Goal: Information Seeking & Learning: Get advice/opinions

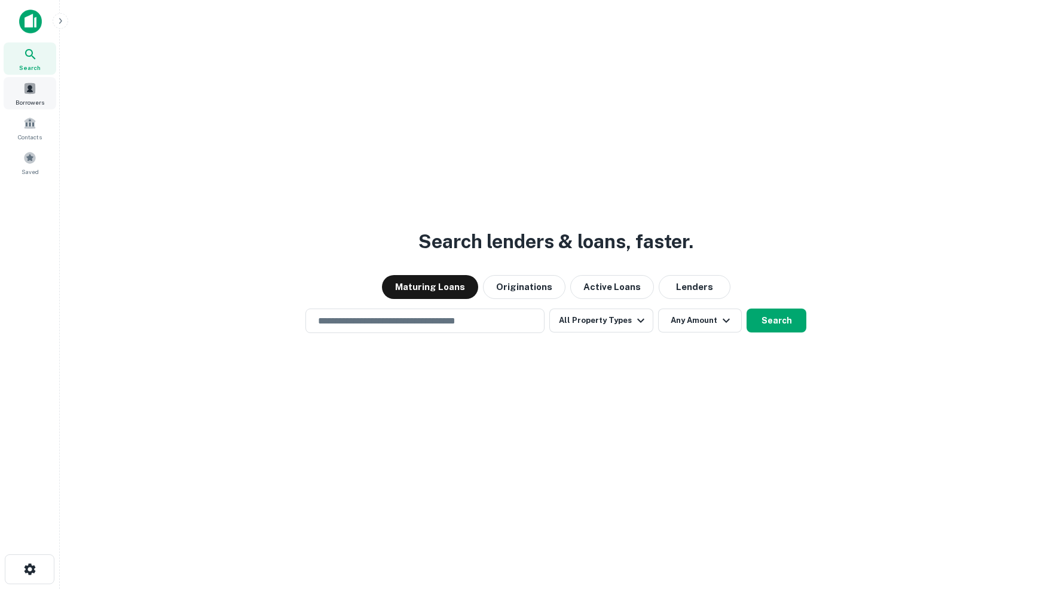
click at [33, 95] on span at bounding box center [29, 88] width 13 height 13
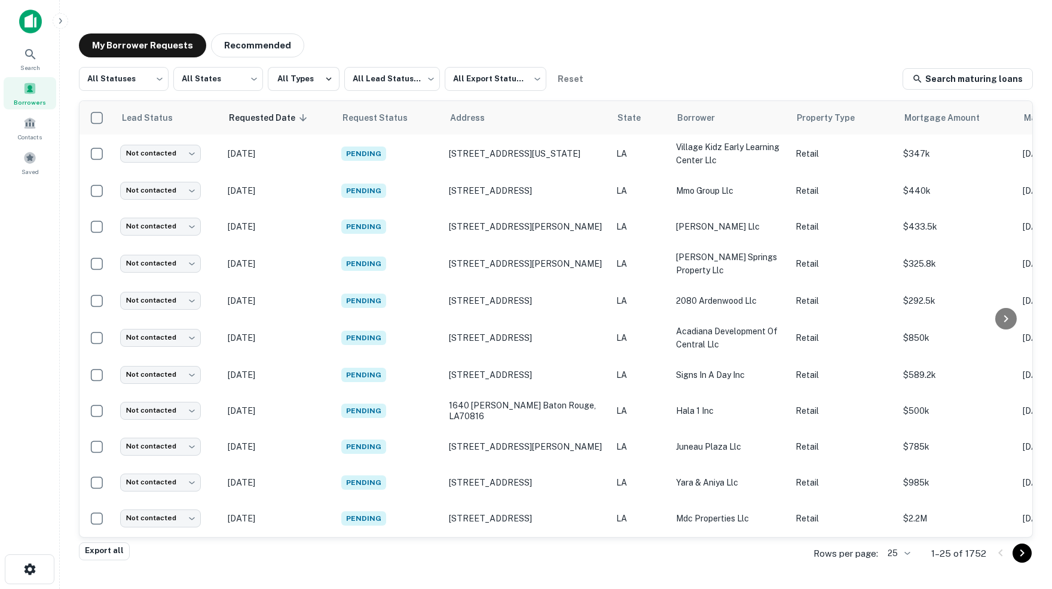
click at [38, 19] on img at bounding box center [30, 22] width 23 height 24
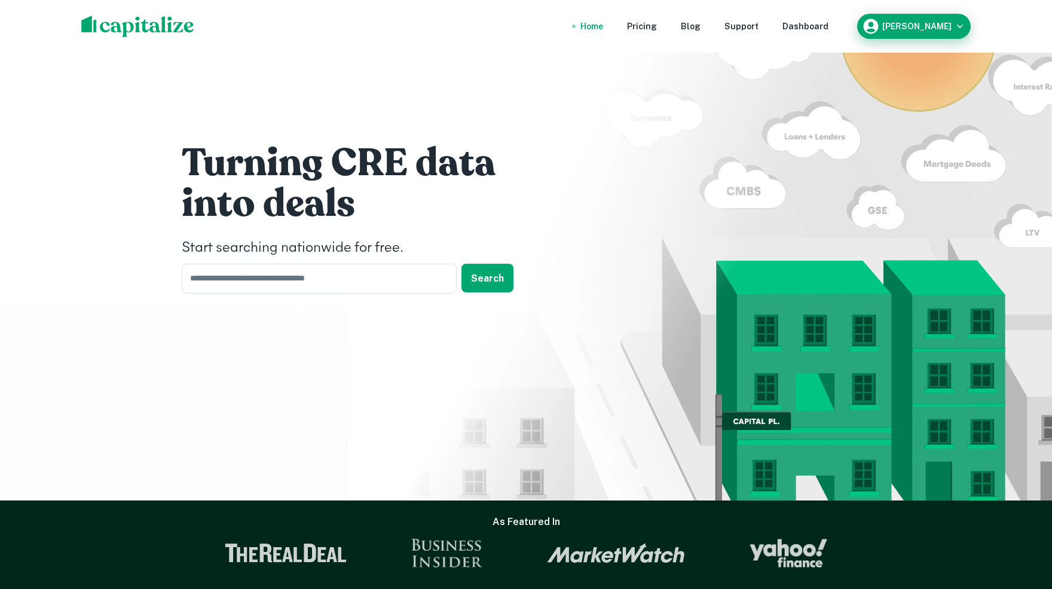
click at [954, 29] on icon "button" at bounding box center [960, 26] width 12 height 12
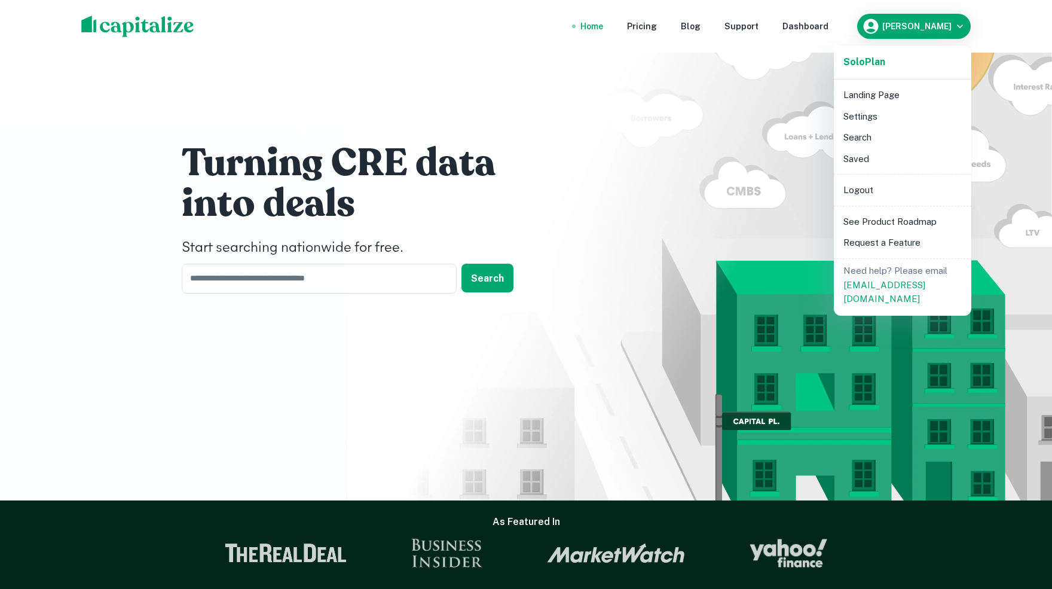
click at [853, 116] on li "Settings" at bounding box center [902, 117] width 128 height 22
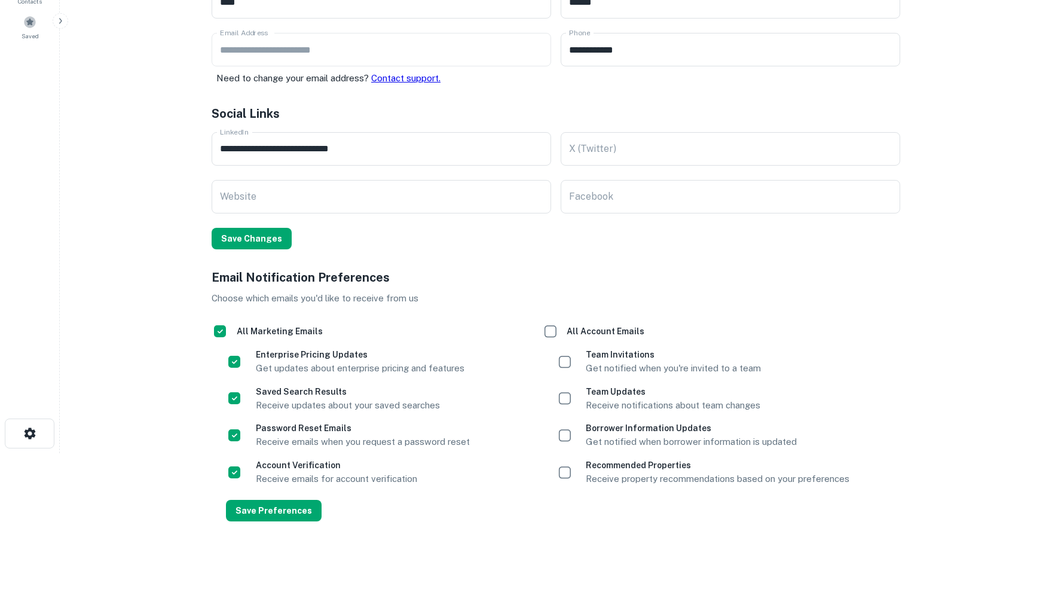
scroll to position [134, 0]
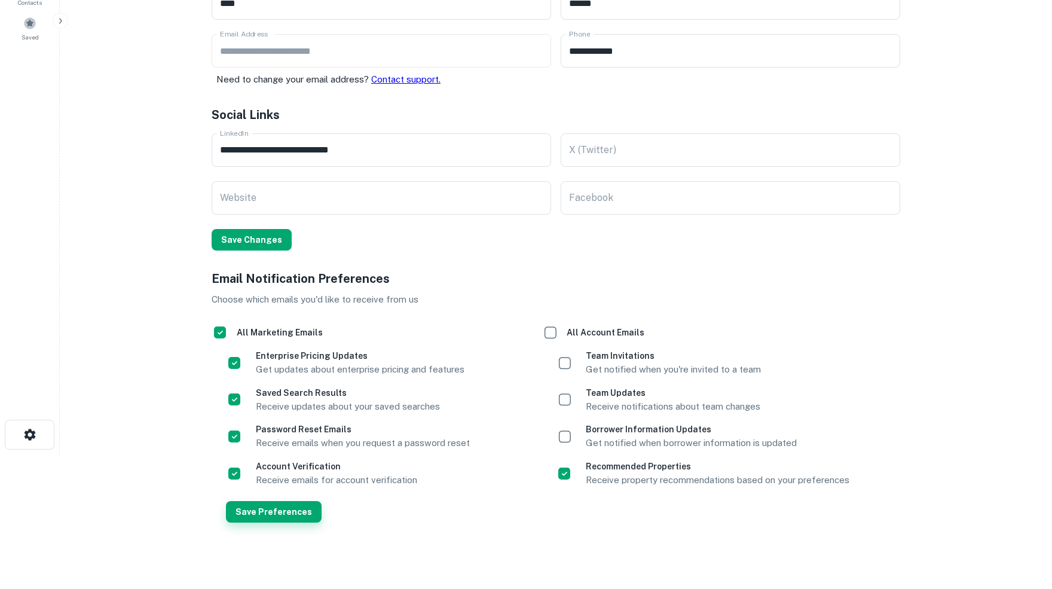
click at [268, 510] on button "Save Preferences" at bounding box center [274, 512] width 96 height 22
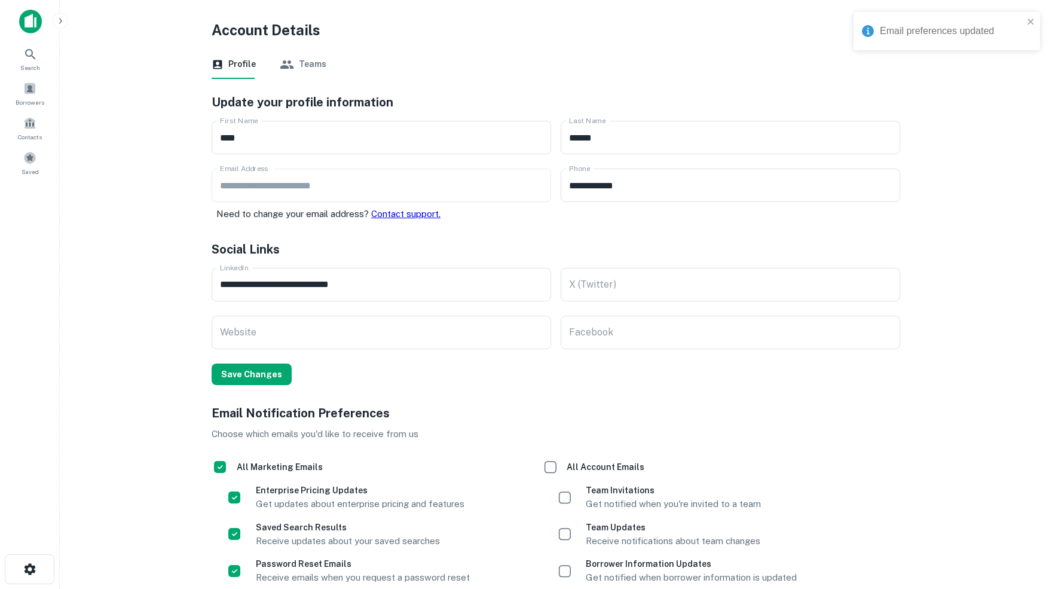
scroll to position [0, 0]
click at [311, 334] on input "Website" at bounding box center [381, 332] width 339 height 33
type input "**********"
click at [561, 394] on div "**********" at bounding box center [548, 375] width 703 height 592
click at [261, 376] on button "Save Changes" at bounding box center [252, 374] width 80 height 22
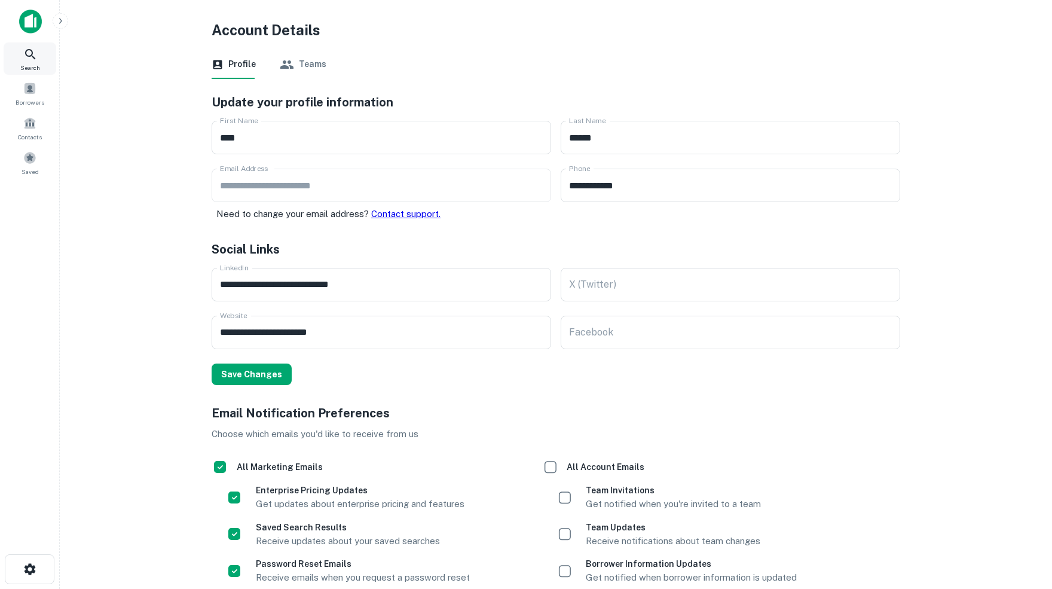
click at [25, 57] on icon at bounding box center [30, 54] width 14 height 14
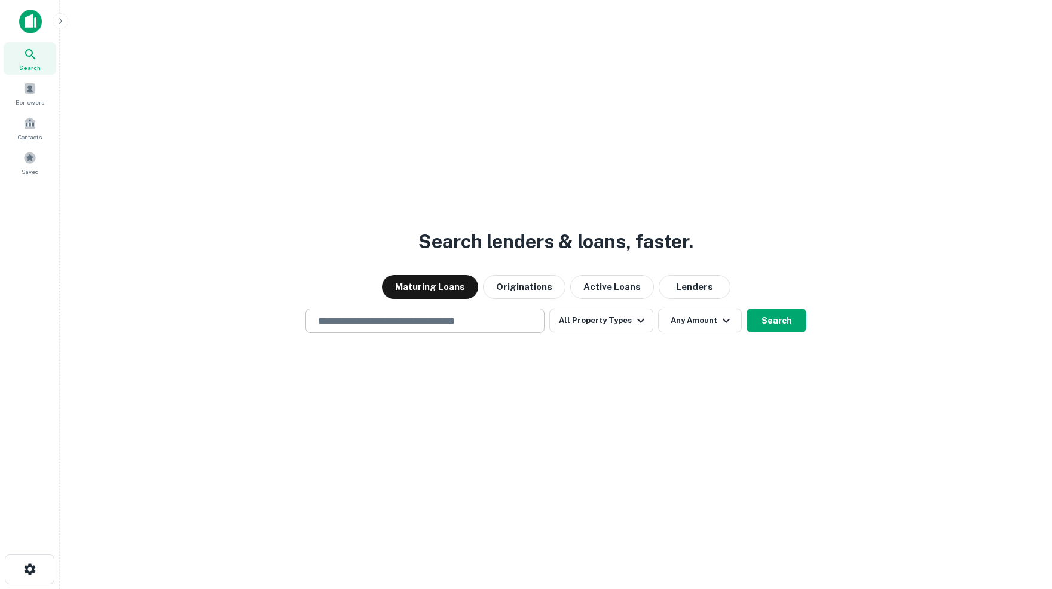
click at [403, 321] on input "text" at bounding box center [425, 321] width 228 height 14
paste input "**********"
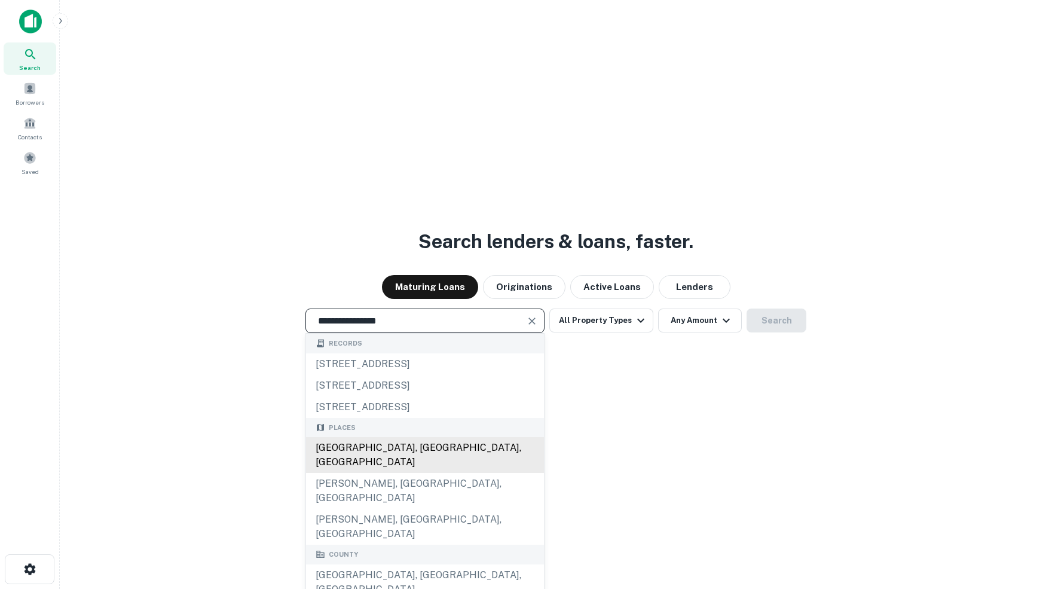
click at [411, 451] on div "[GEOGRAPHIC_DATA], [GEOGRAPHIC_DATA], [GEOGRAPHIC_DATA]" at bounding box center [425, 455] width 238 height 36
type input "**********"
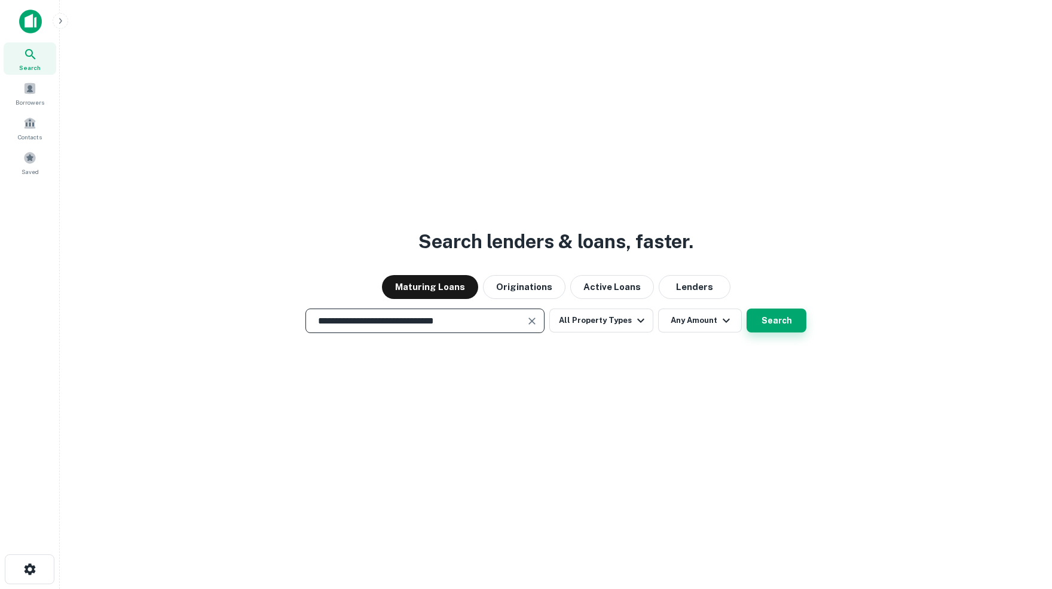
click at [778, 317] on button "Search" at bounding box center [776, 320] width 60 height 24
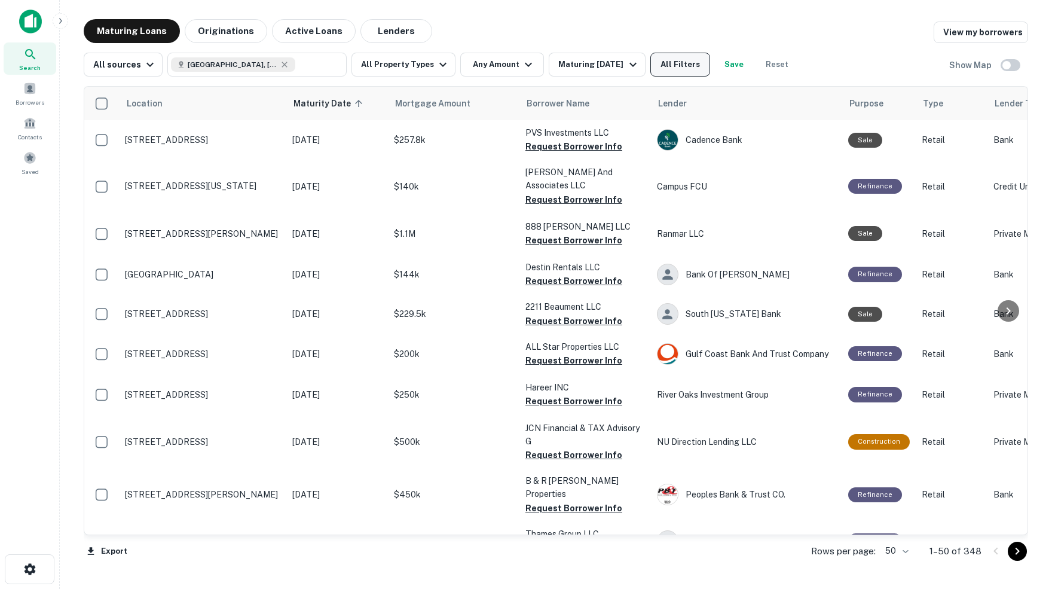
click at [684, 66] on button "All Filters" at bounding box center [680, 65] width 60 height 24
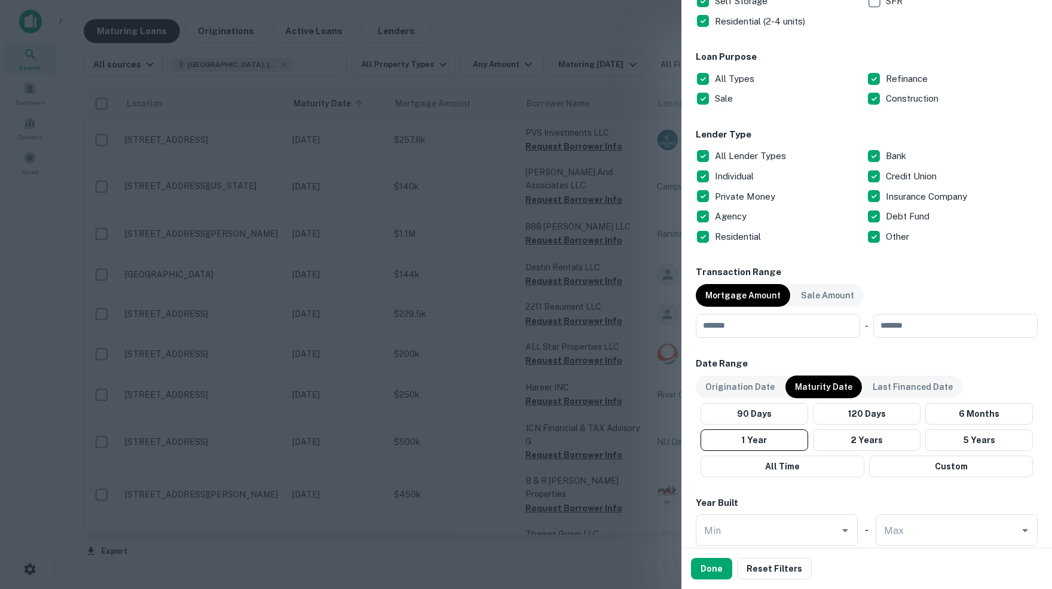
scroll to position [366, 0]
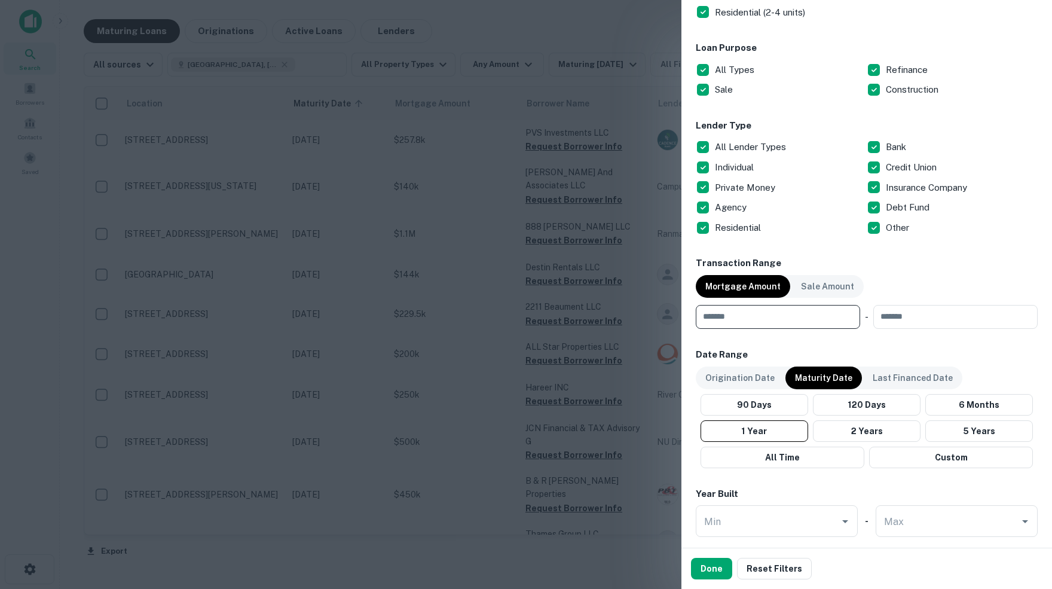
click at [789, 319] on input "number" at bounding box center [774, 317] width 156 height 24
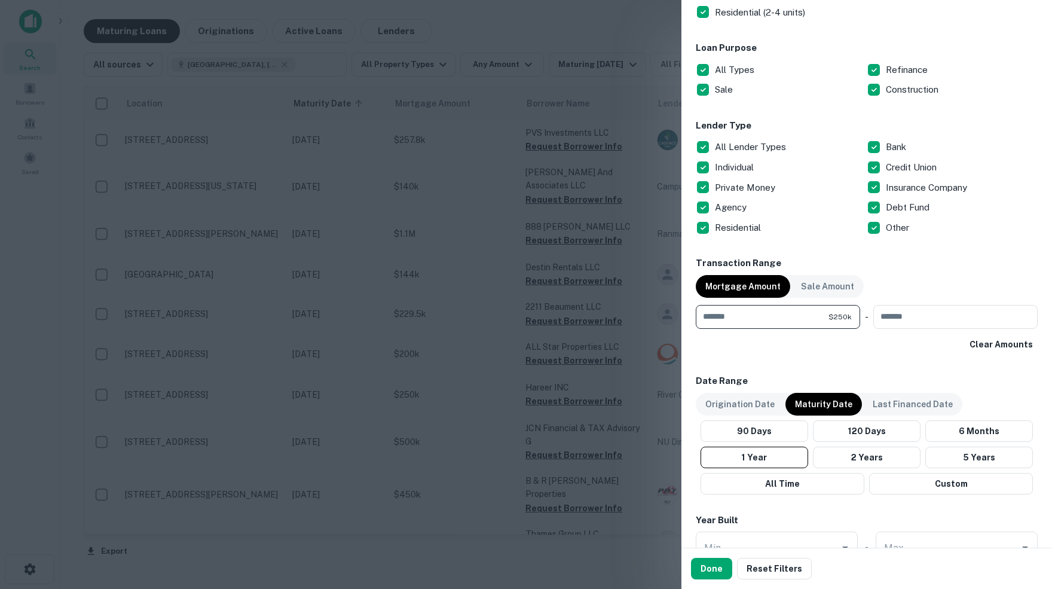
type input "******"
type input "********"
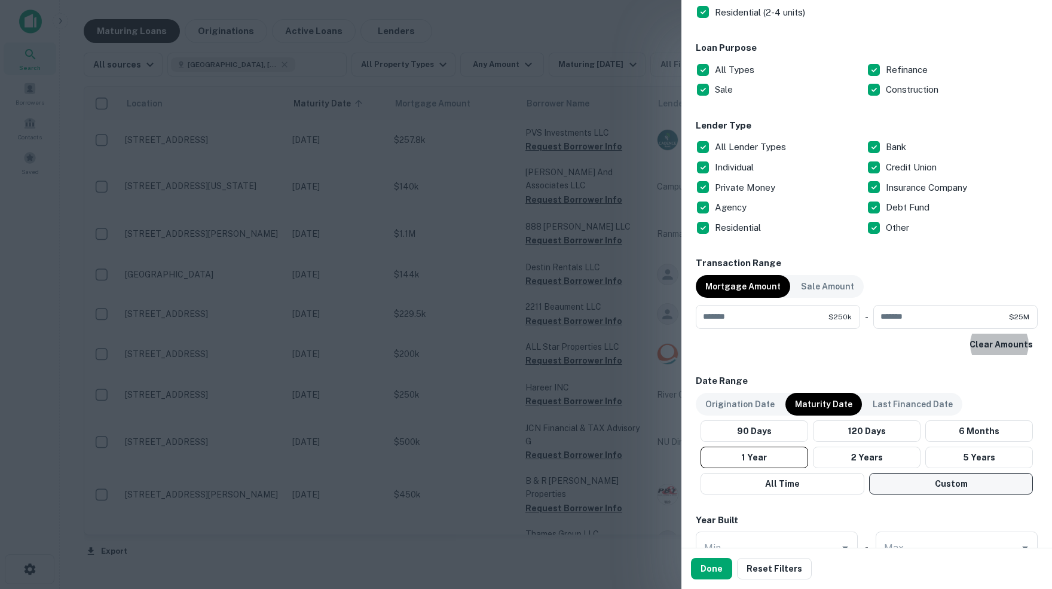
click at [963, 480] on button "Custom" at bounding box center [951, 484] width 164 height 22
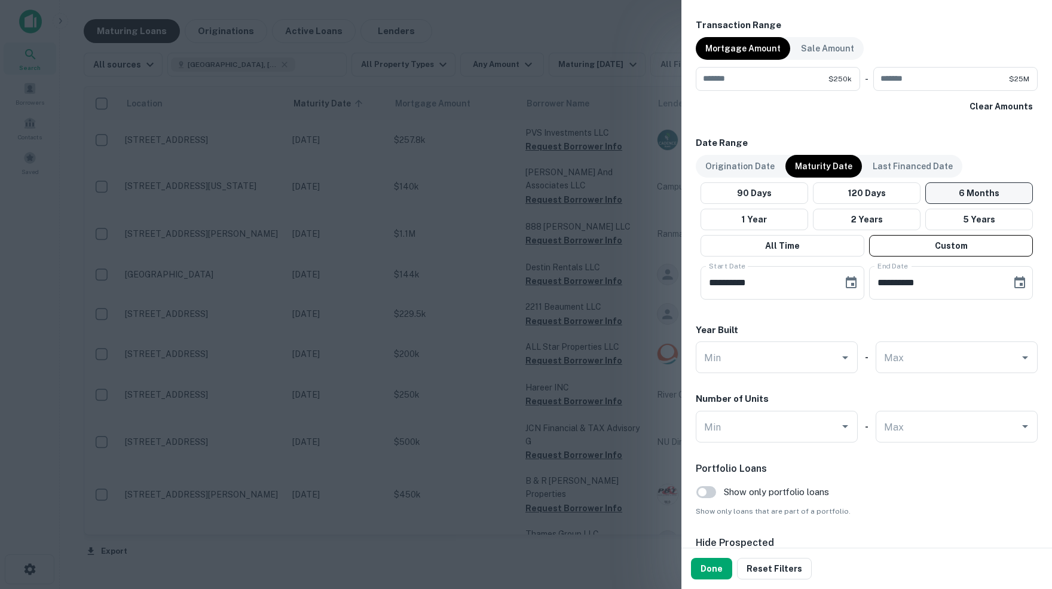
scroll to position [611, 0]
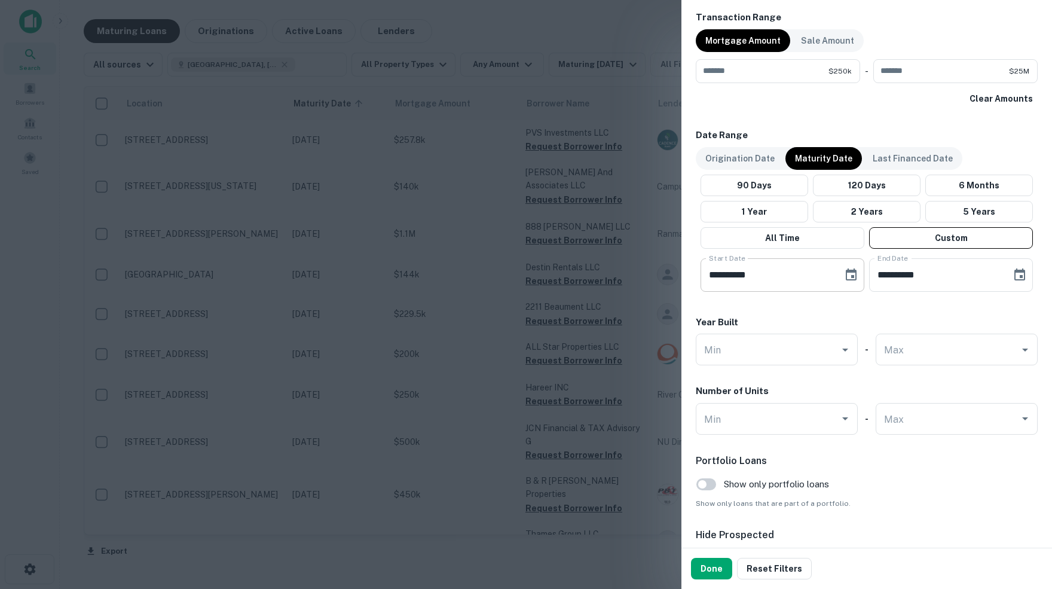
click at [851, 277] on icon "Choose date, selected date is May 20, 2025" at bounding box center [851, 274] width 11 height 12
click at [871, 304] on icon "Next month" at bounding box center [873, 307] width 4 height 7
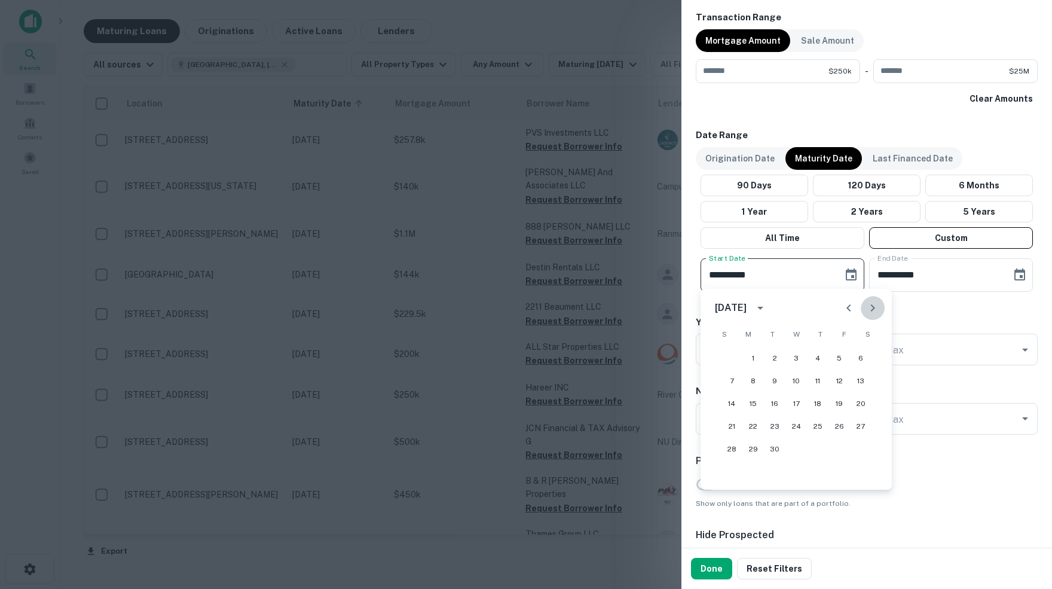
click at [871, 304] on icon "Next month" at bounding box center [873, 307] width 4 height 7
click at [862, 357] on button "1" at bounding box center [861, 358] width 22 height 22
type input "**********"
click at [1015, 274] on icon "Choose date, selected date is Sep 17, 2025" at bounding box center [1019, 275] width 14 height 14
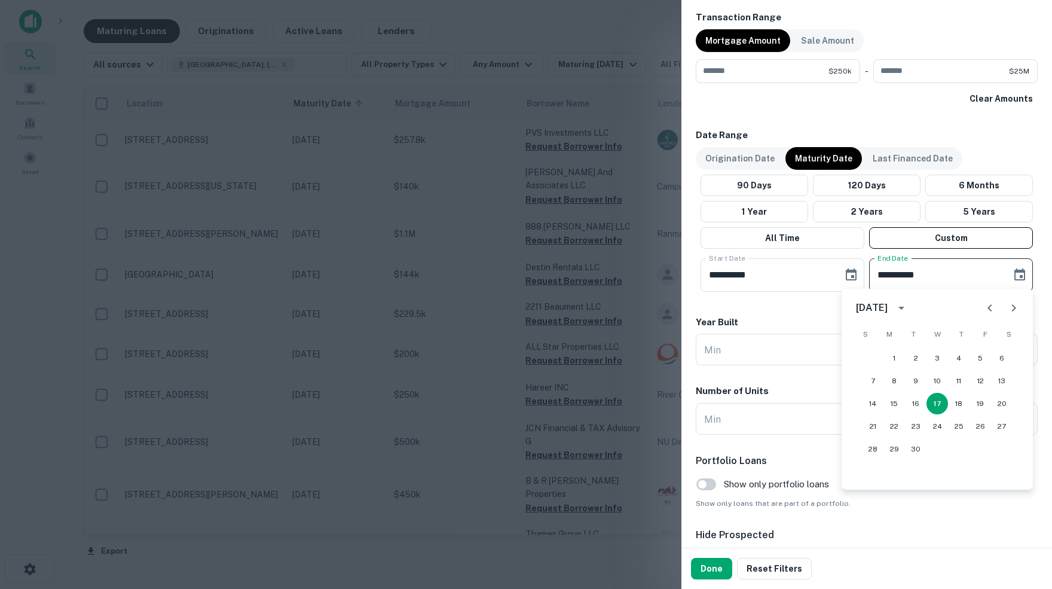
click at [1013, 305] on icon "Next month" at bounding box center [1013, 308] width 14 height 14
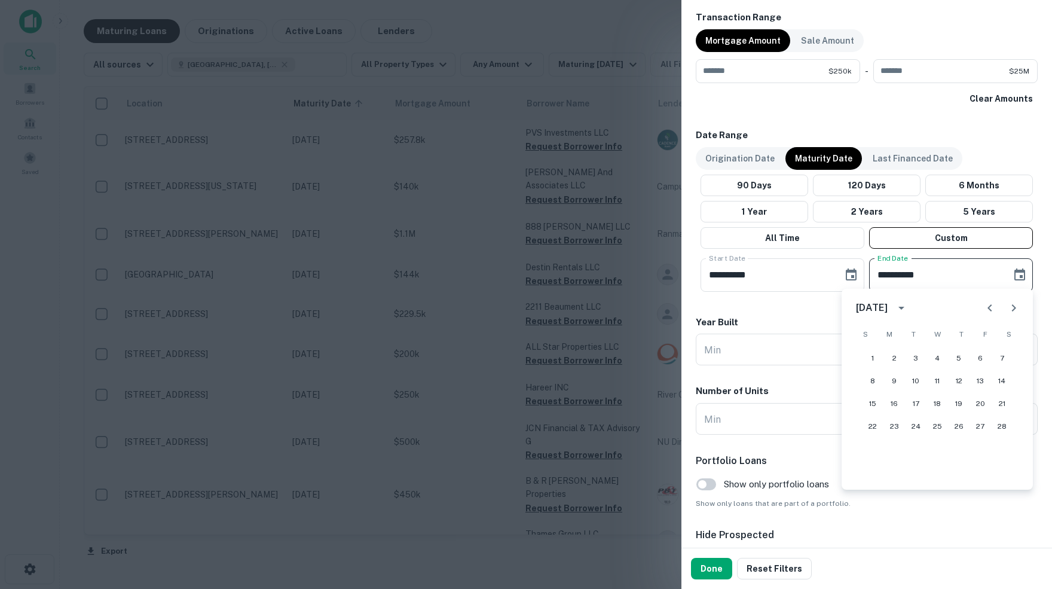
click at [1013, 305] on icon "Next month" at bounding box center [1013, 308] width 14 height 14
click at [983, 305] on icon "Previous month" at bounding box center [989, 308] width 14 height 14
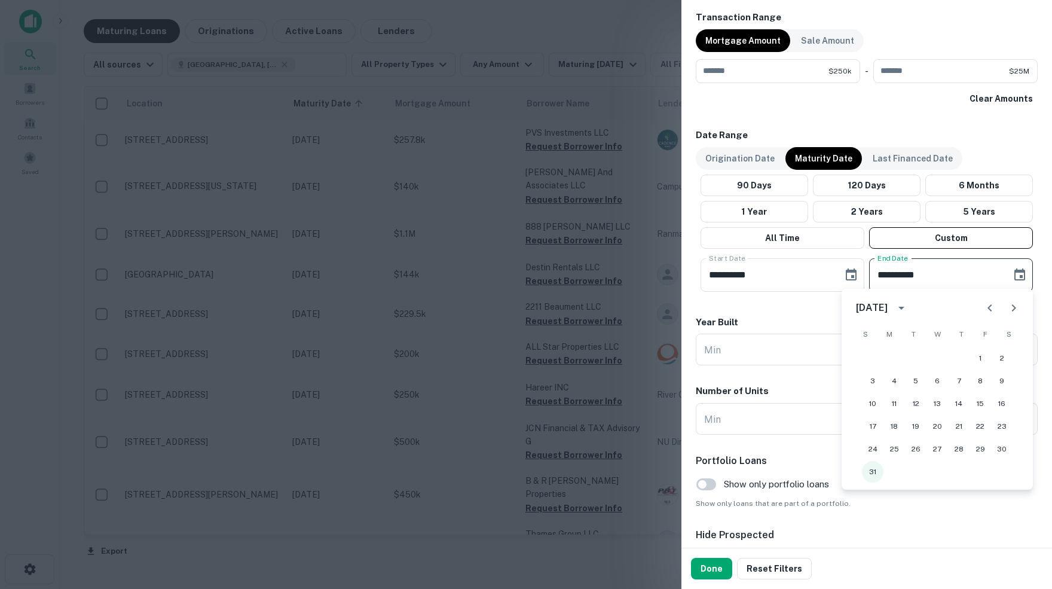
click at [873, 475] on button "31" at bounding box center [873, 472] width 22 height 22
type input "**********"
click at [840, 317] on div "Year Built" at bounding box center [867, 323] width 342 height 14
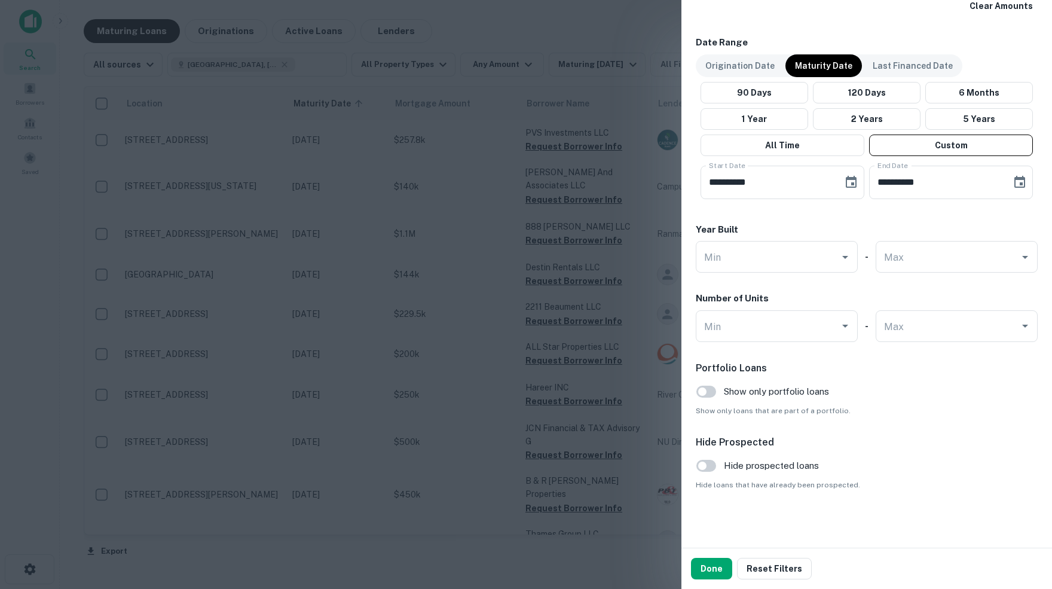
scroll to position [704, 0]
click at [715, 568] on button "Done" at bounding box center [711, 569] width 41 height 22
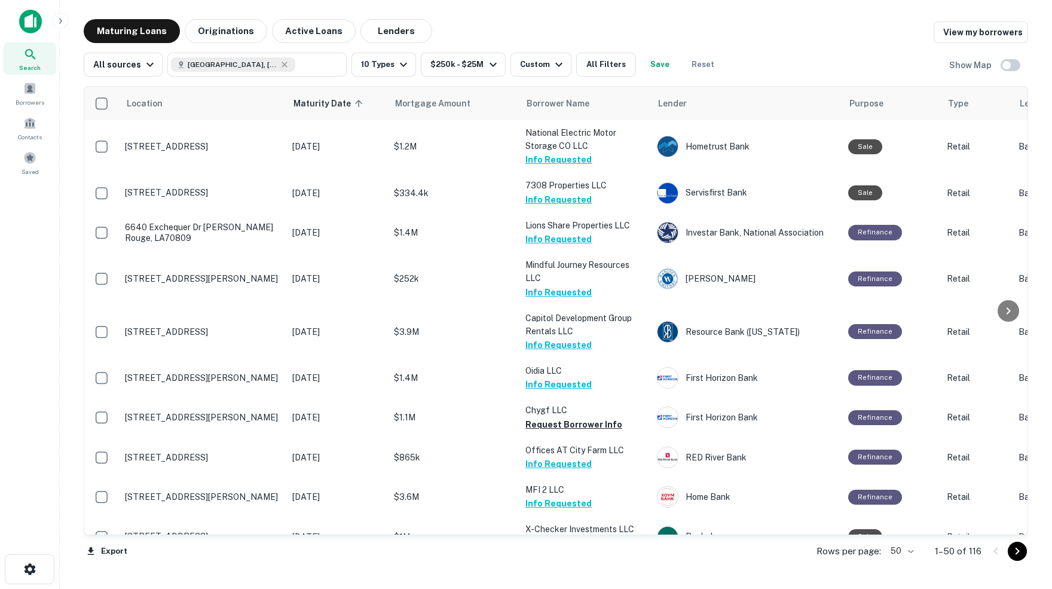
click at [907, 552] on body "Search Borrowers Contacts Saved Maturing Loans Originations Active Loans Lender…" at bounding box center [526, 294] width 1052 height 589
click at [899, 562] on li "100" at bounding box center [897, 565] width 35 height 22
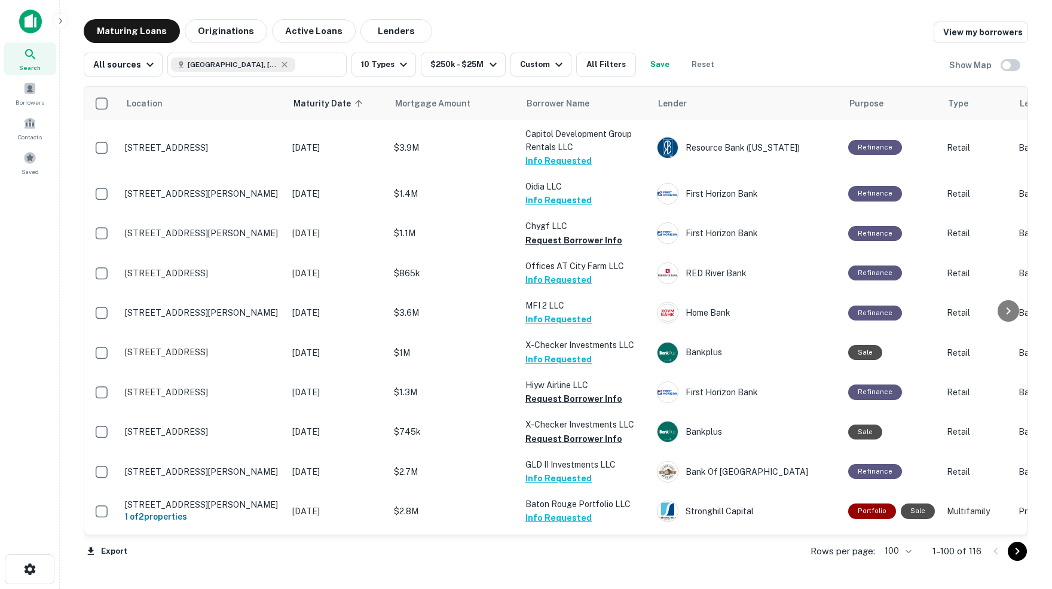
scroll to position [185, 0]
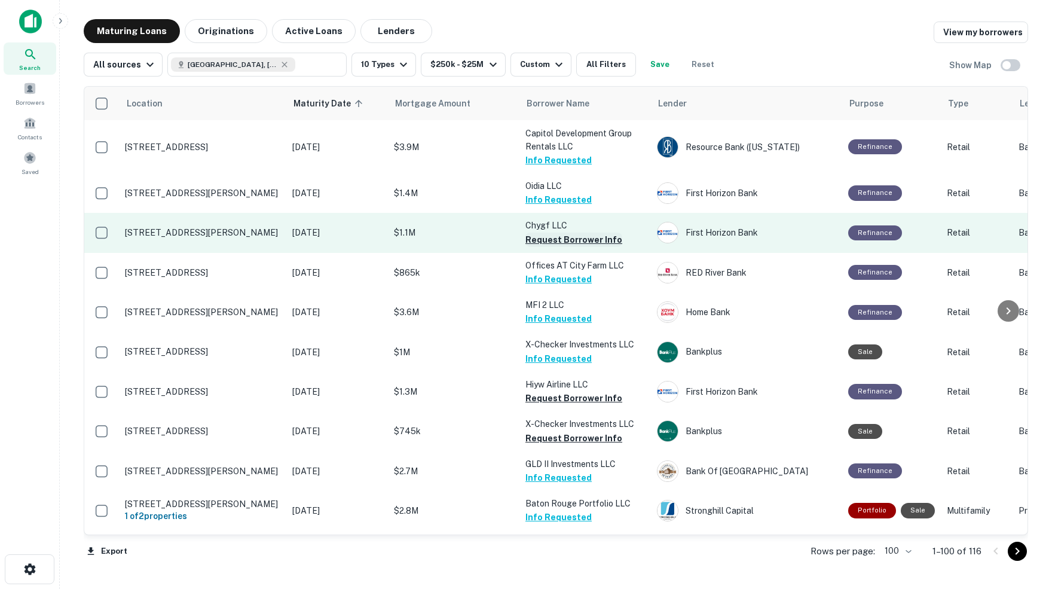
click at [554, 232] on button "Request Borrower Info" at bounding box center [573, 239] width 97 height 14
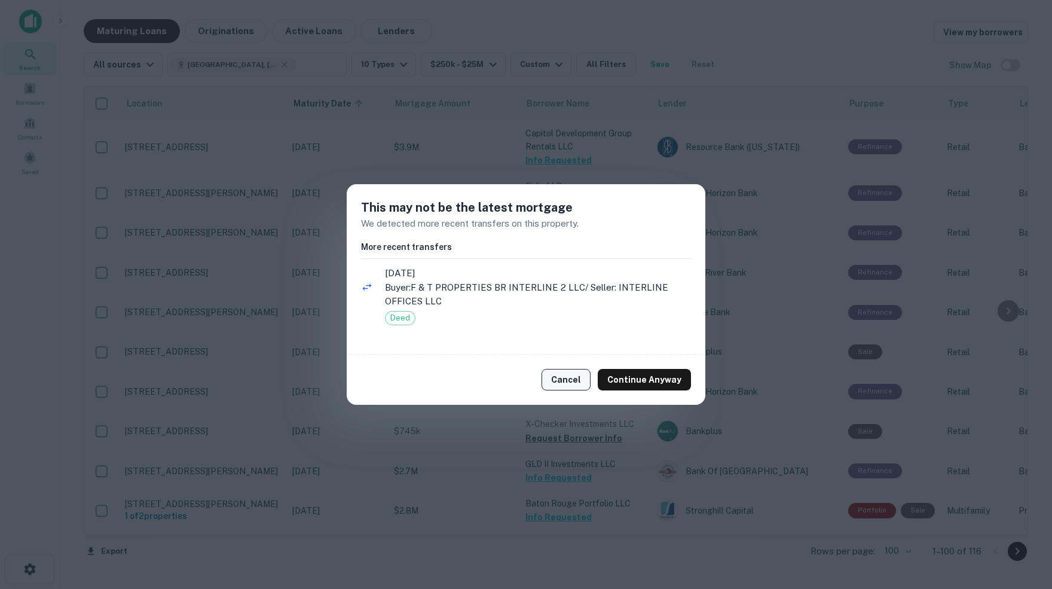
click at [578, 379] on button "Cancel" at bounding box center [565, 380] width 49 height 22
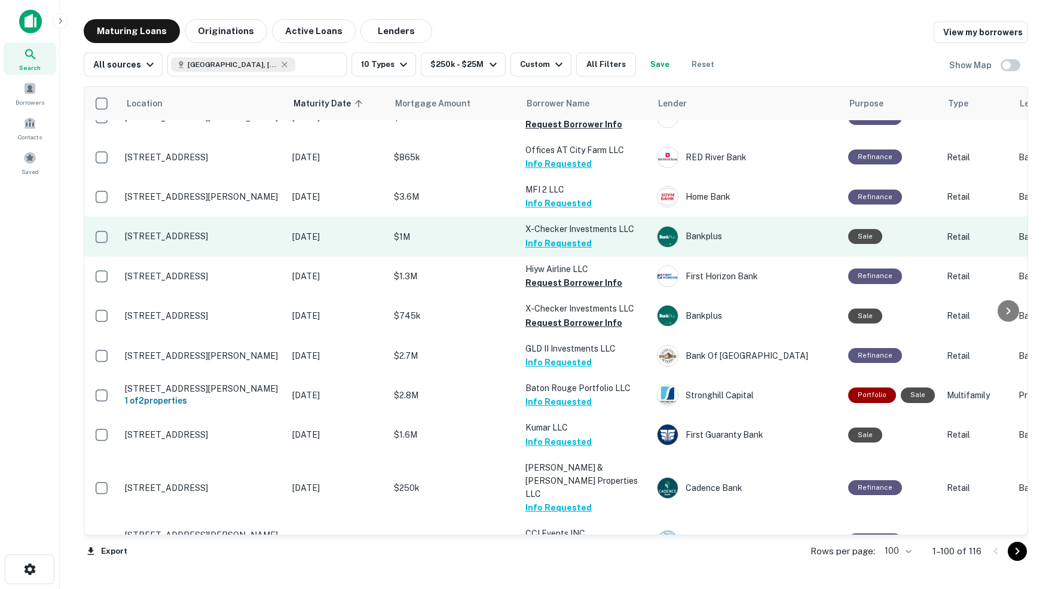
scroll to position [301, 0]
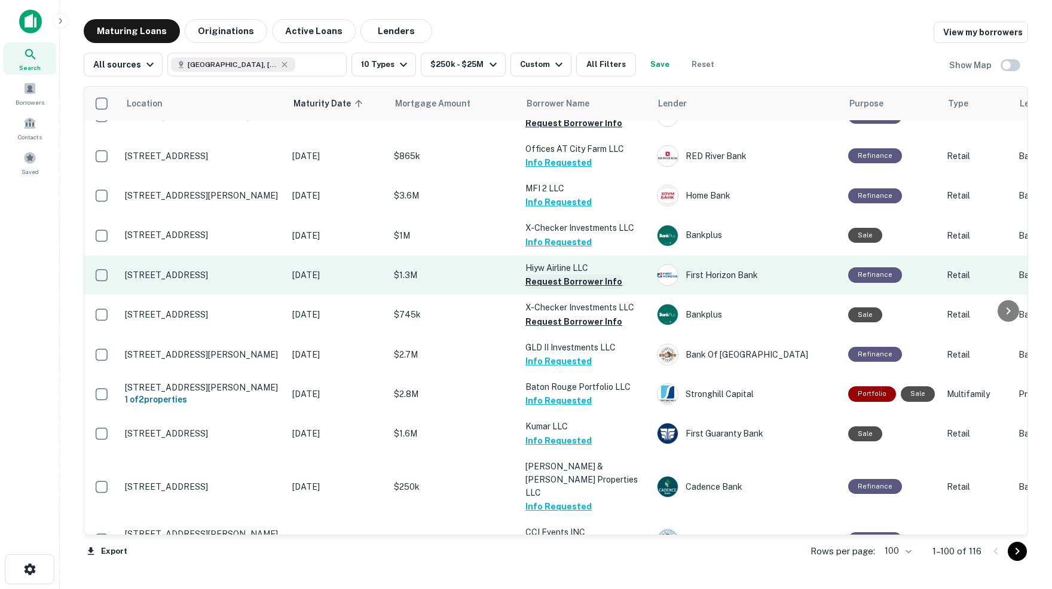
click at [554, 274] on button "Request Borrower Info" at bounding box center [573, 281] width 97 height 14
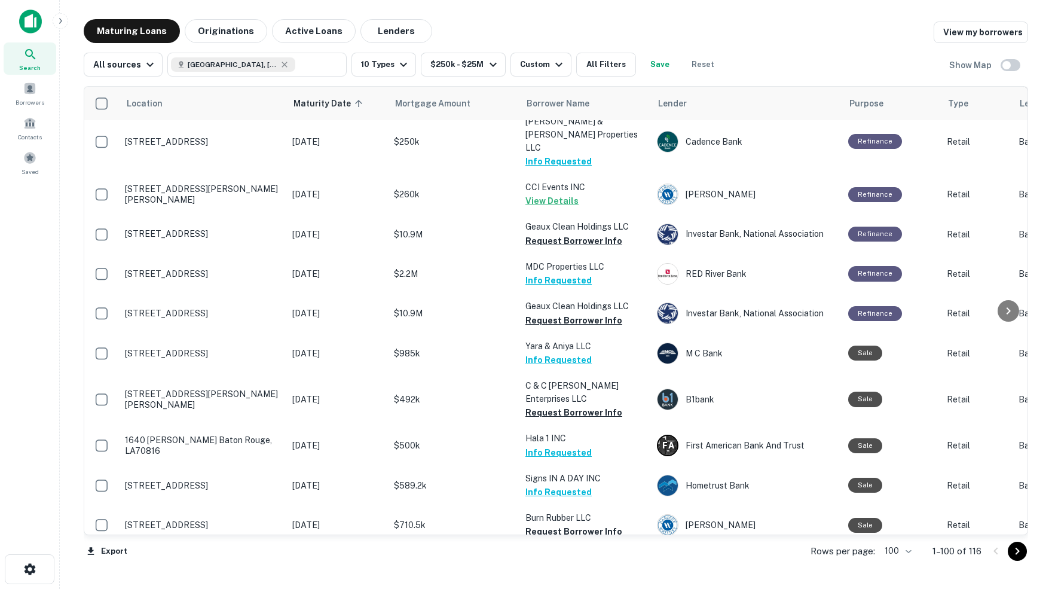
scroll to position [655, 0]
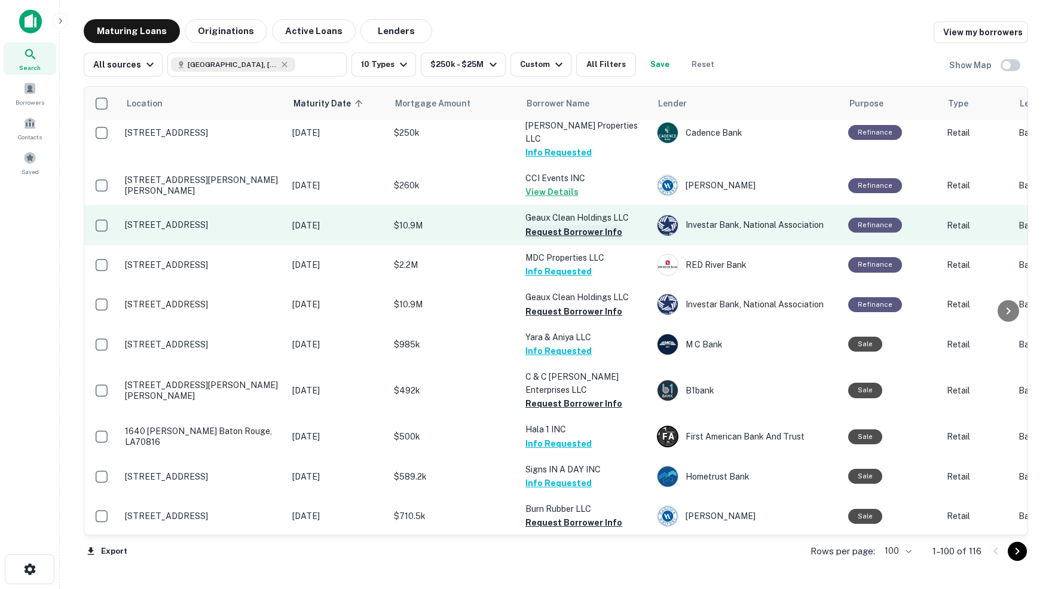
click at [549, 225] on button "Request Borrower Info" at bounding box center [573, 232] width 97 height 14
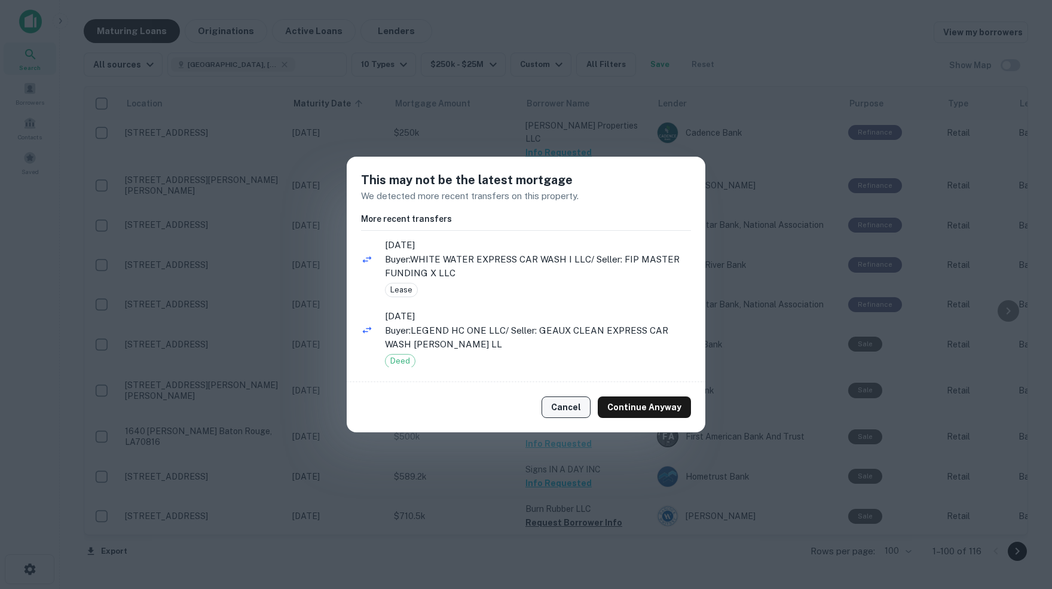
click at [571, 412] on button "Cancel" at bounding box center [565, 407] width 49 height 22
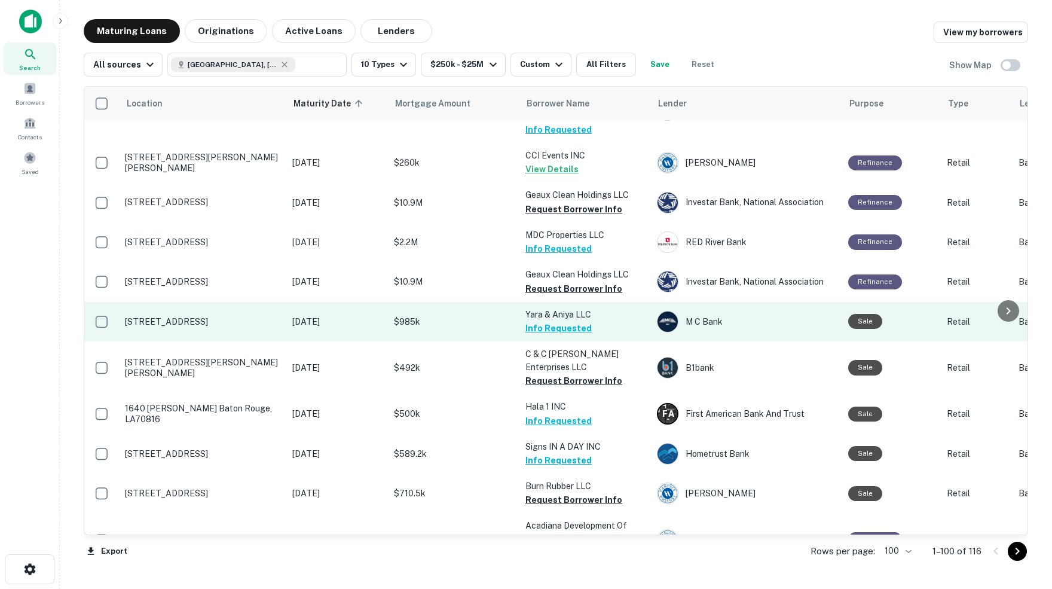
scroll to position [678, 0]
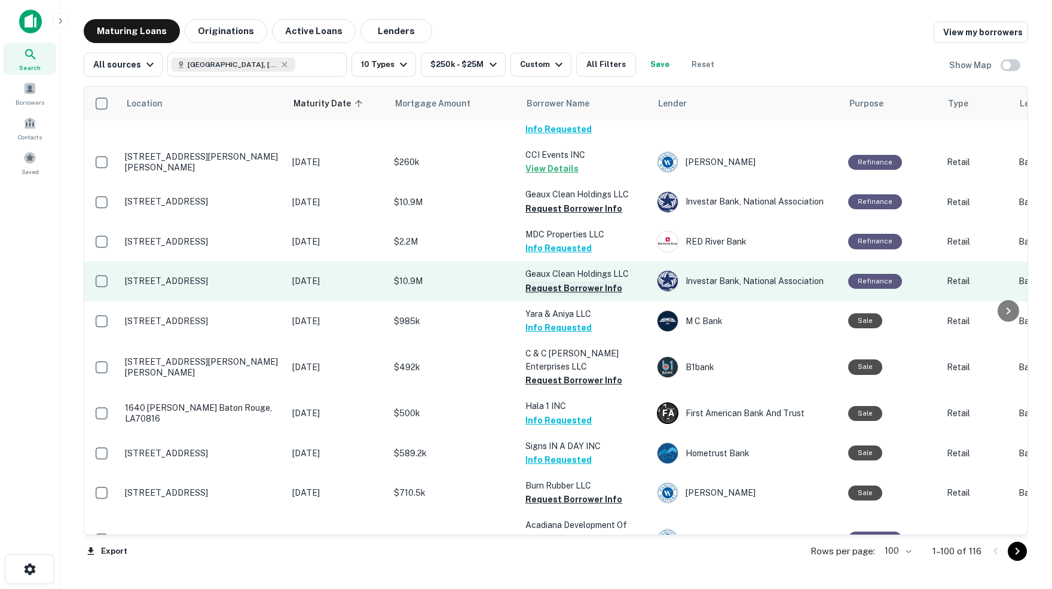
click at [553, 281] on button "Request Borrower Info" at bounding box center [573, 288] width 97 height 14
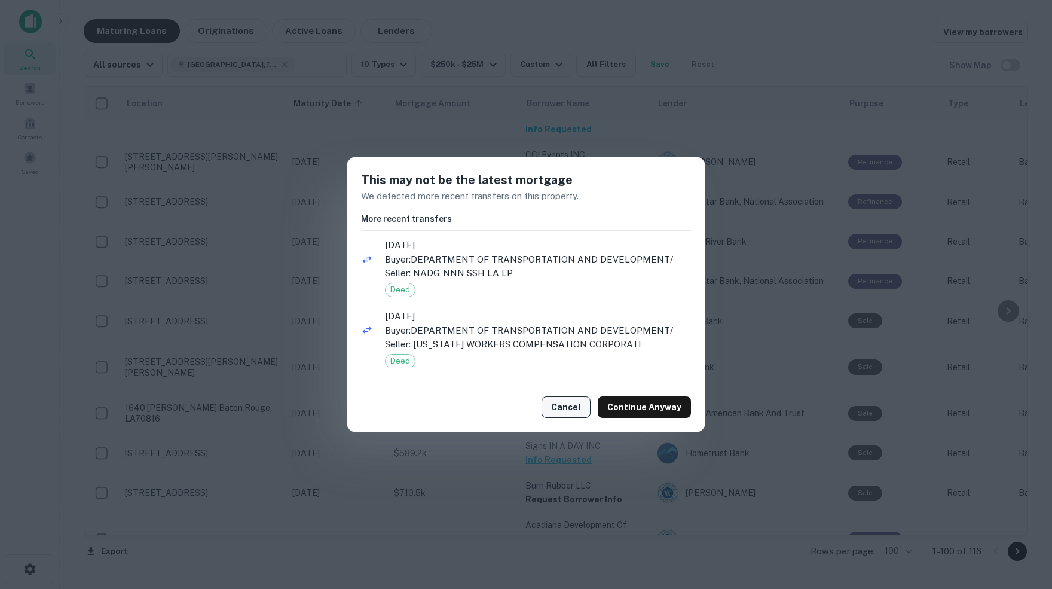
click at [575, 408] on button "Cancel" at bounding box center [565, 407] width 49 height 22
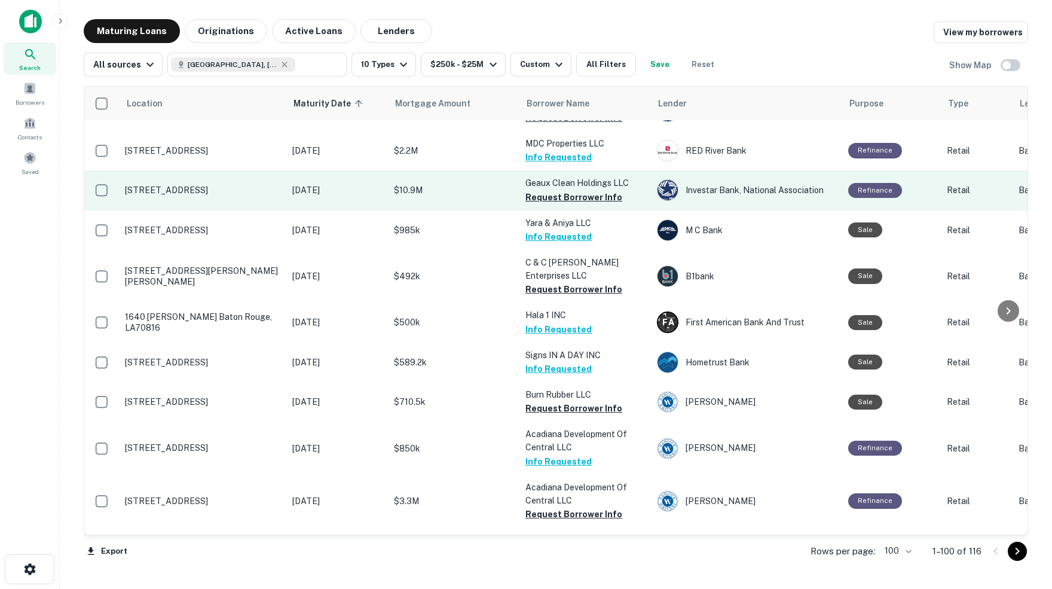
scroll to position [778, 0]
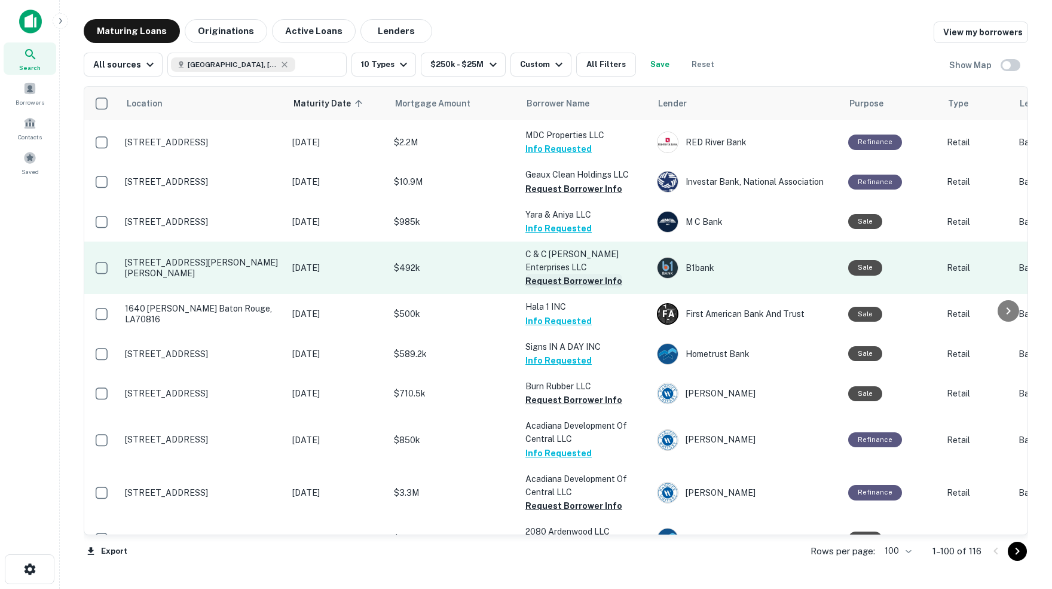
click at [537, 274] on button "Request Borrower Info" at bounding box center [573, 281] width 97 height 14
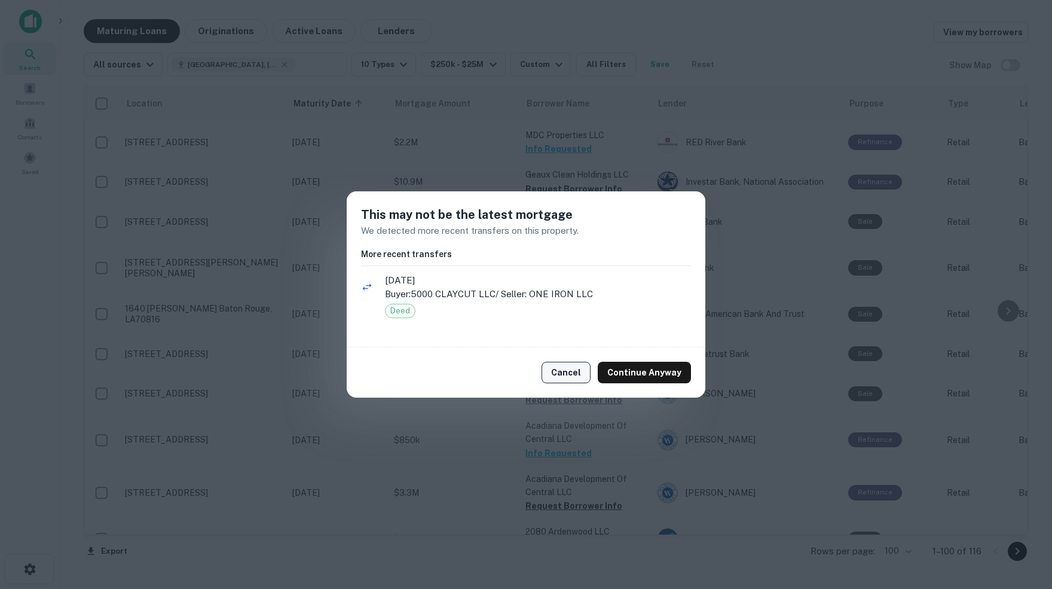
click at [563, 372] on button "Cancel" at bounding box center [565, 373] width 49 height 22
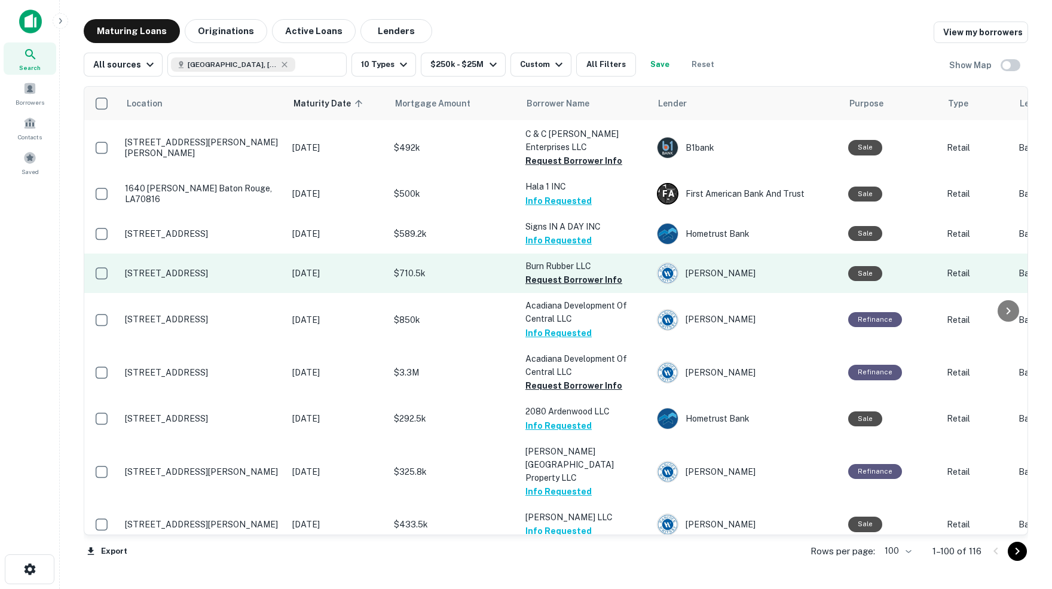
scroll to position [902, 1]
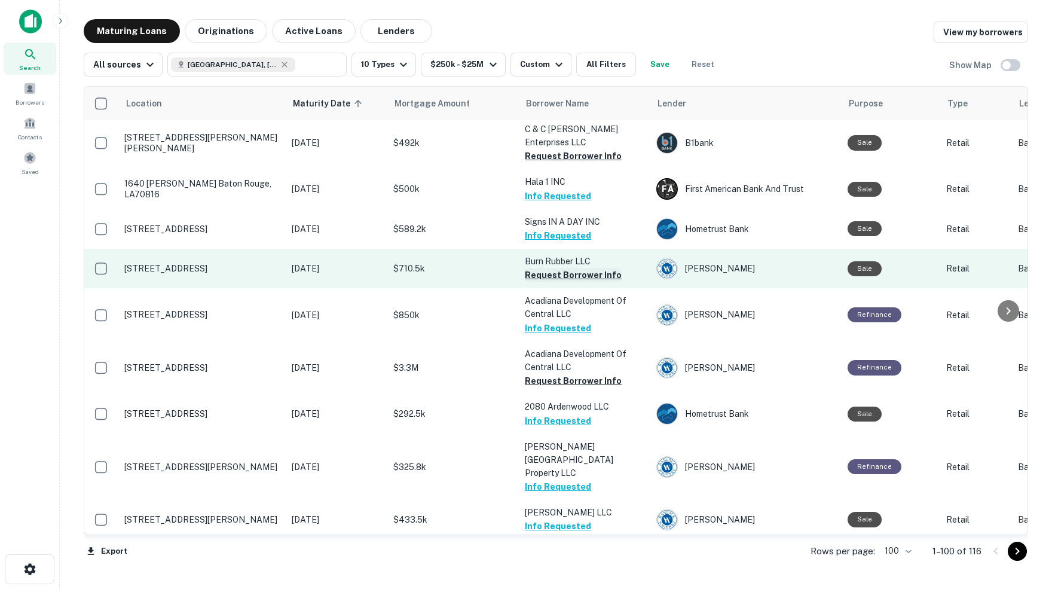
click at [537, 268] on button "Request Borrower Info" at bounding box center [573, 275] width 97 height 14
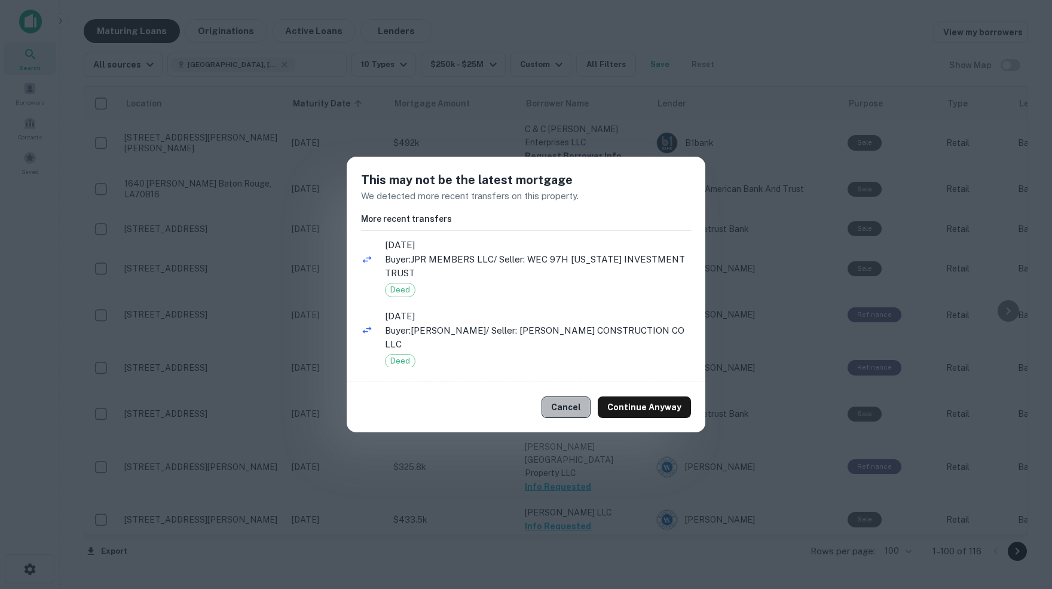
click at [571, 407] on button "Cancel" at bounding box center [565, 407] width 49 height 22
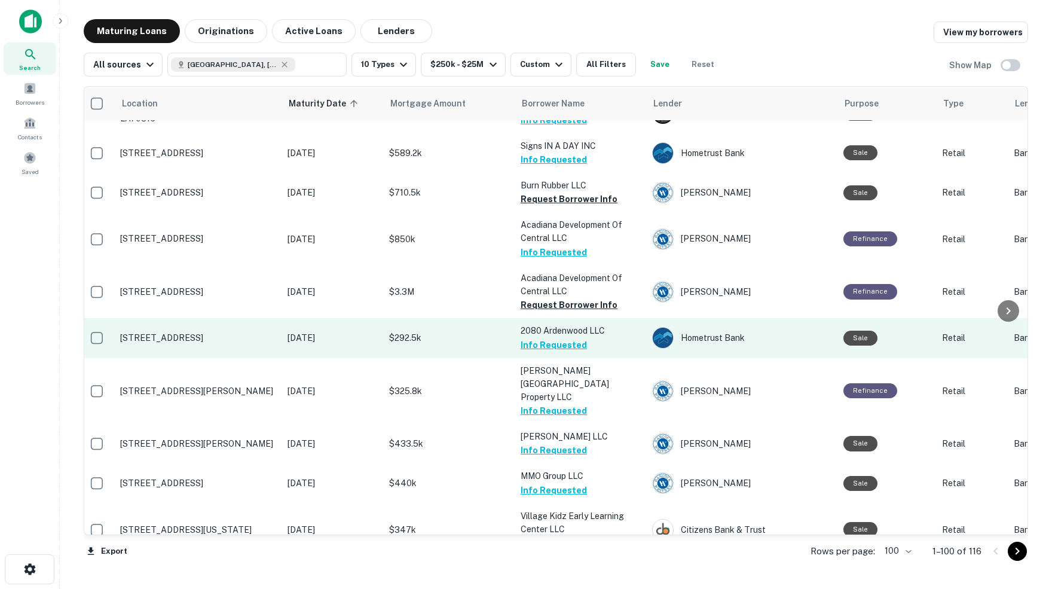
scroll to position [983, 5]
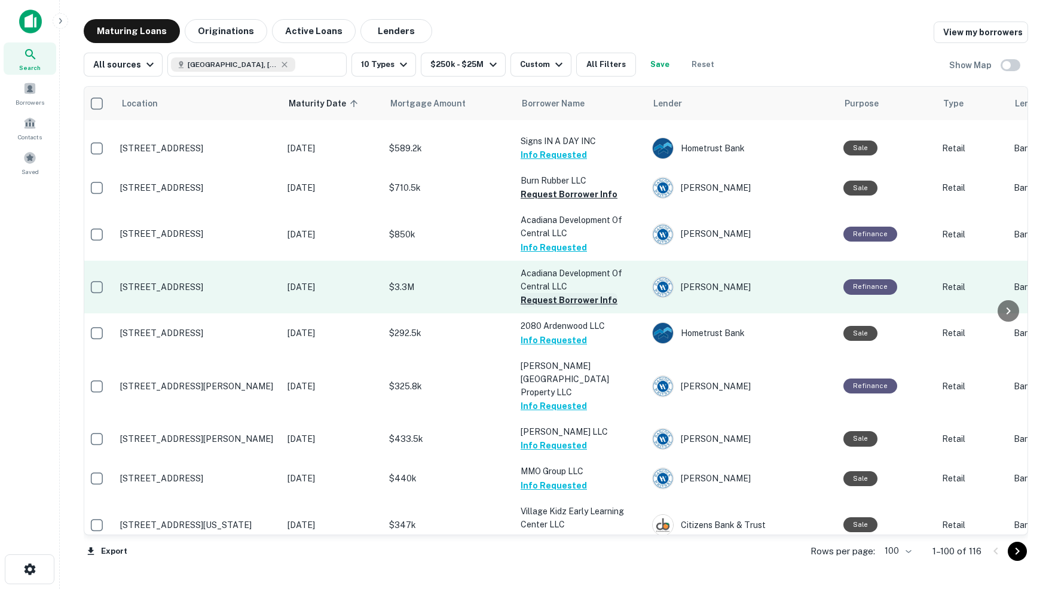
click at [536, 293] on button "Request Borrower Info" at bounding box center [569, 300] width 97 height 14
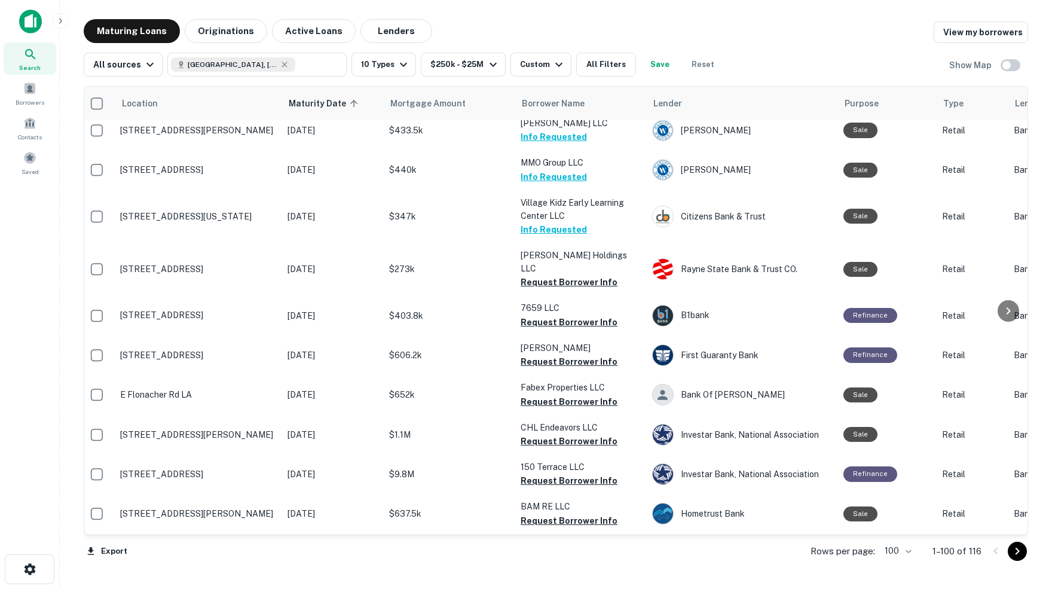
scroll to position [1293, 5]
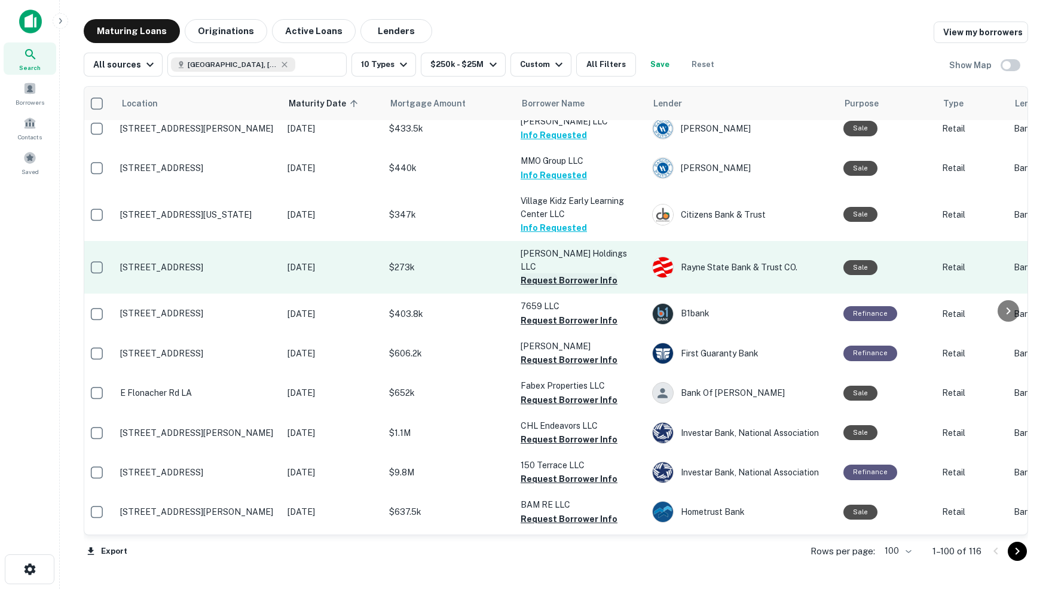
click at [554, 273] on button "Request Borrower Info" at bounding box center [569, 280] width 97 height 14
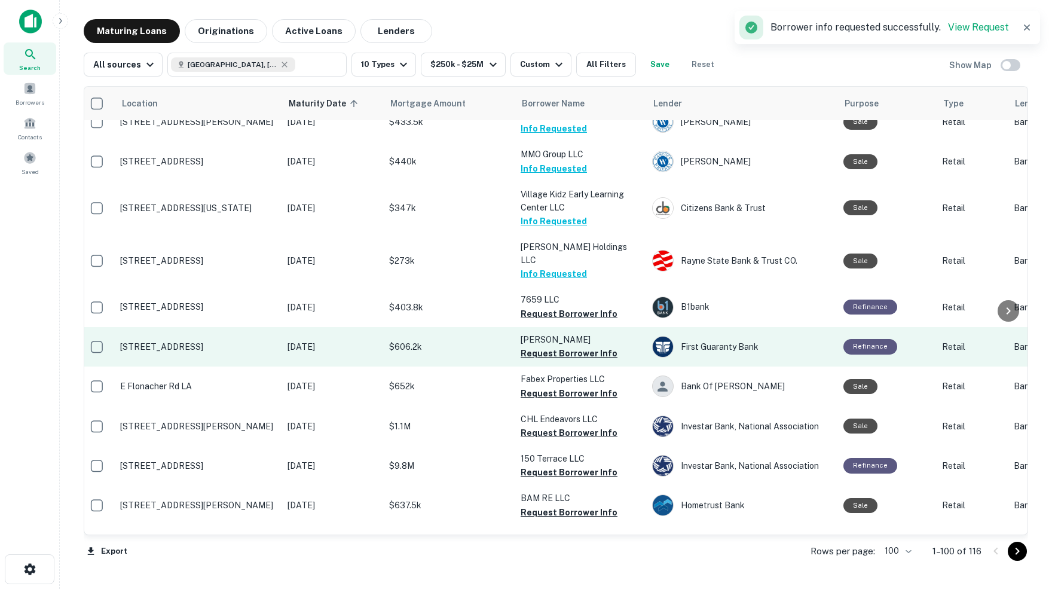
scroll to position [1301, 5]
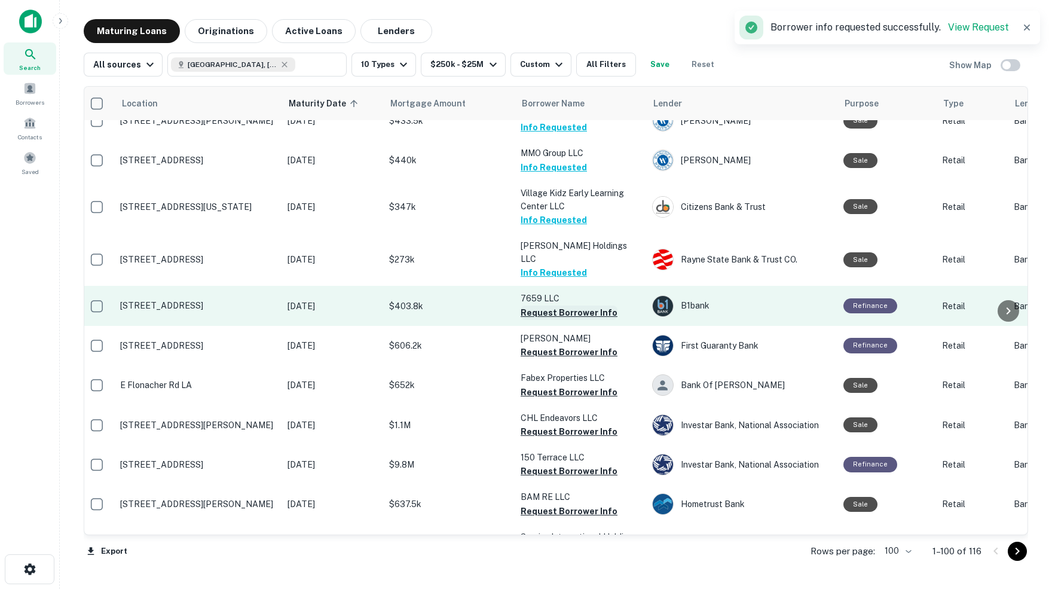
click at [531, 305] on button "Request Borrower Info" at bounding box center [569, 312] width 97 height 14
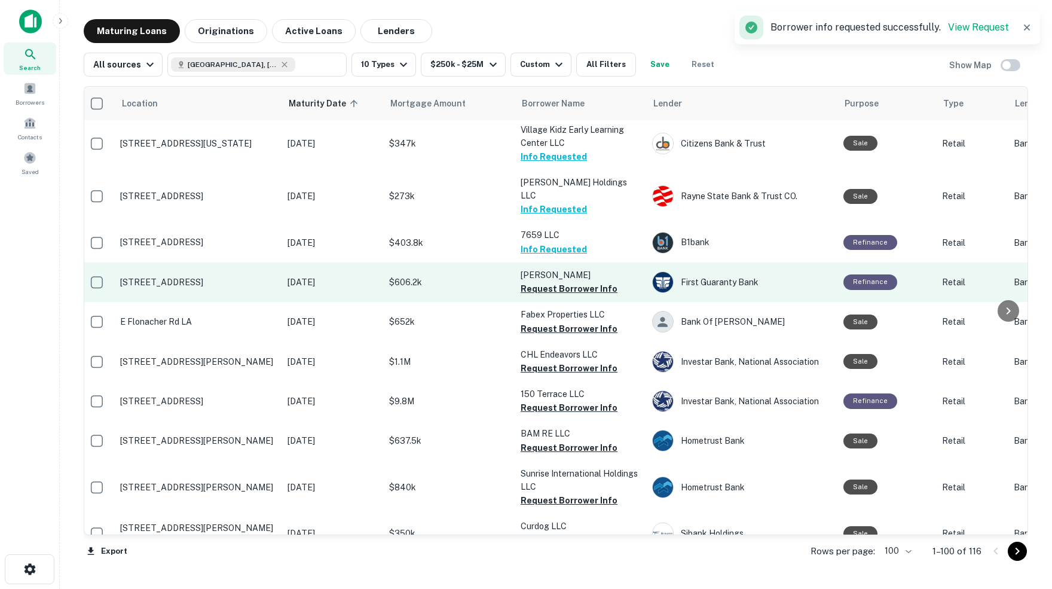
scroll to position [1371, 5]
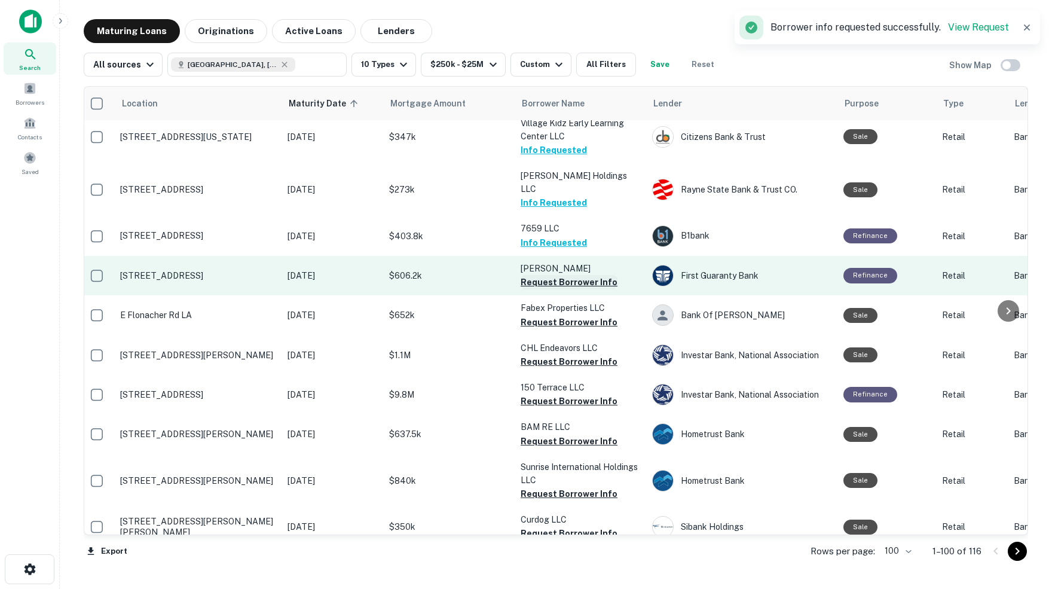
click at [535, 275] on button "Request Borrower Info" at bounding box center [569, 282] width 97 height 14
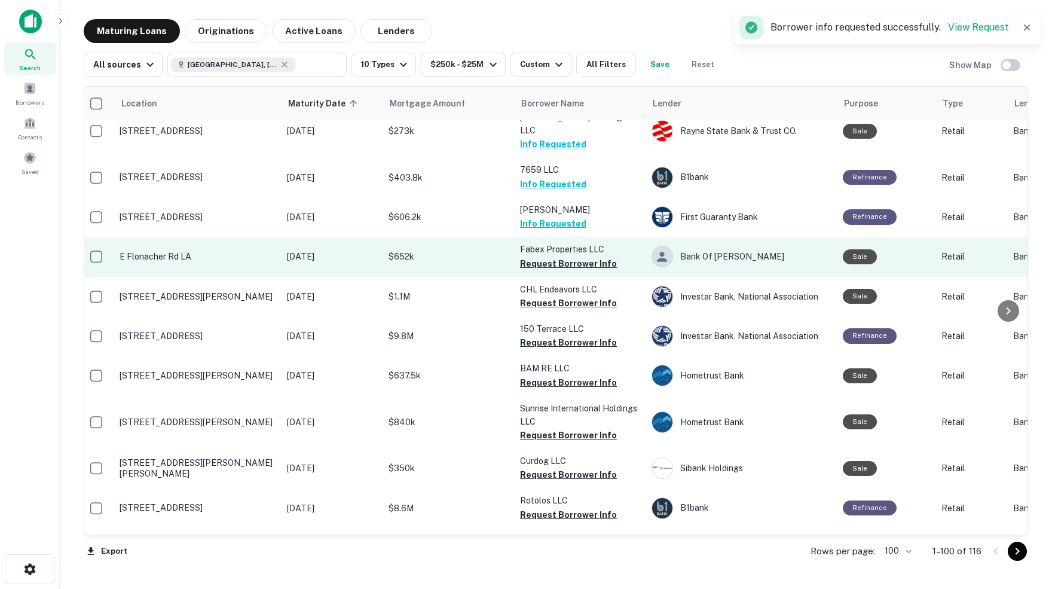
scroll to position [1433, 5]
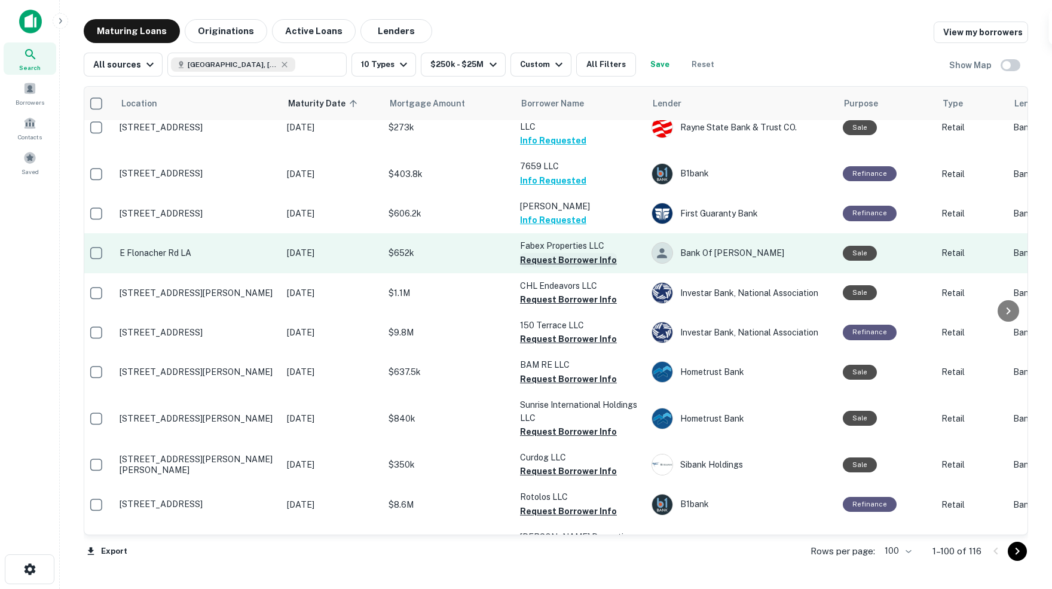
click at [547, 253] on button "Request Borrower Info" at bounding box center [568, 260] width 97 height 14
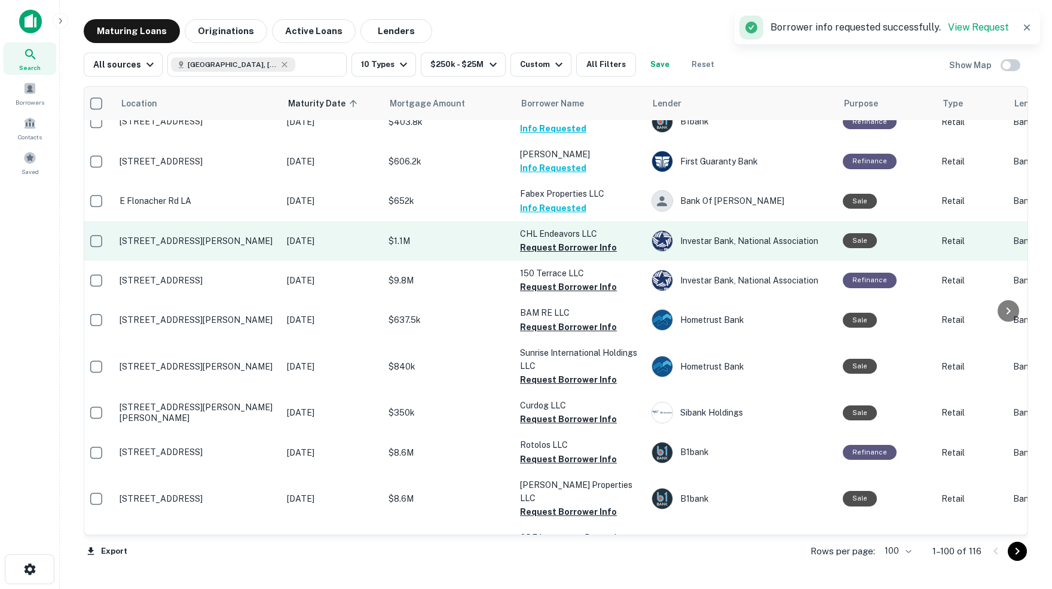
scroll to position [1489, 5]
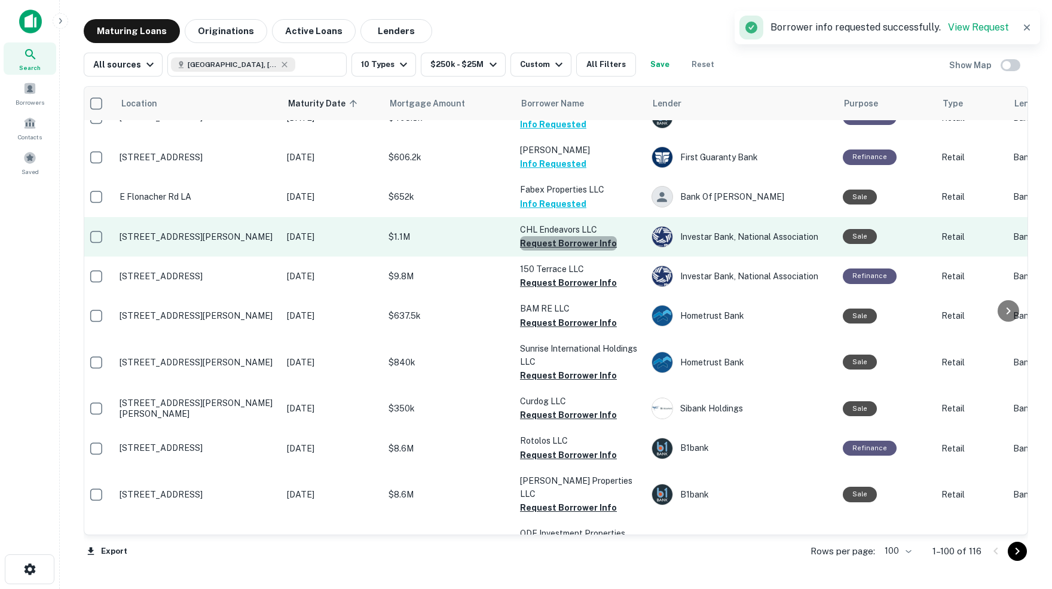
click at [574, 236] on button "Request Borrower Info" at bounding box center [568, 243] width 97 height 14
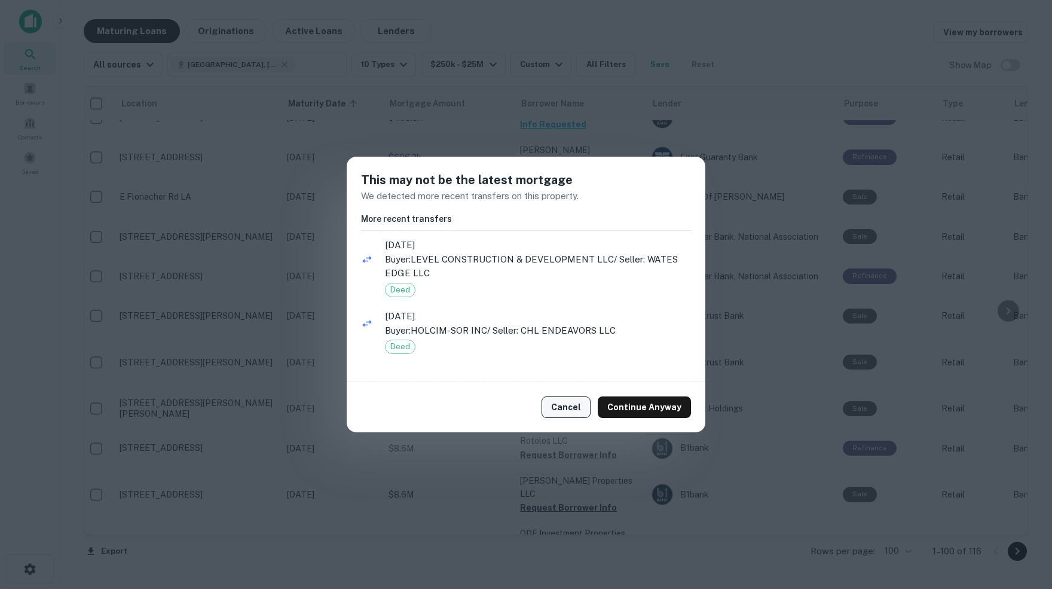
click at [568, 408] on button "Cancel" at bounding box center [565, 407] width 49 height 22
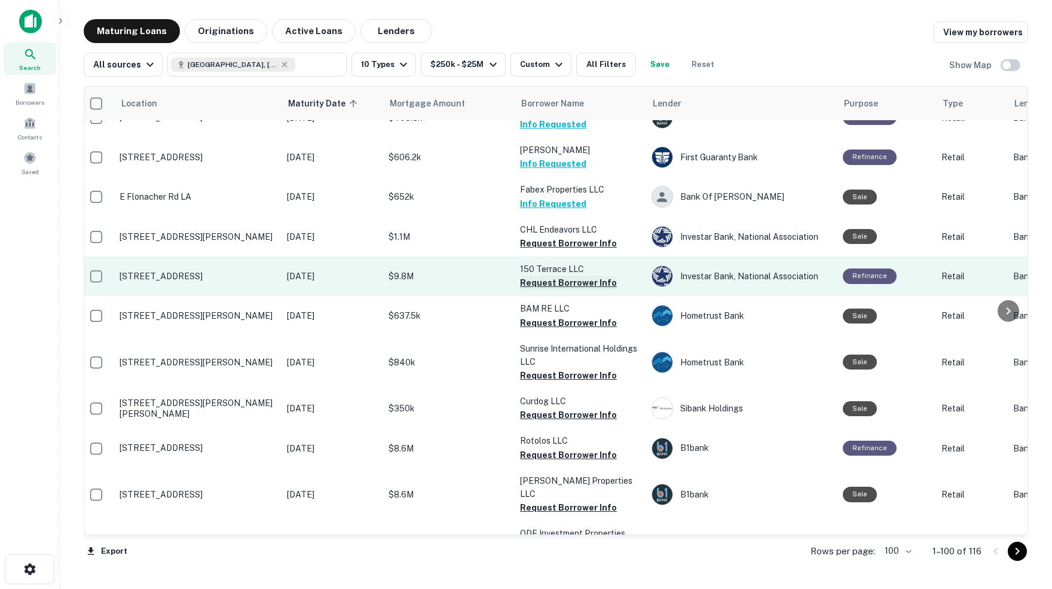
click at [548, 276] on button "Request Borrower Info" at bounding box center [568, 283] width 97 height 14
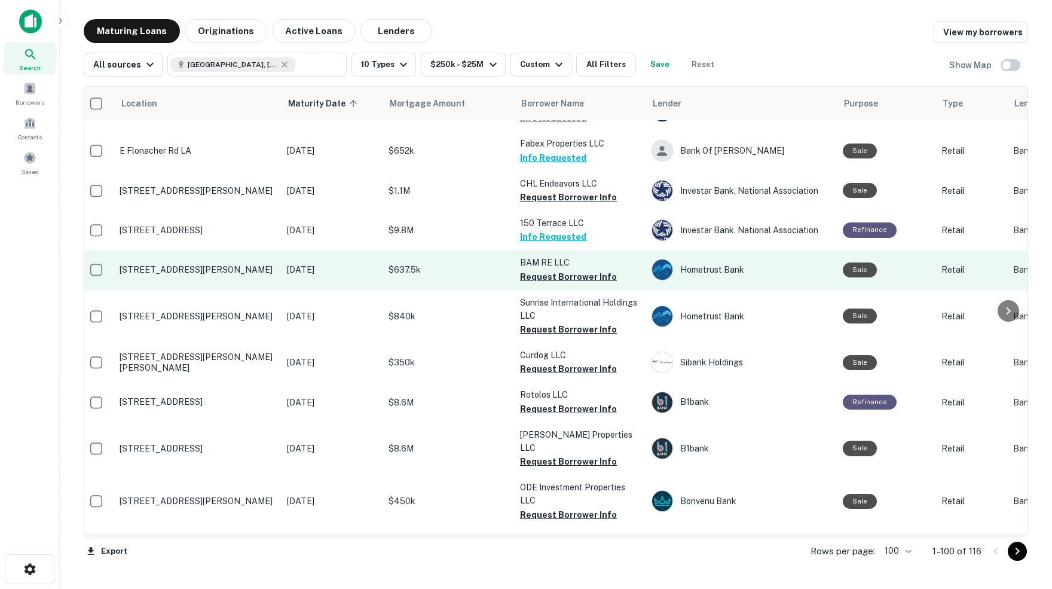
scroll to position [1538, 5]
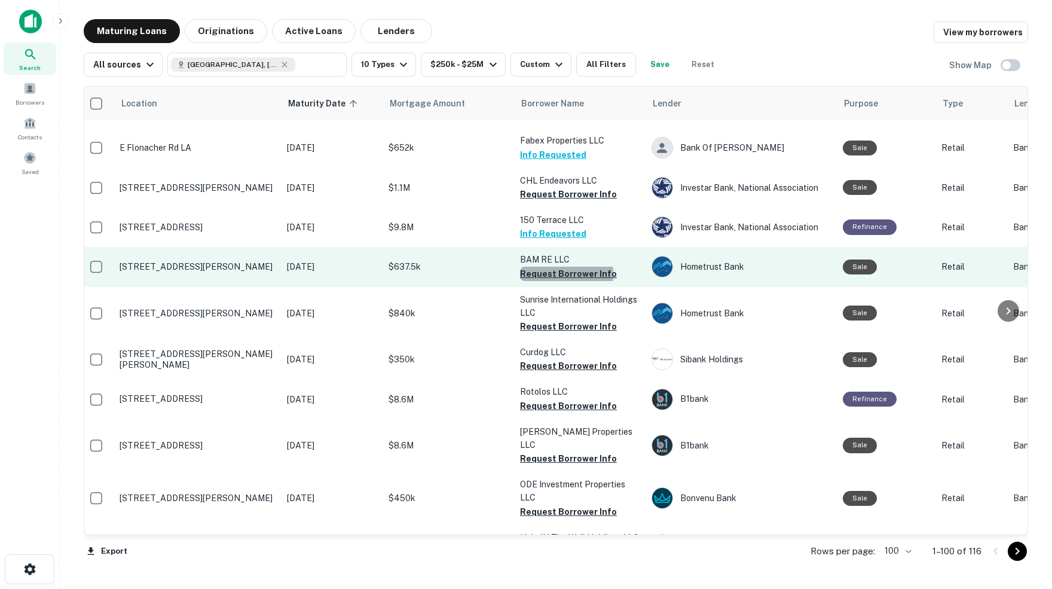
click at [566, 267] on button "Request Borrower Info" at bounding box center [568, 274] width 97 height 14
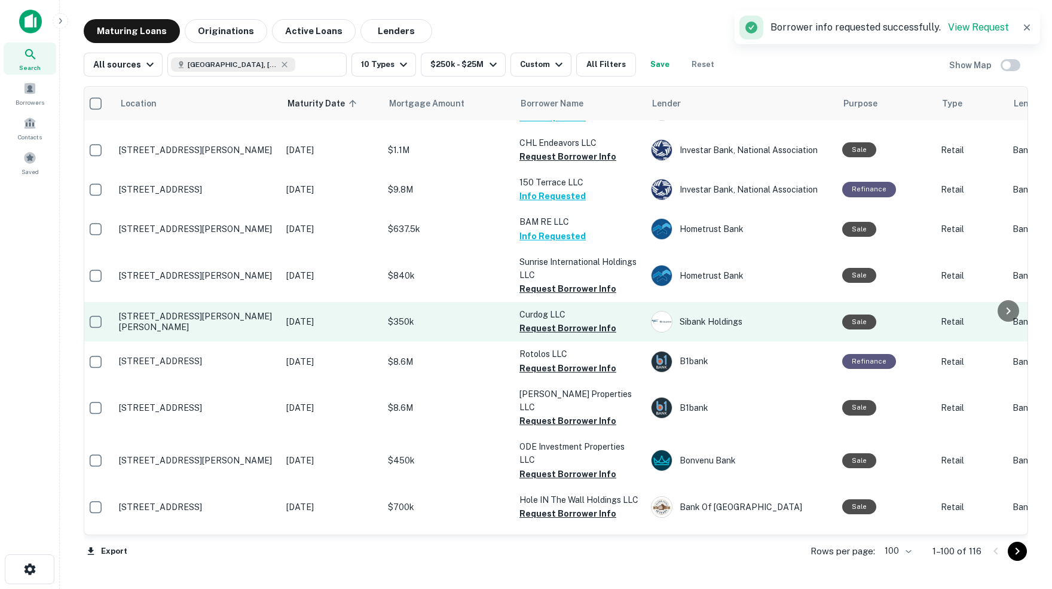
scroll to position [1578, 6]
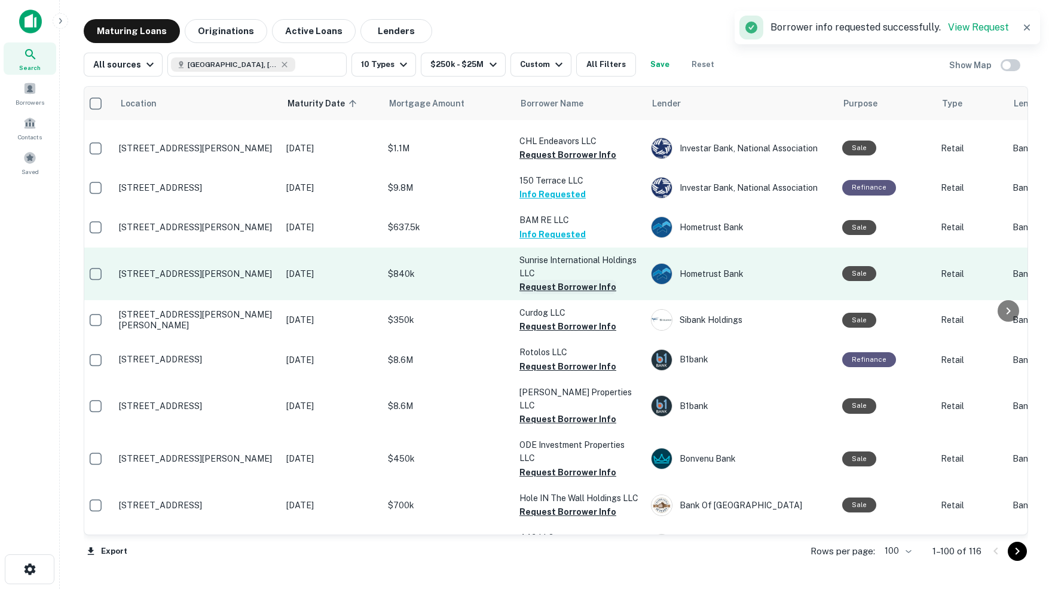
click at [545, 280] on button "Request Borrower Info" at bounding box center [567, 287] width 97 height 14
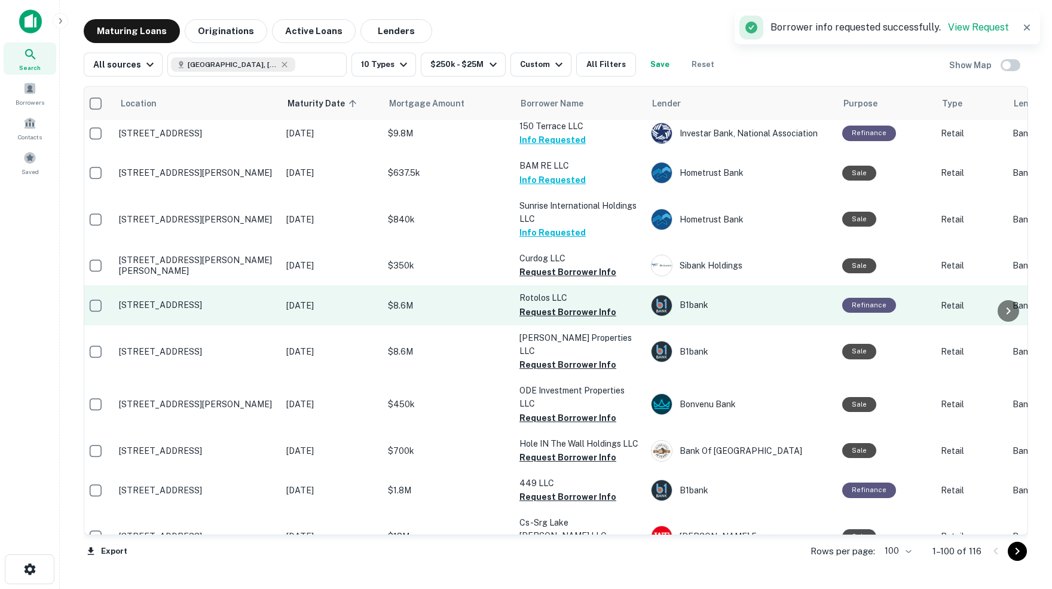
scroll to position [1636, 6]
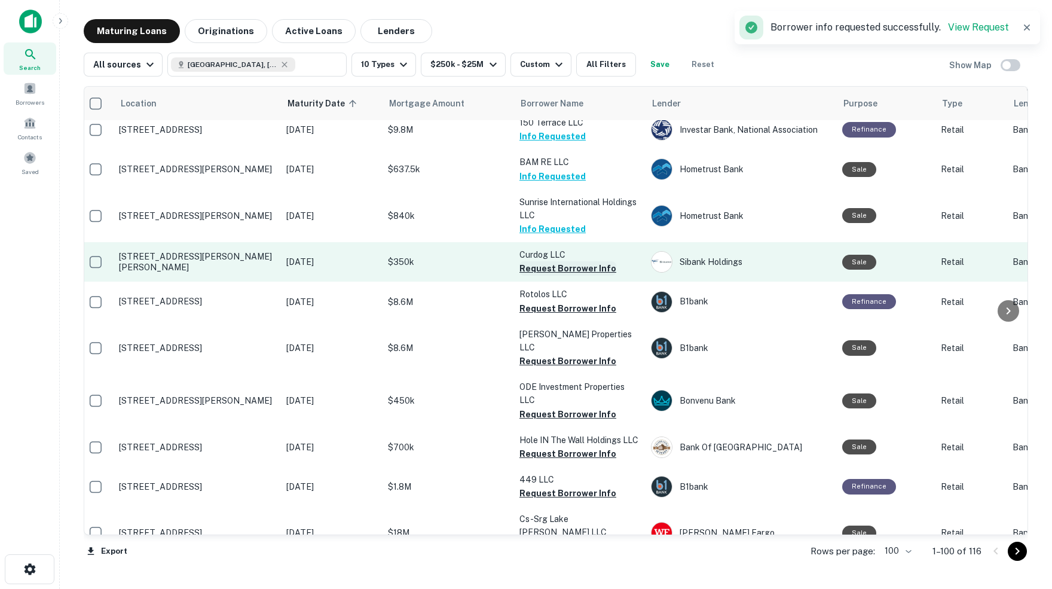
click at [555, 261] on button "Request Borrower Info" at bounding box center [567, 268] width 97 height 14
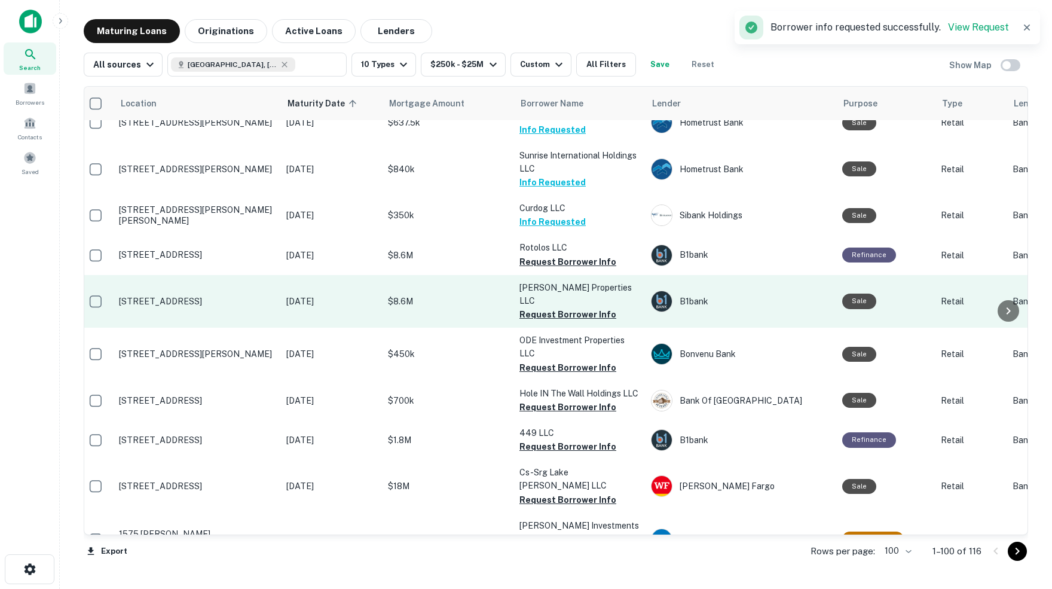
scroll to position [1683, 6]
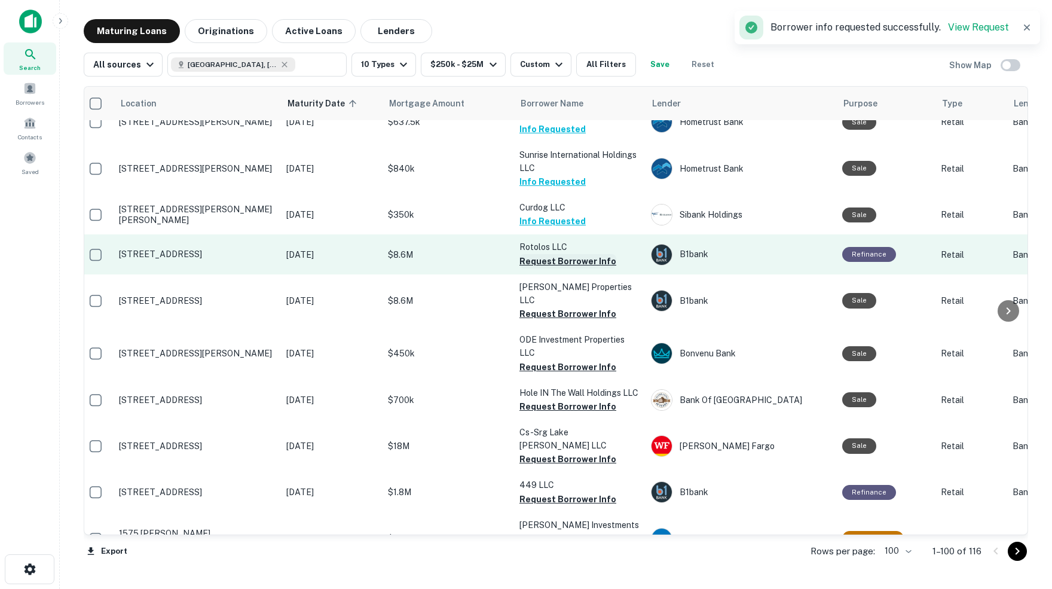
click at [535, 254] on button "Request Borrower Info" at bounding box center [567, 261] width 97 height 14
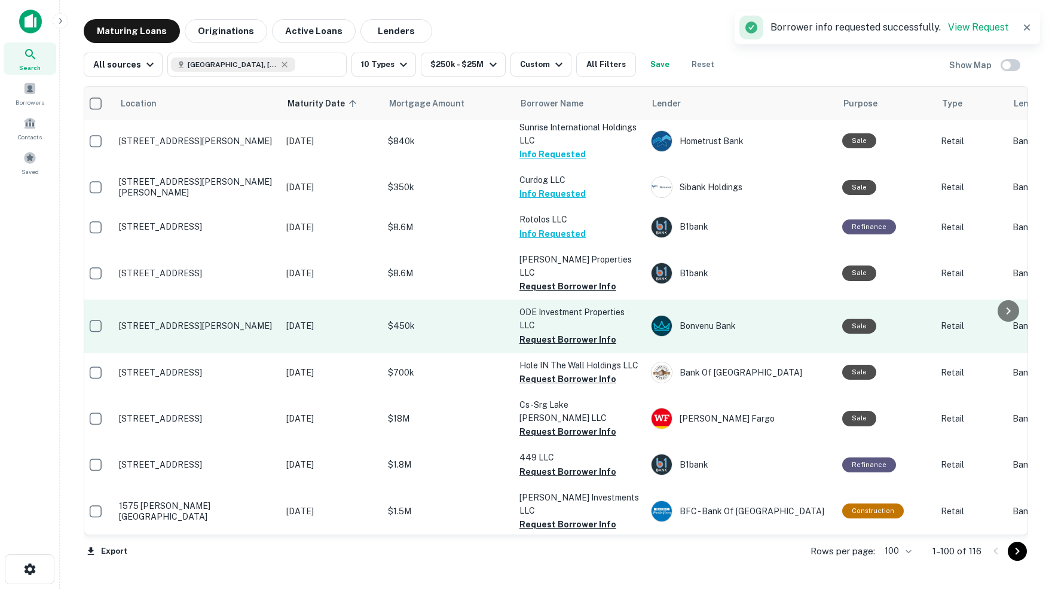
scroll to position [1707, 6]
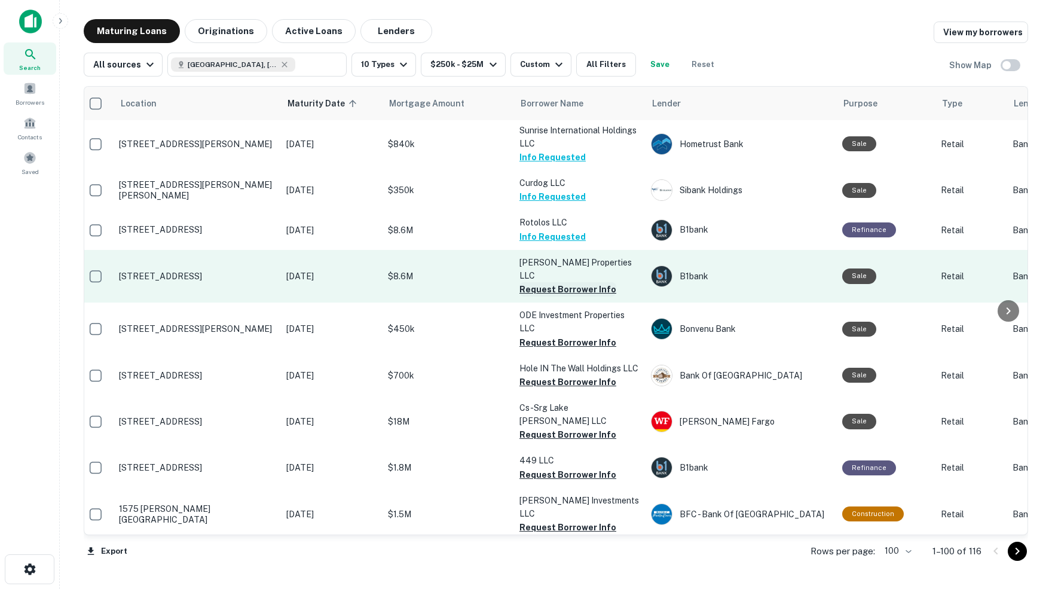
click at [559, 282] on button "Request Borrower Info" at bounding box center [567, 289] width 97 height 14
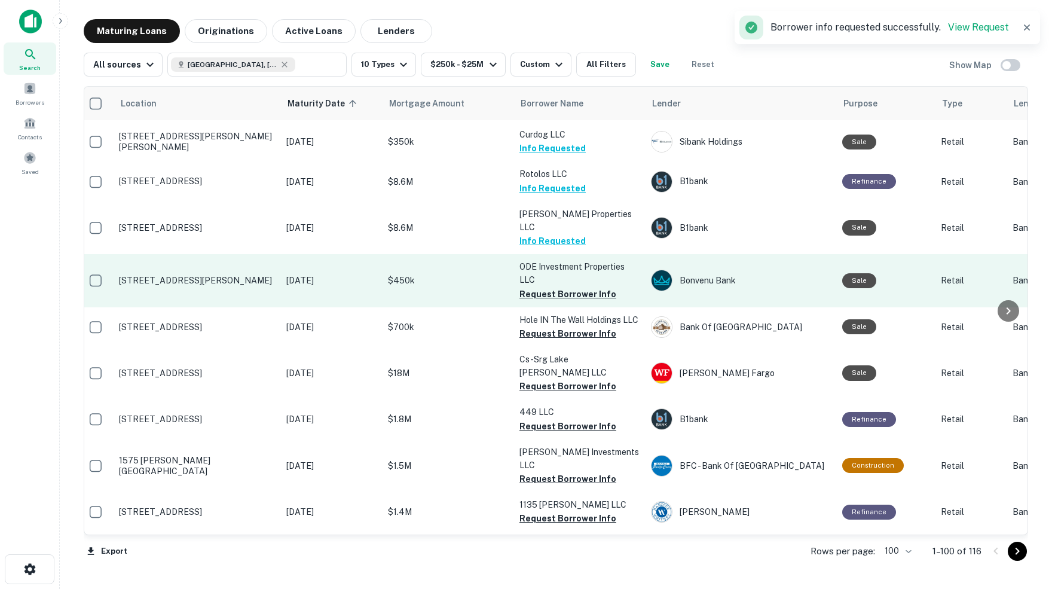
scroll to position [1758, 6]
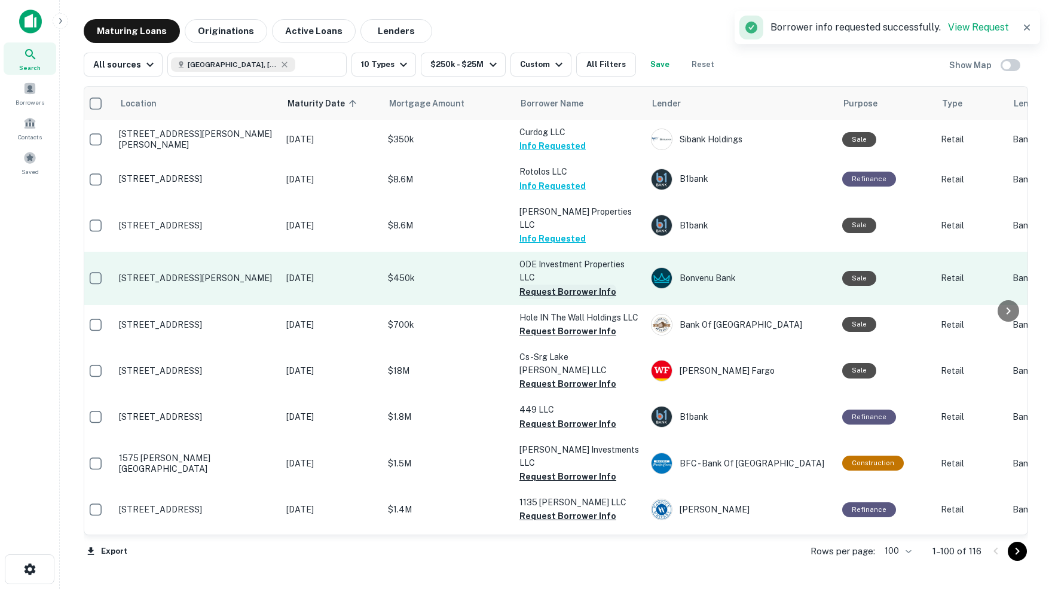
click at [538, 284] on button "Request Borrower Info" at bounding box center [567, 291] width 97 height 14
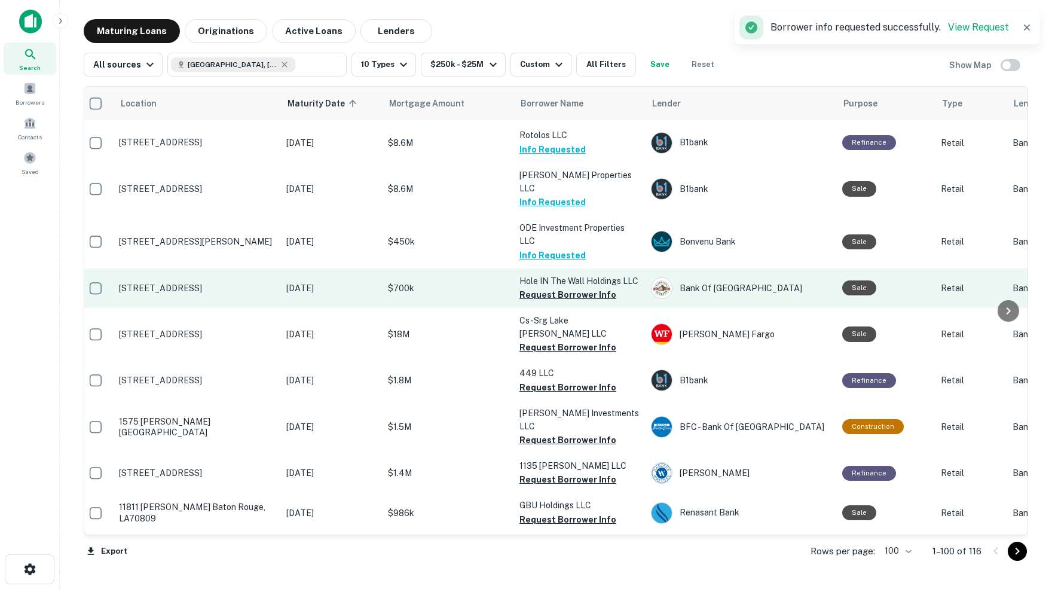
scroll to position [1798, 6]
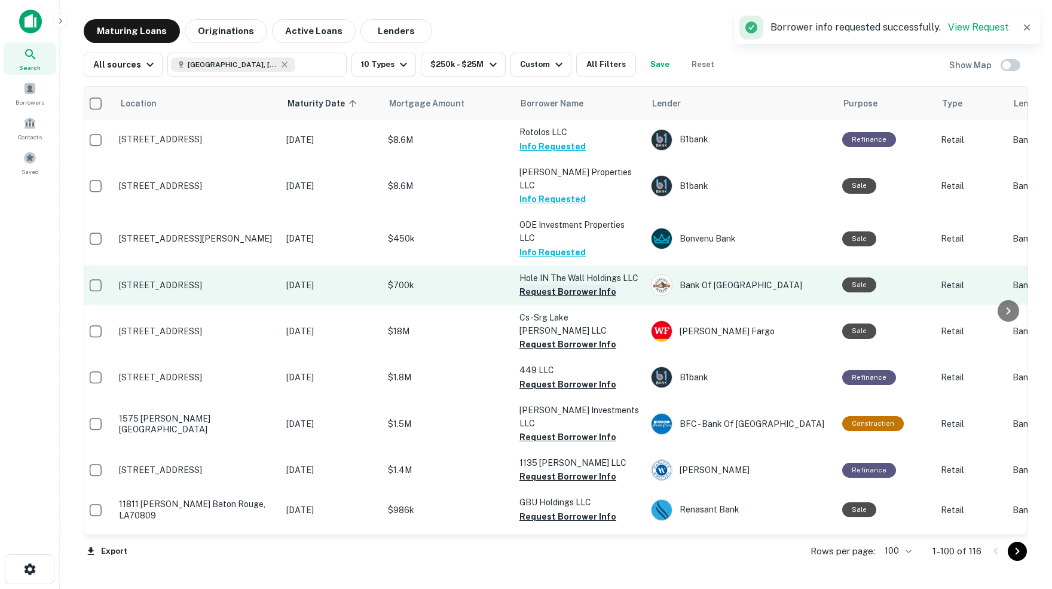
click at [549, 284] on button "Request Borrower Info" at bounding box center [567, 291] width 97 height 14
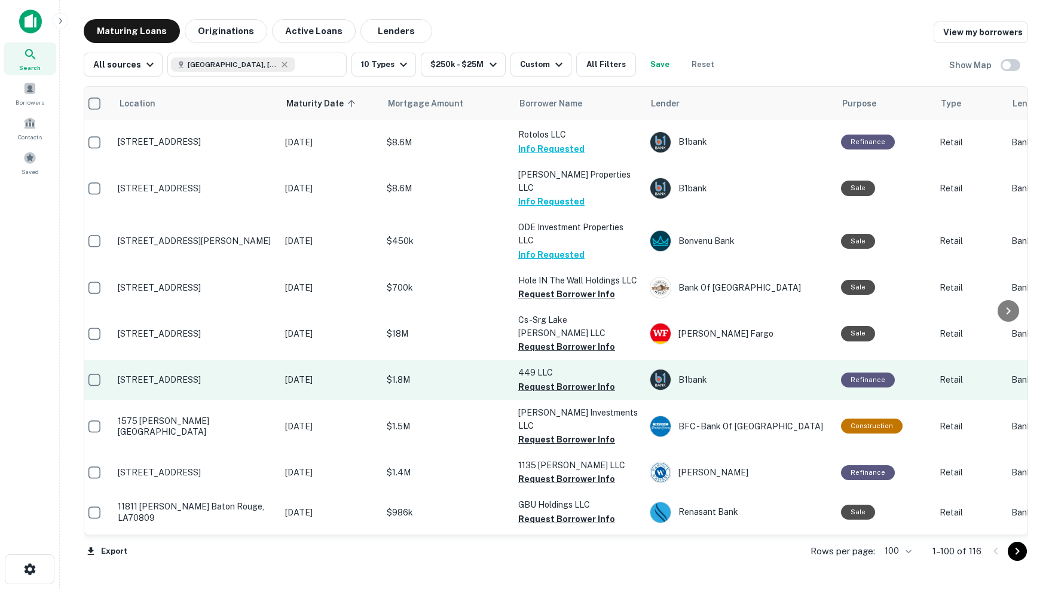
scroll to position [1796, 7]
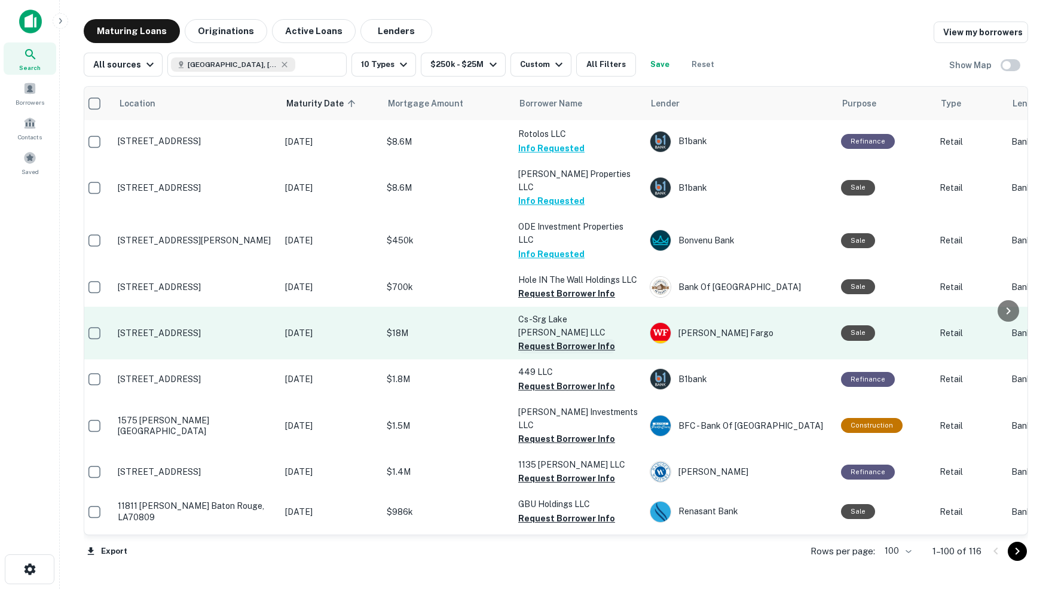
click at [533, 339] on button "Request Borrower Info" at bounding box center [566, 346] width 97 height 14
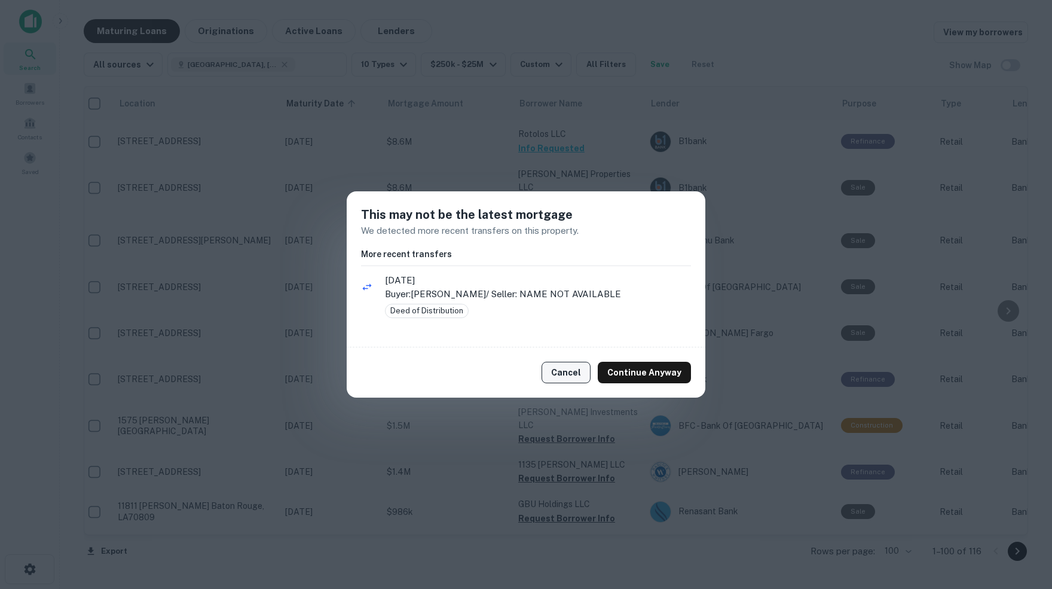
click at [571, 372] on button "Cancel" at bounding box center [565, 373] width 49 height 22
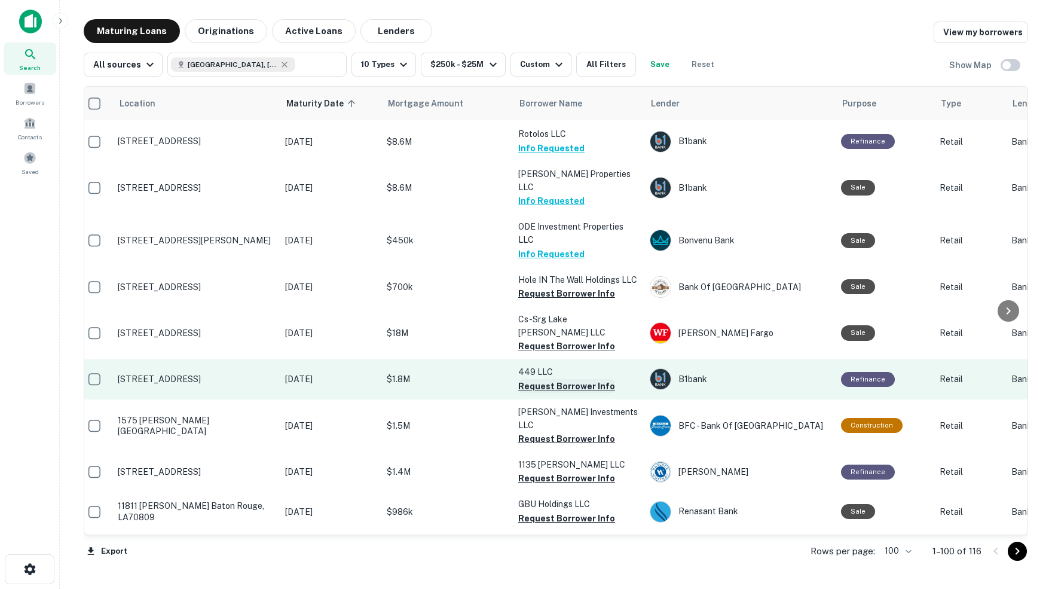
click at [540, 379] on button "Request Borrower Info" at bounding box center [566, 386] width 97 height 14
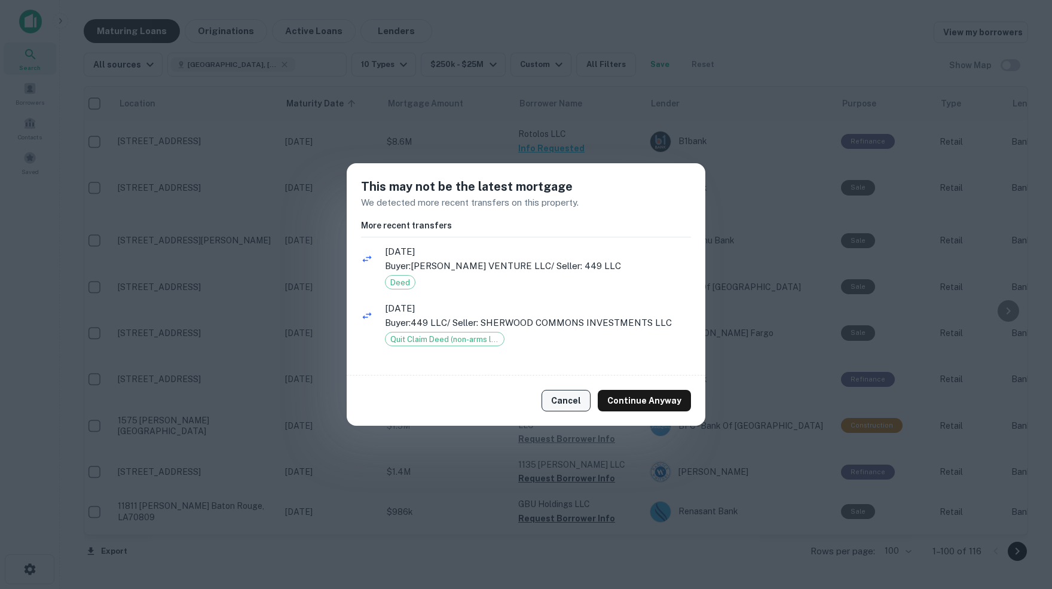
click at [564, 399] on button "Cancel" at bounding box center [565, 401] width 49 height 22
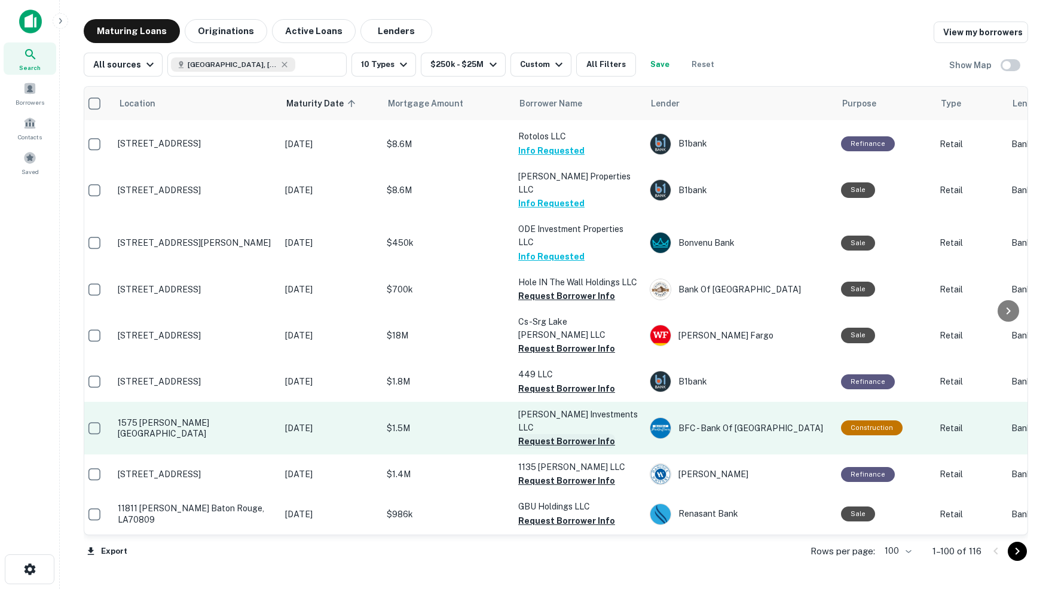
scroll to position [1793, 7]
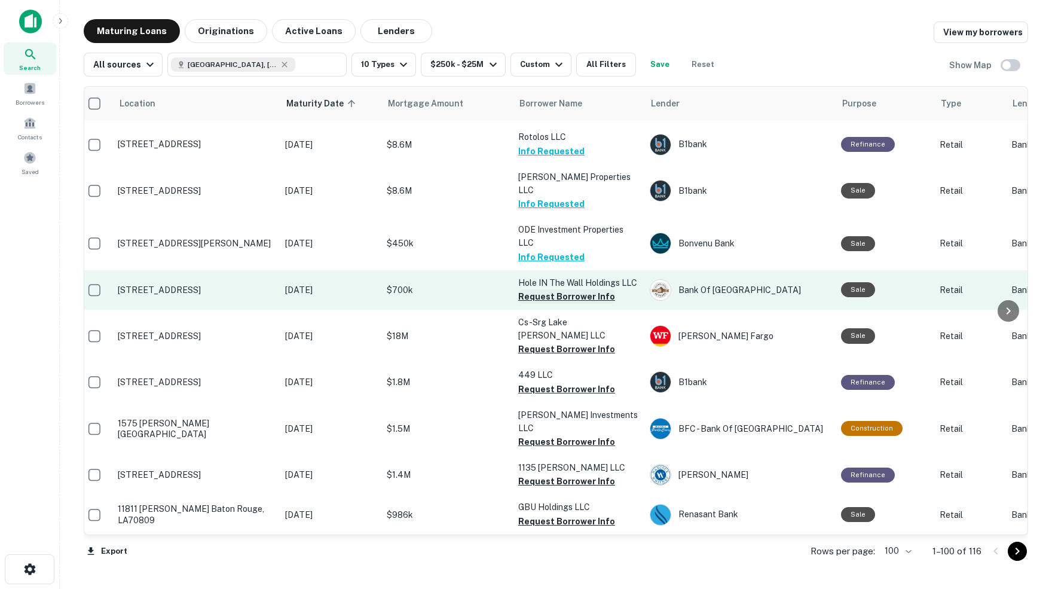
click at [536, 289] on button "Request Borrower Info" at bounding box center [566, 296] width 97 height 14
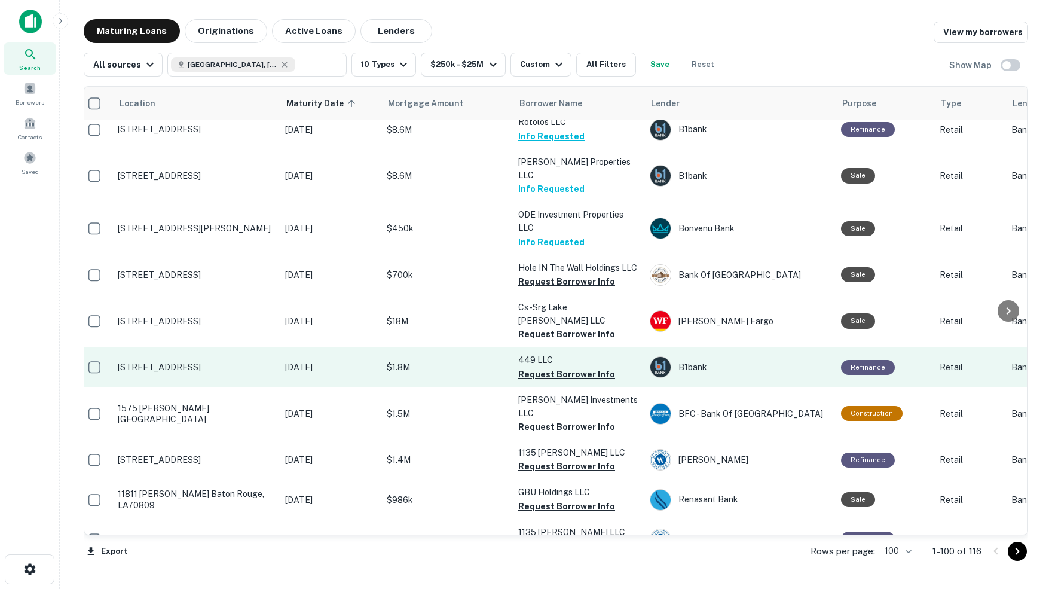
scroll to position [1811, 7]
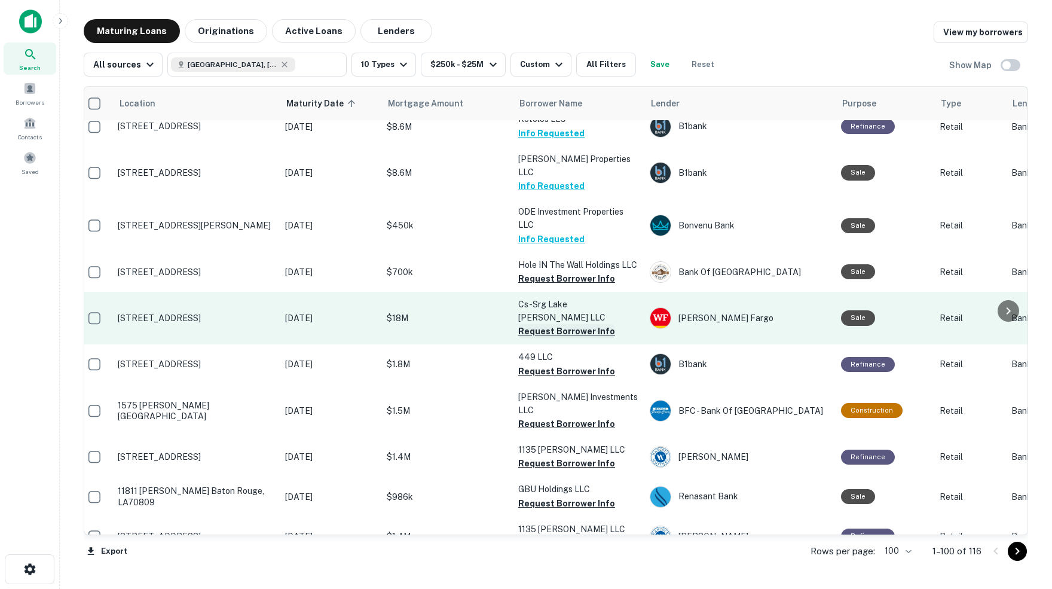
click at [570, 324] on button "Request Borrower Info" at bounding box center [566, 331] width 97 height 14
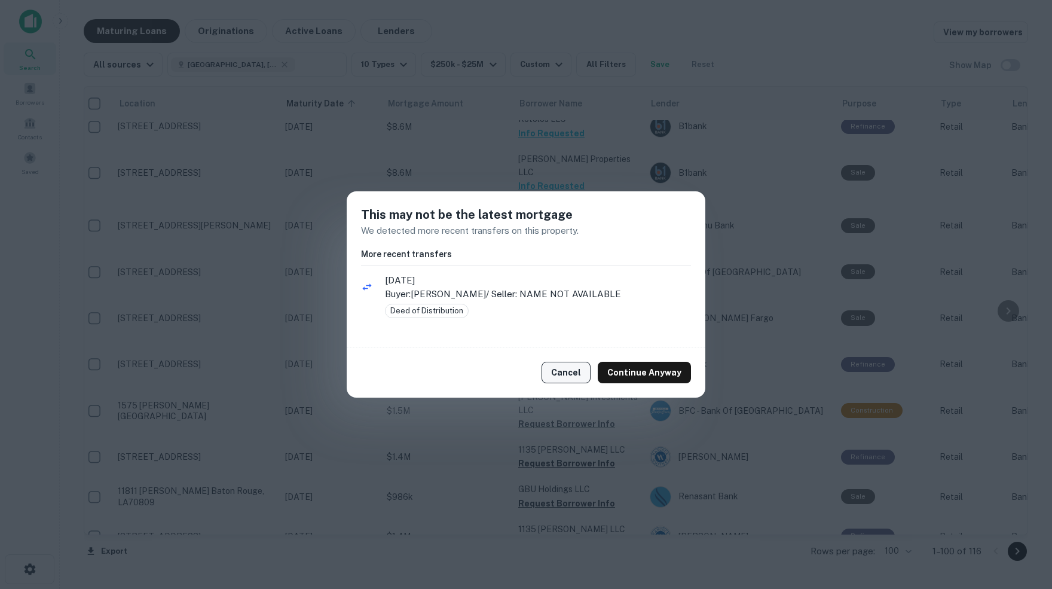
click at [571, 374] on button "Cancel" at bounding box center [565, 373] width 49 height 22
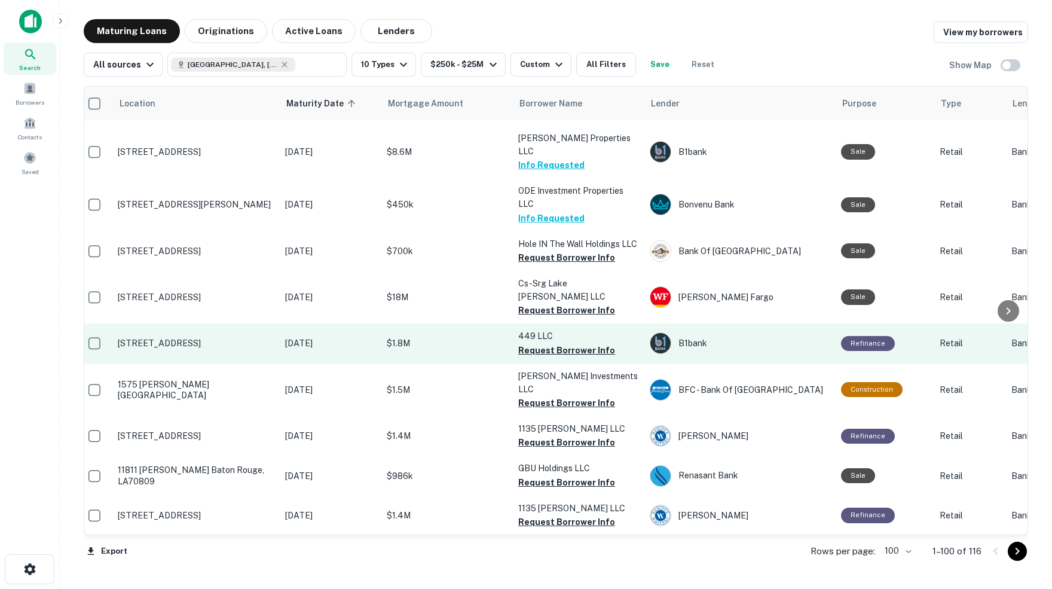
scroll to position [1834, 7]
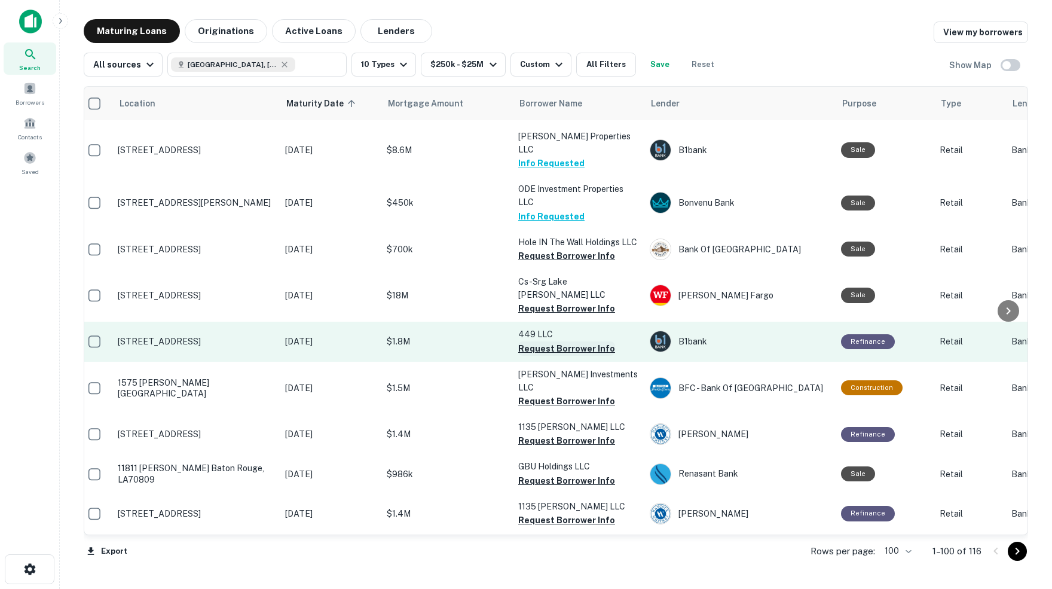
click at [528, 341] on button "Request Borrower Info" at bounding box center [566, 348] width 97 height 14
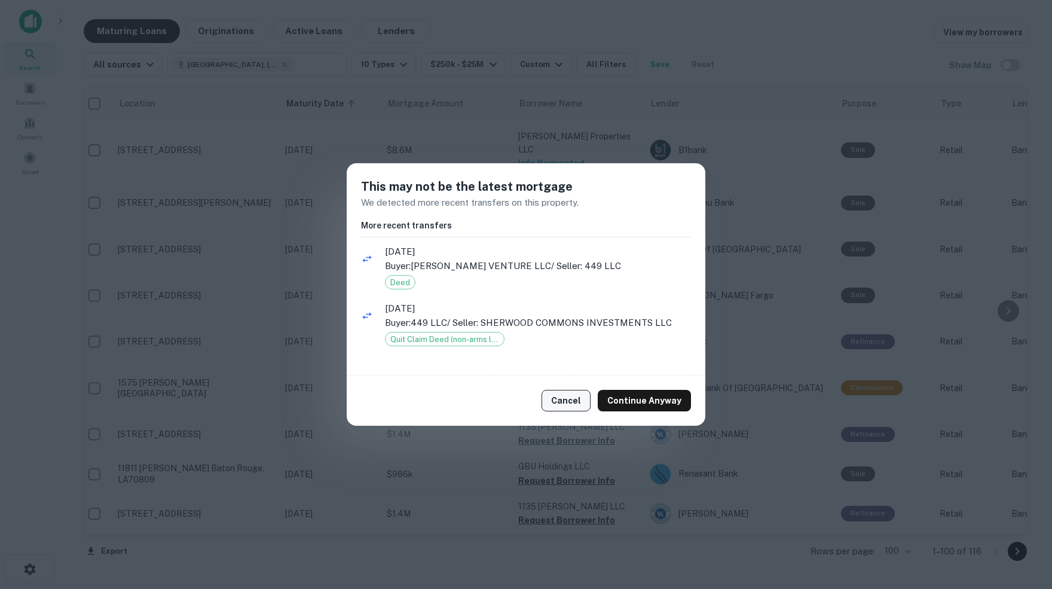
click at [573, 401] on button "Cancel" at bounding box center [565, 401] width 49 height 22
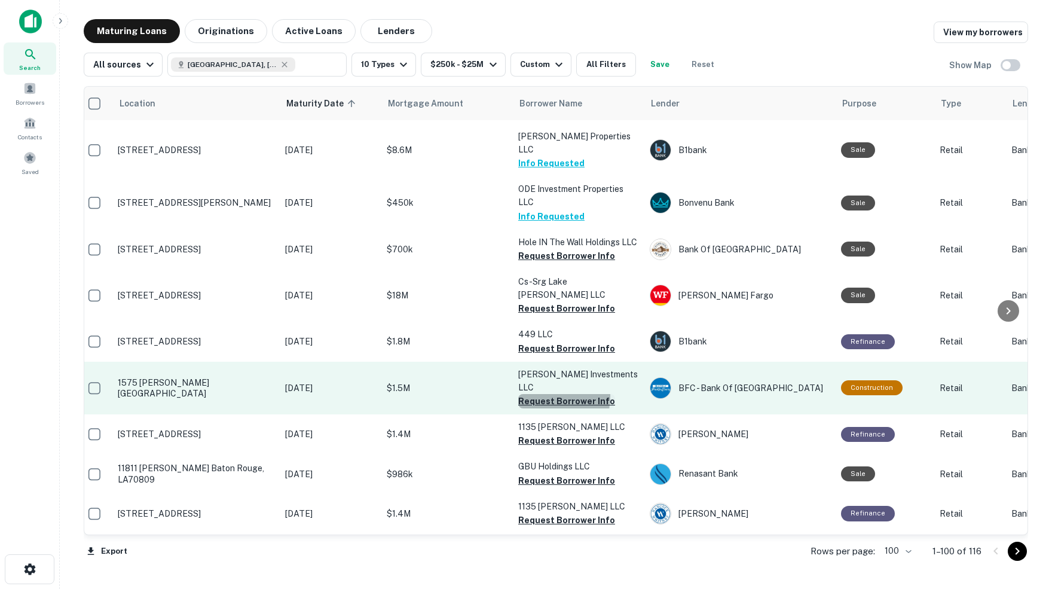
click at [535, 394] on button "Request Borrower Info" at bounding box center [566, 401] width 97 height 14
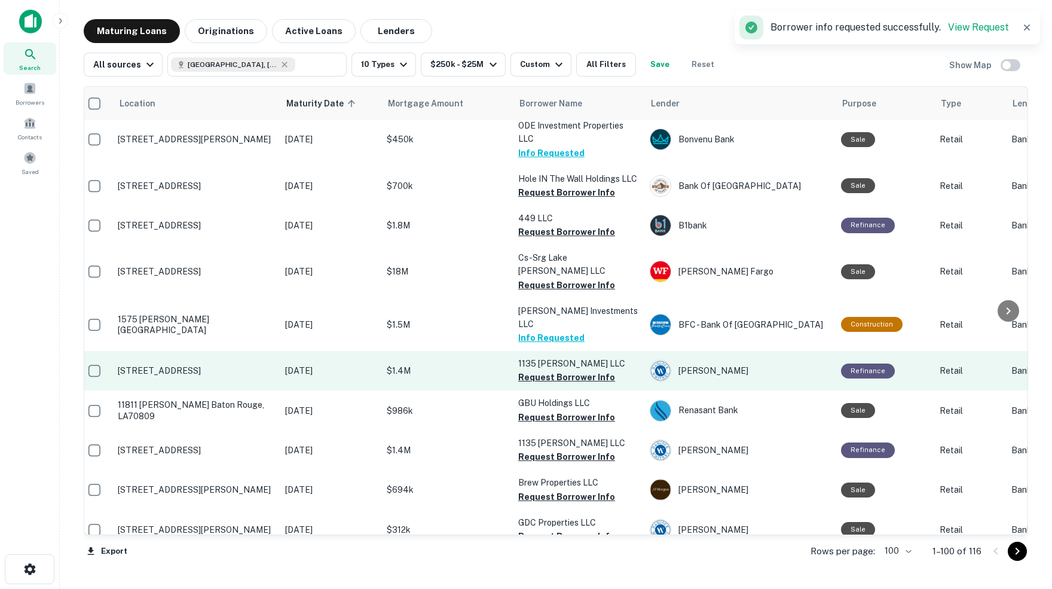
scroll to position [1899, 7]
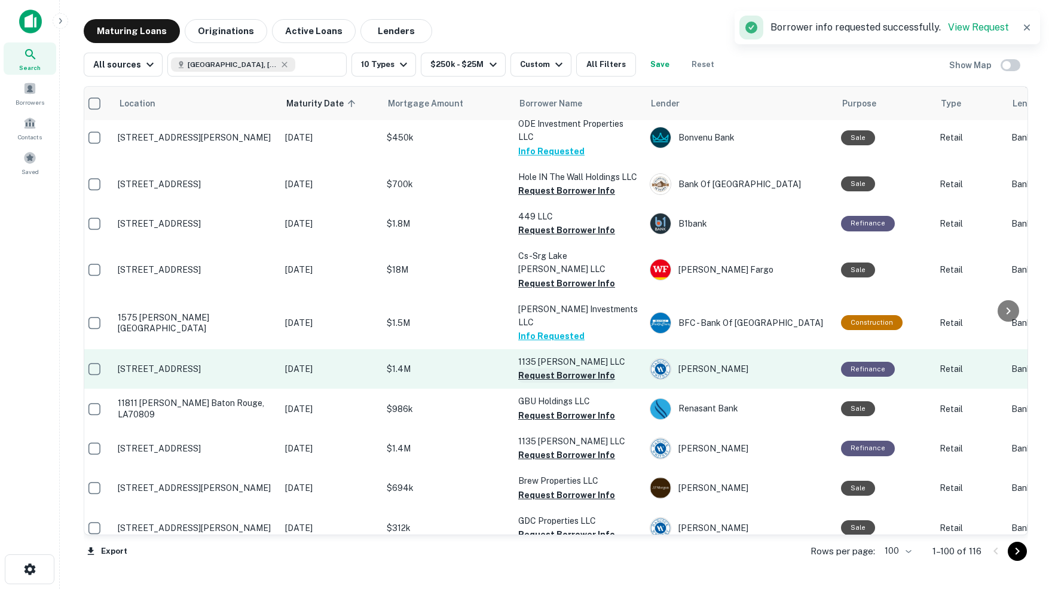
click at [537, 368] on button "Request Borrower Info" at bounding box center [566, 375] width 97 height 14
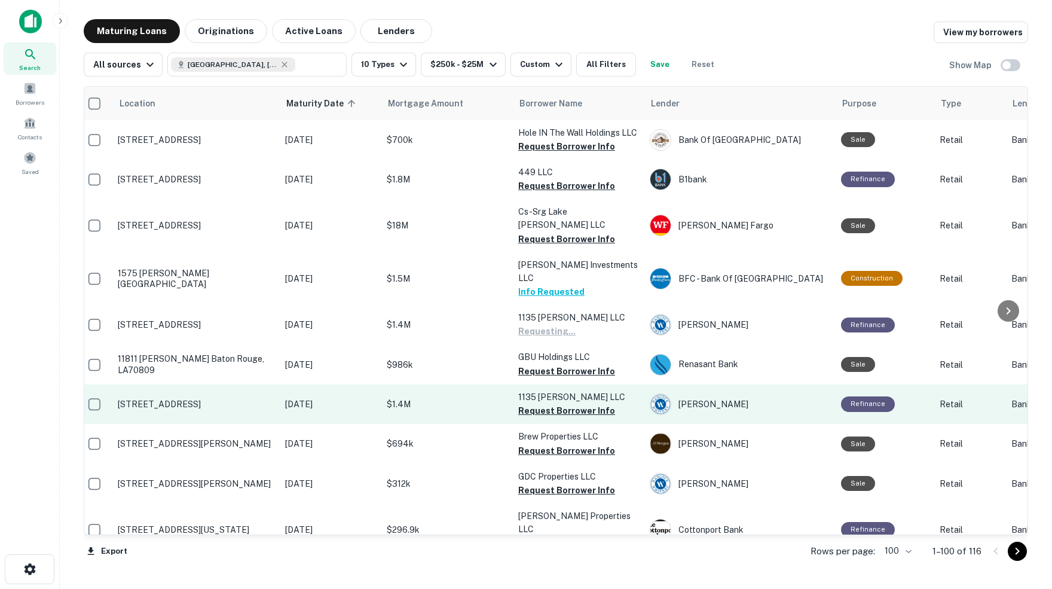
scroll to position [1949, 7]
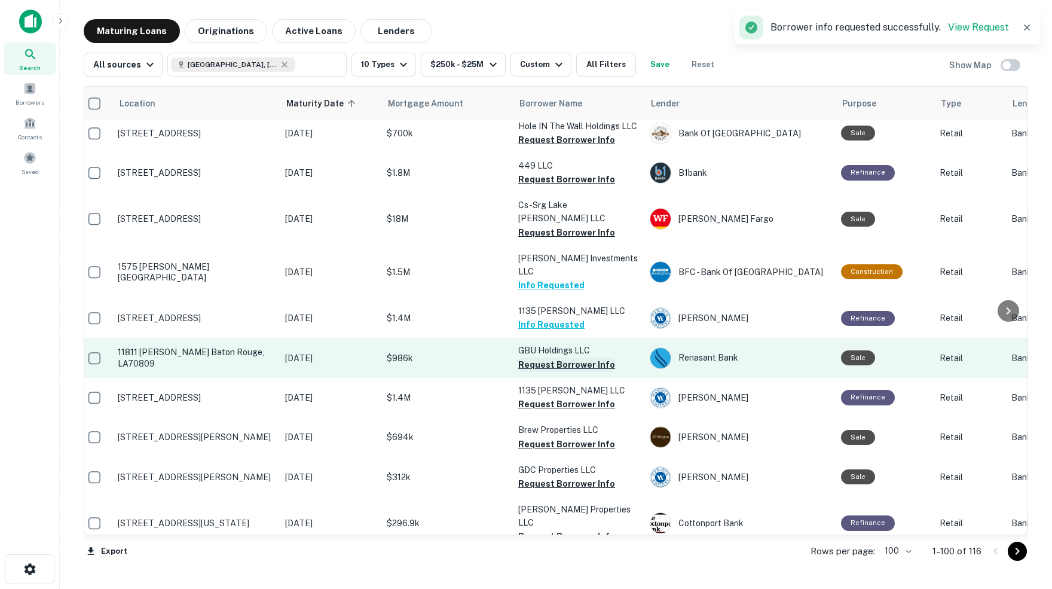
click at [538, 357] on button "Request Borrower Info" at bounding box center [566, 364] width 97 height 14
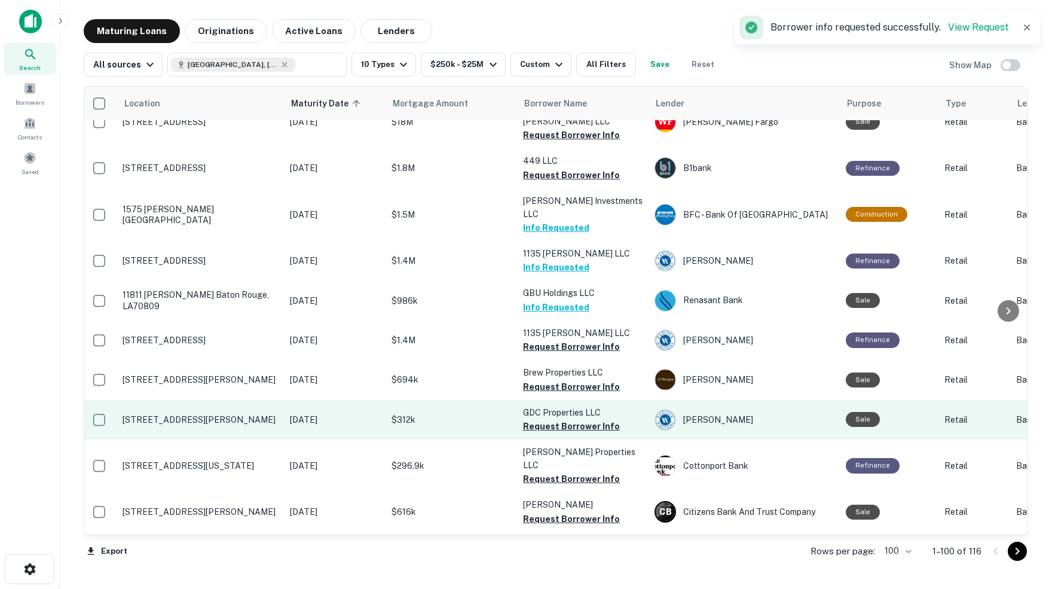
scroll to position [2015, 2]
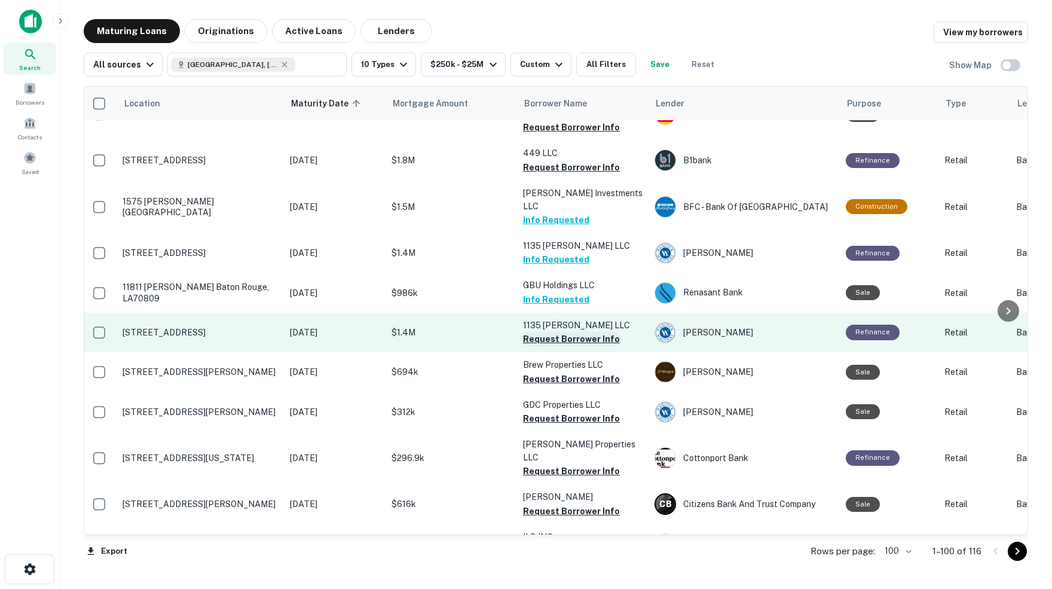
click at [571, 332] on button "Request Borrower Info" at bounding box center [571, 339] width 97 height 14
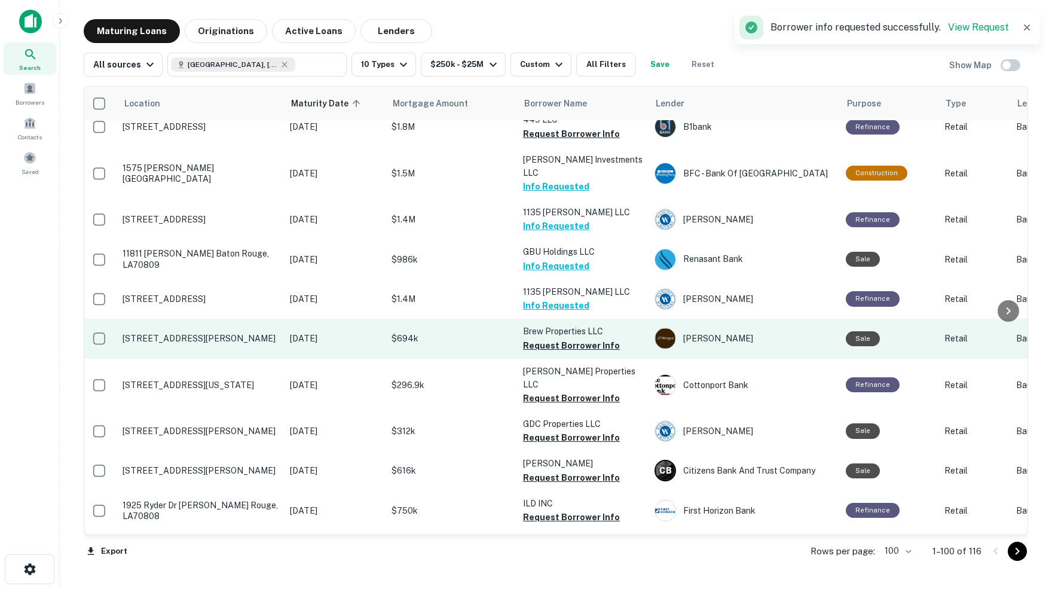
scroll to position [2049, 2]
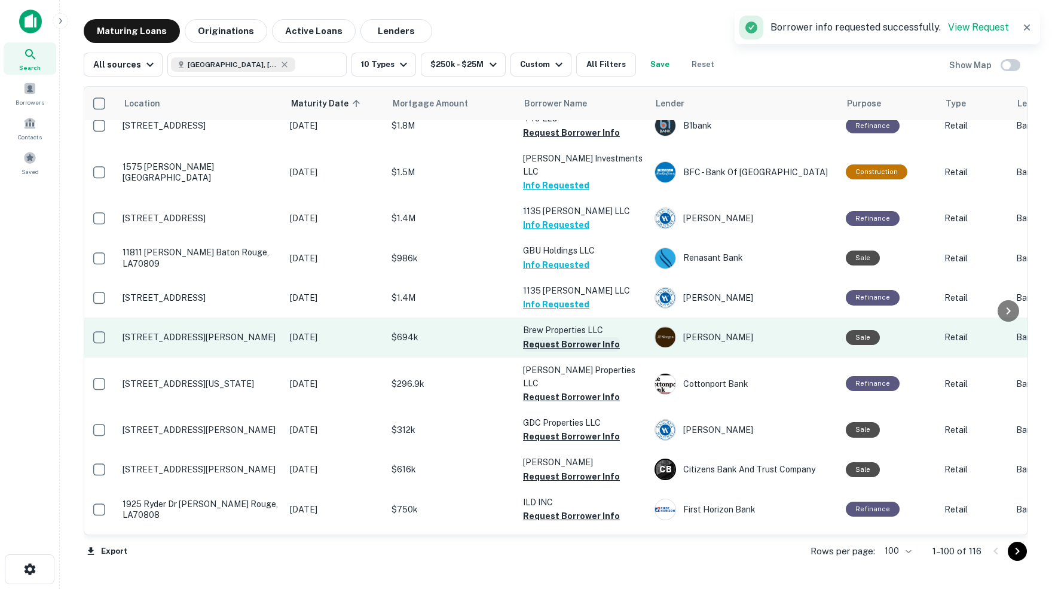
click at [571, 337] on button "Request Borrower Info" at bounding box center [571, 344] width 97 height 14
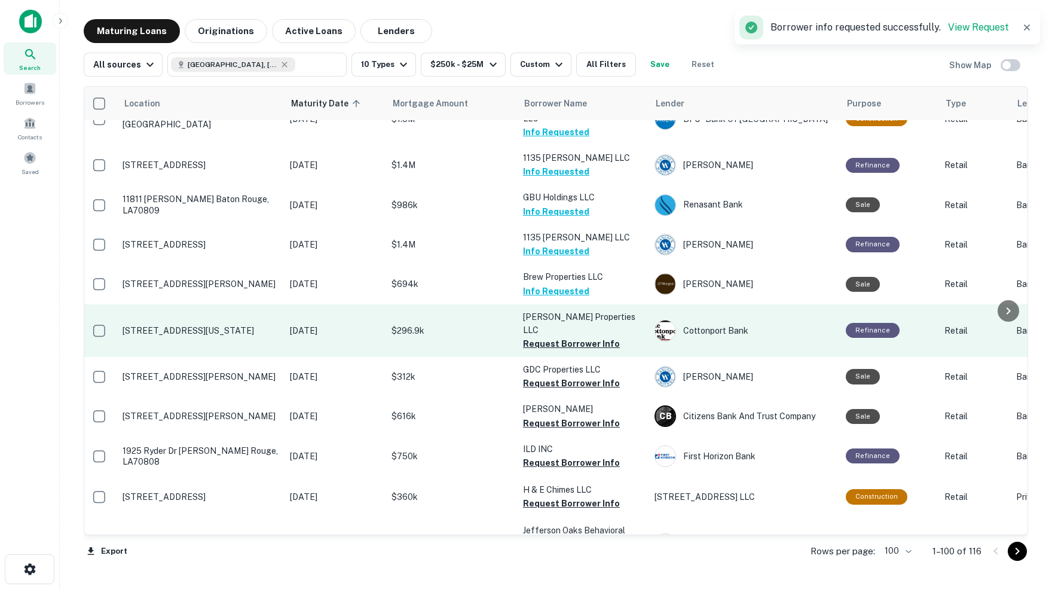
scroll to position [2108, 2]
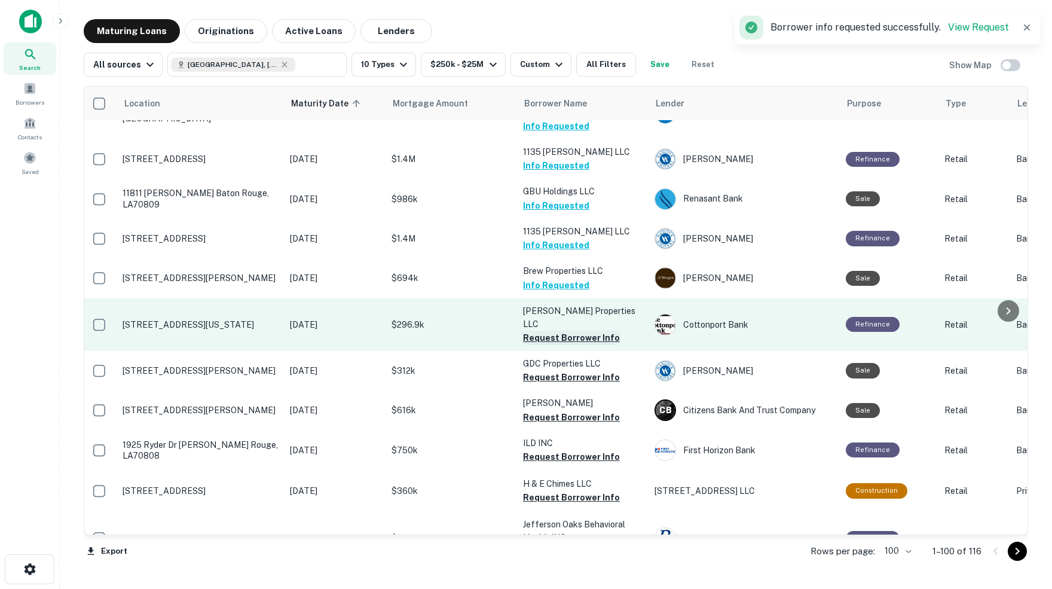
click at [543, 330] on button "Request Borrower Info" at bounding box center [571, 337] width 97 height 14
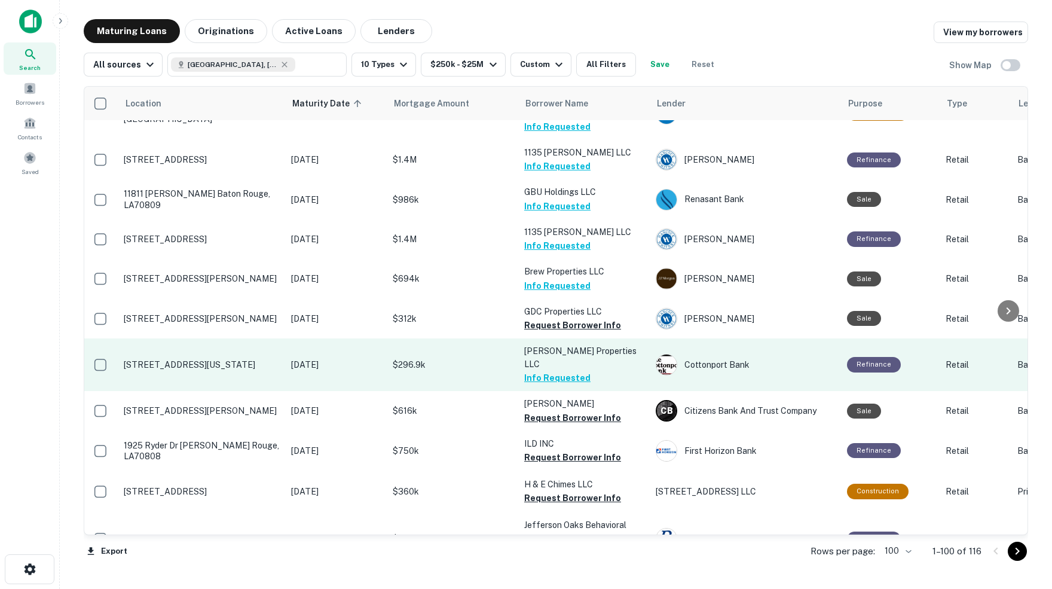
scroll to position [2108, 2]
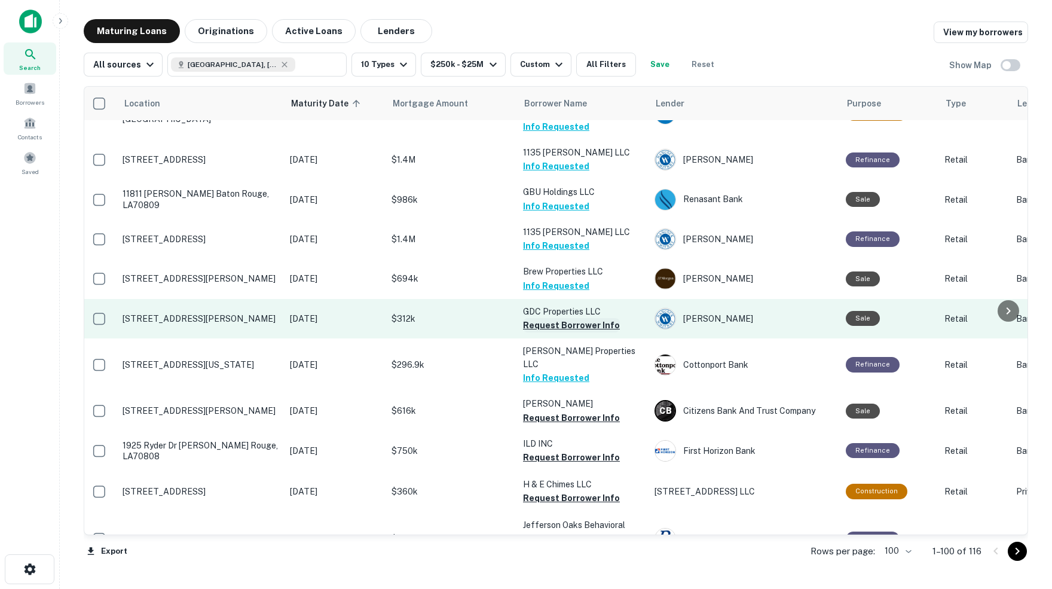
click at [554, 318] on button "Request Borrower Info" at bounding box center [571, 325] width 97 height 14
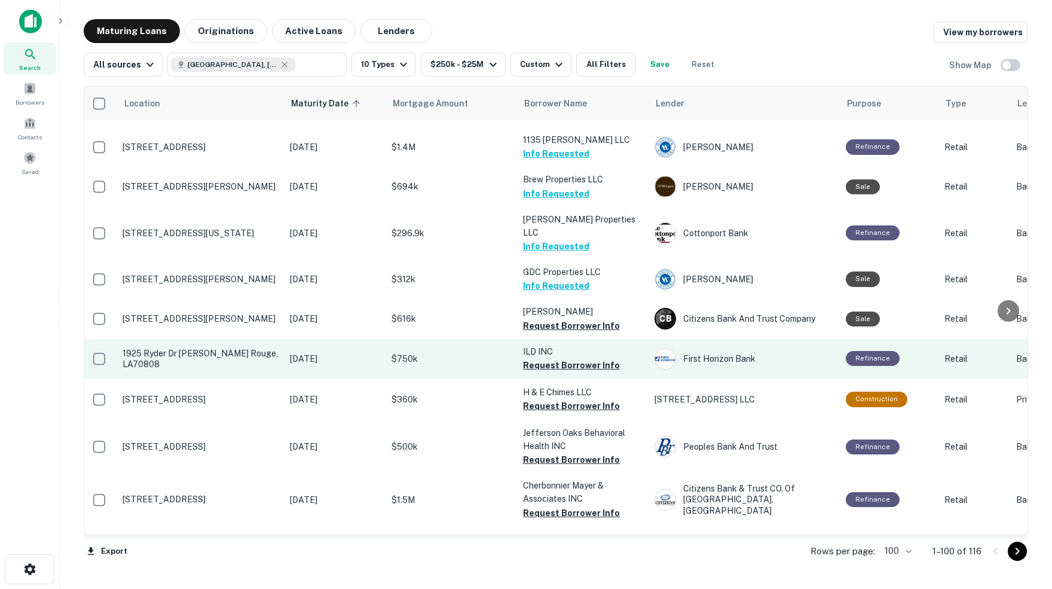
scroll to position [2205, 2]
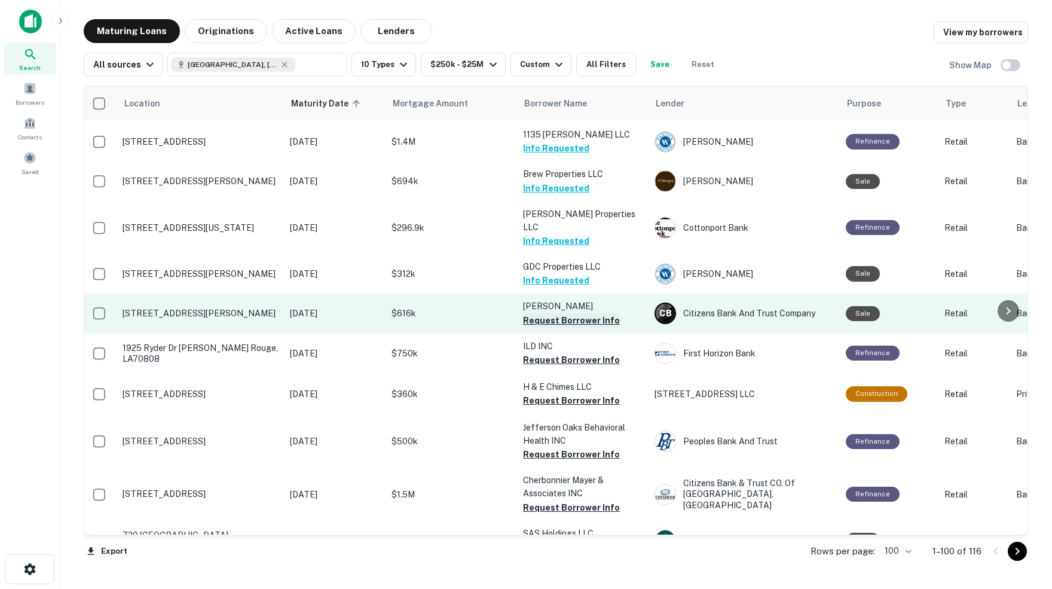
click at [543, 313] on button "Request Borrower Info" at bounding box center [571, 320] width 97 height 14
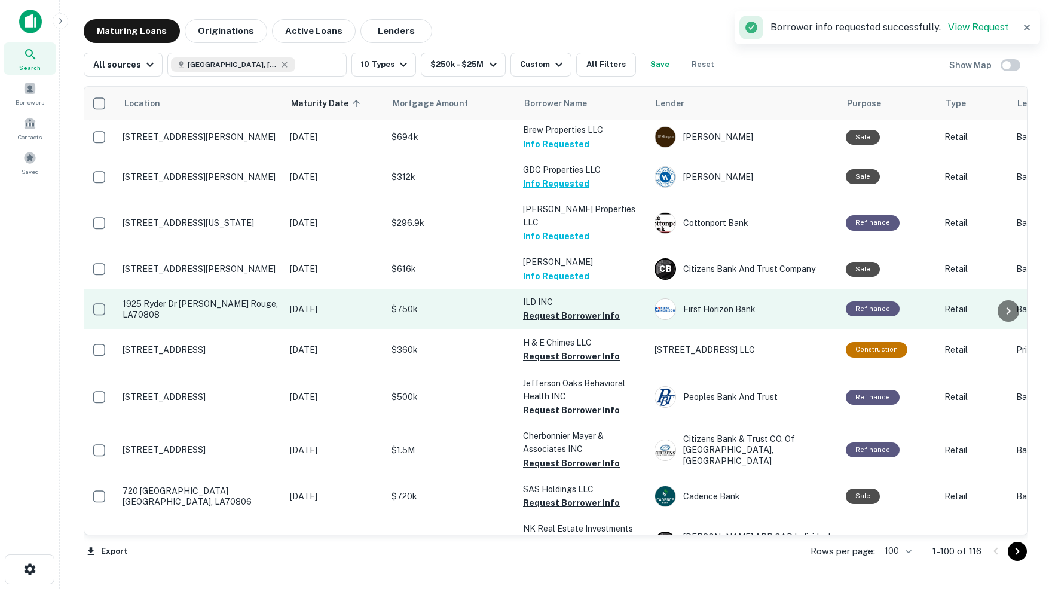
scroll to position [2254, 2]
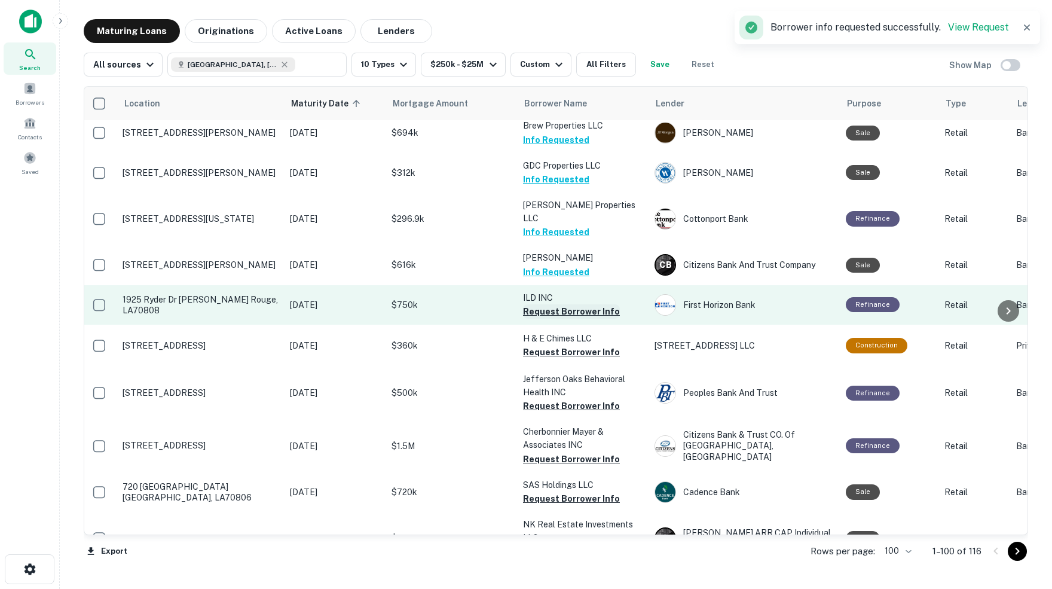
click at [559, 304] on button "Request Borrower Info" at bounding box center [571, 311] width 97 height 14
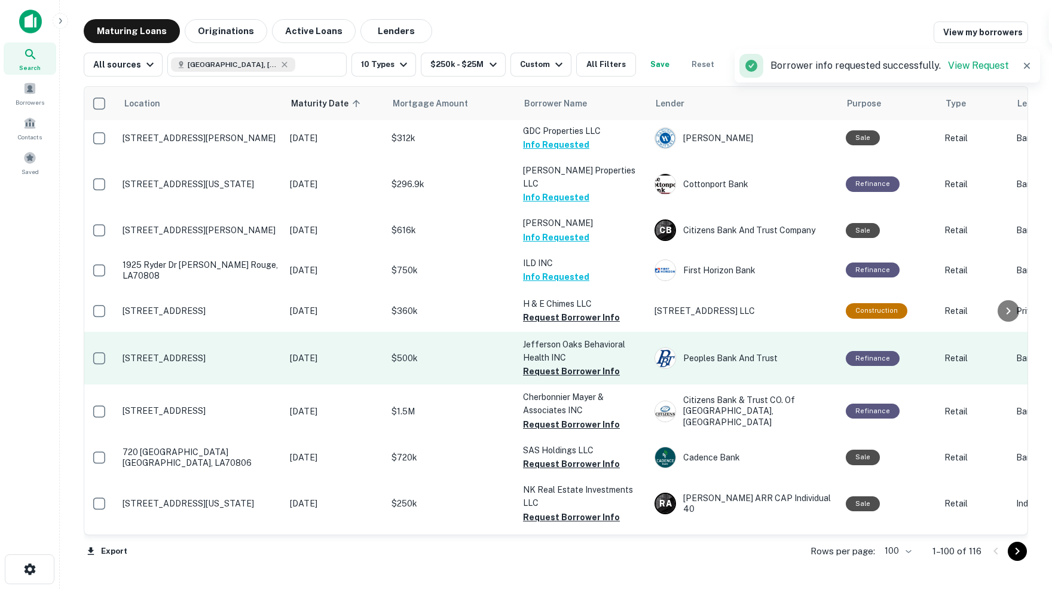
scroll to position [2295, 2]
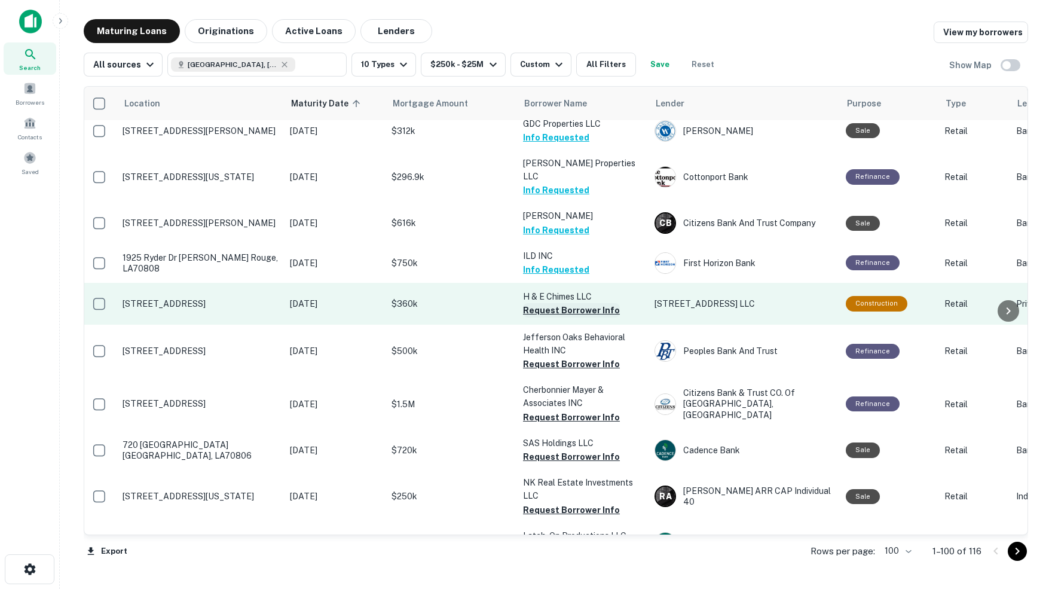
click at [540, 303] on button "Request Borrower Info" at bounding box center [571, 310] width 97 height 14
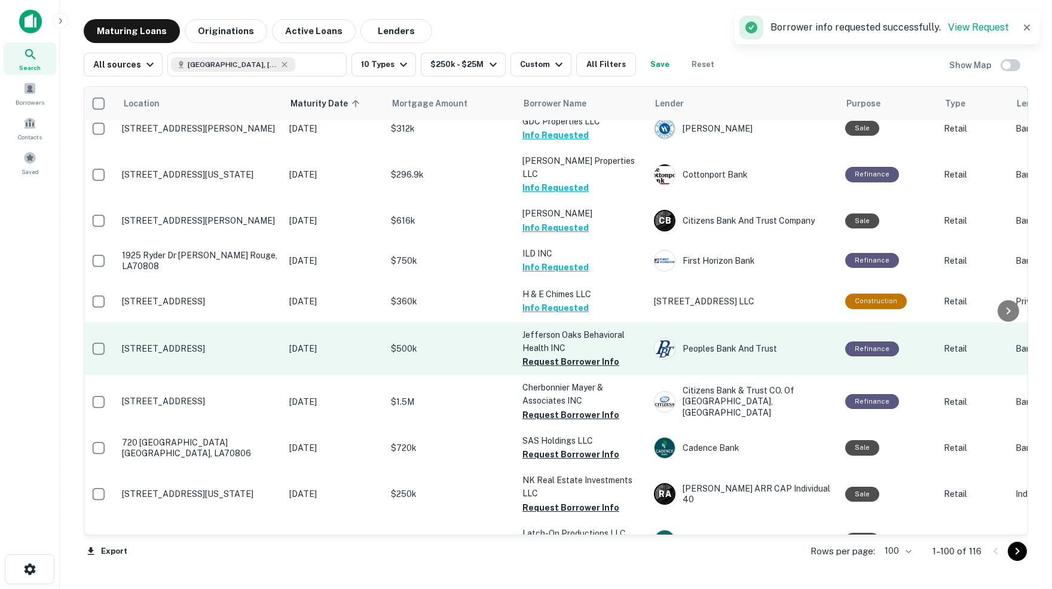
scroll to position [2297, 3]
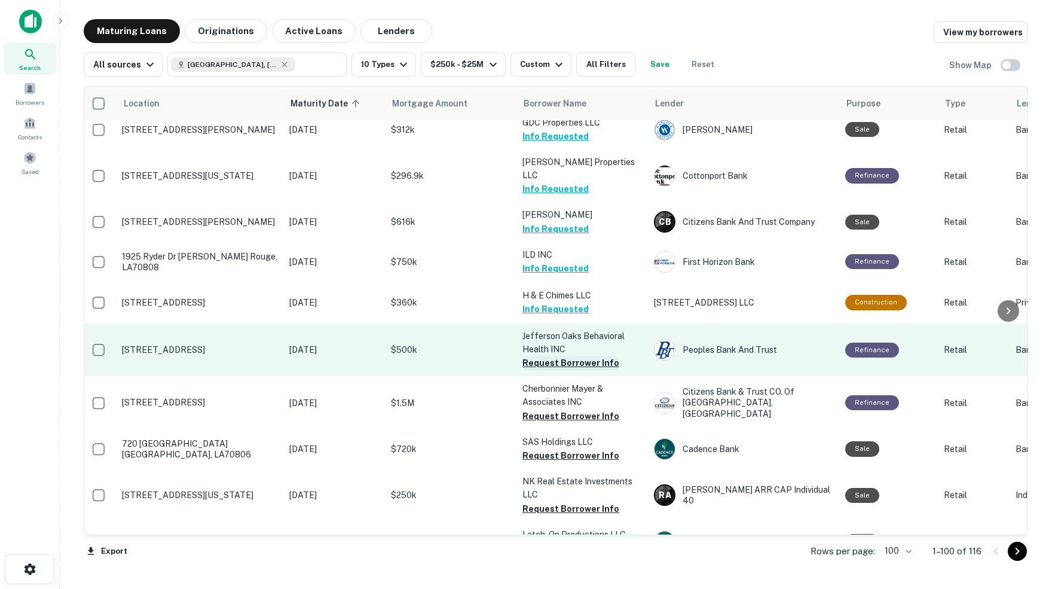
click at [540, 356] on button "Request Borrower Info" at bounding box center [570, 363] width 97 height 14
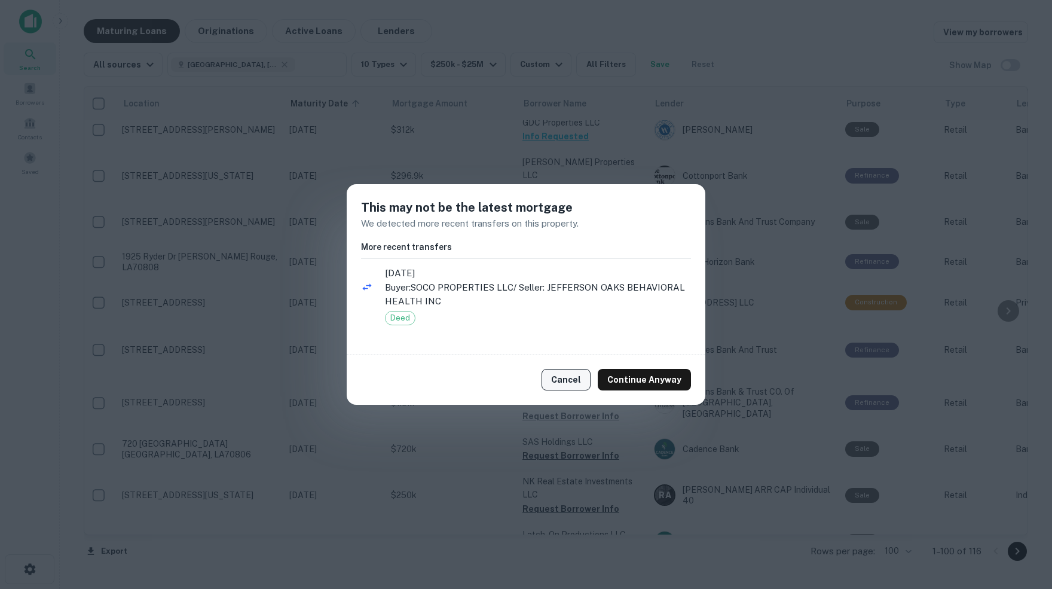
click at [578, 379] on button "Cancel" at bounding box center [565, 380] width 49 height 22
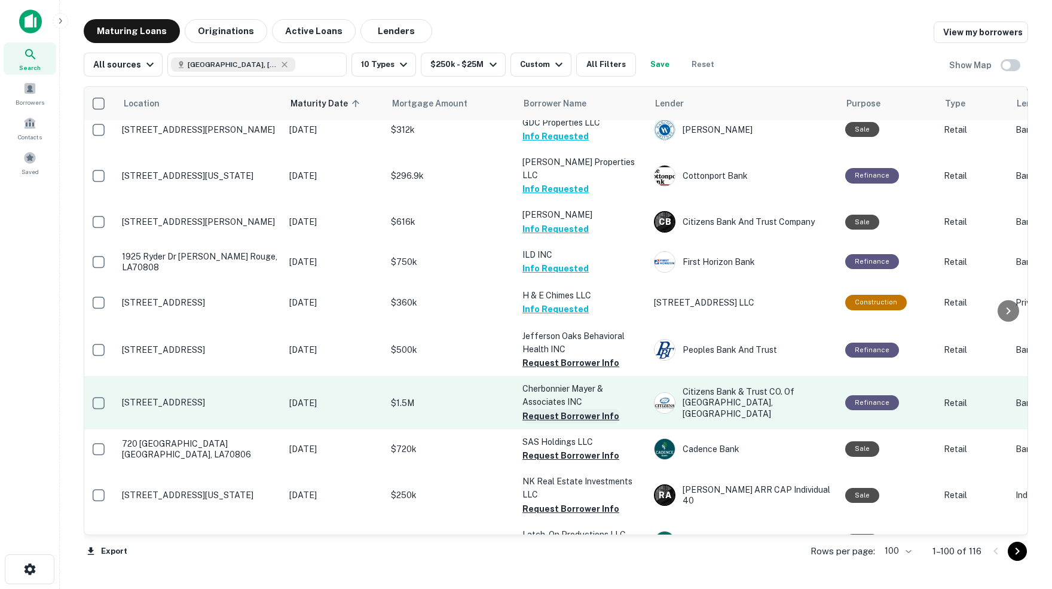
click at [543, 409] on button "Request Borrower Info" at bounding box center [570, 416] width 97 height 14
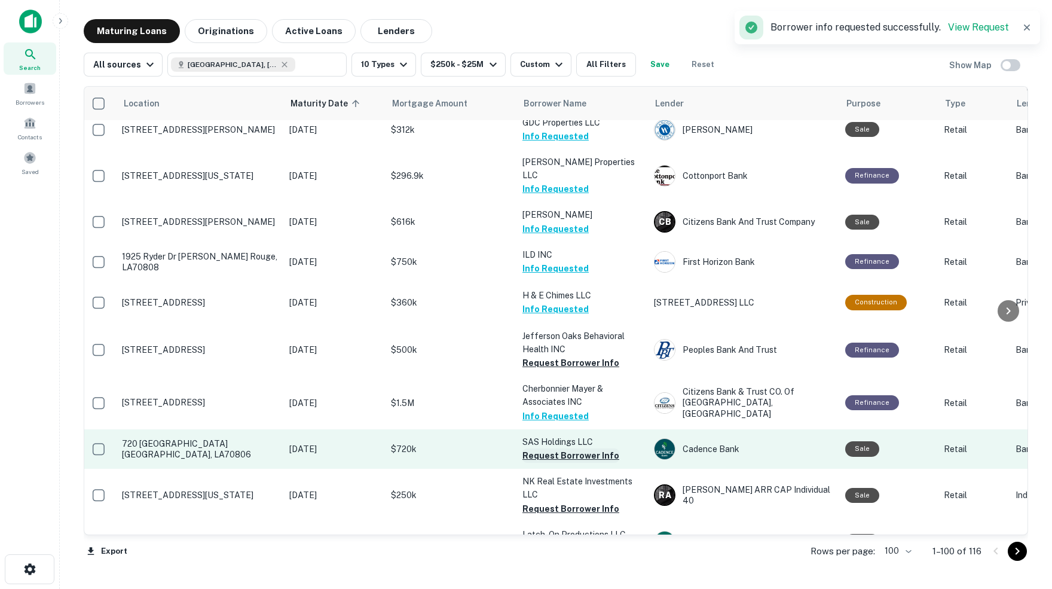
click at [568, 448] on button "Request Borrower Info" at bounding box center [570, 455] width 97 height 14
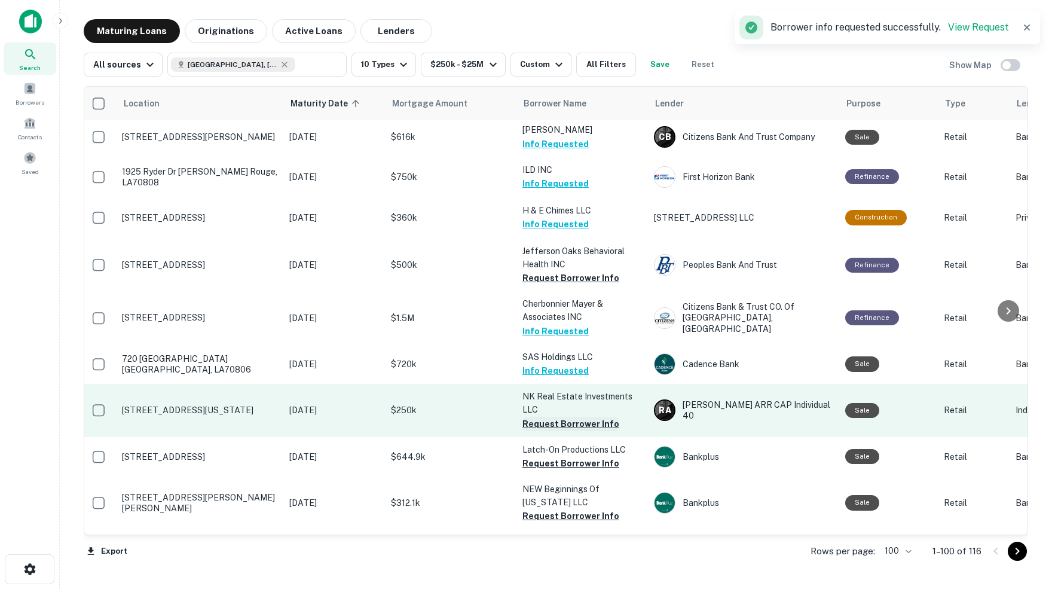
scroll to position [2386, 2]
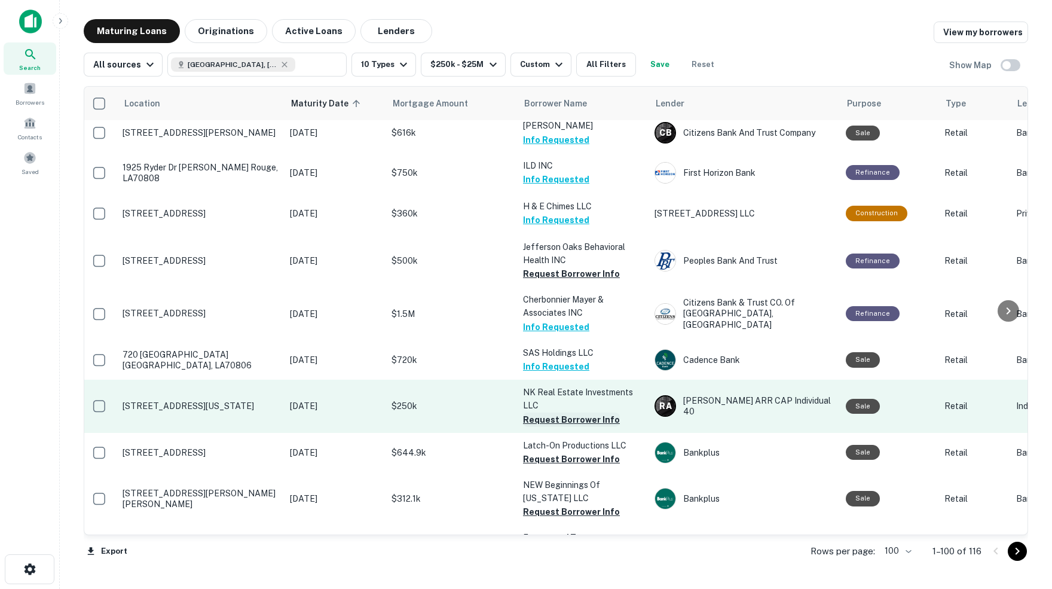
click at [547, 412] on button "Request Borrower Info" at bounding box center [571, 419] width 97 height 14
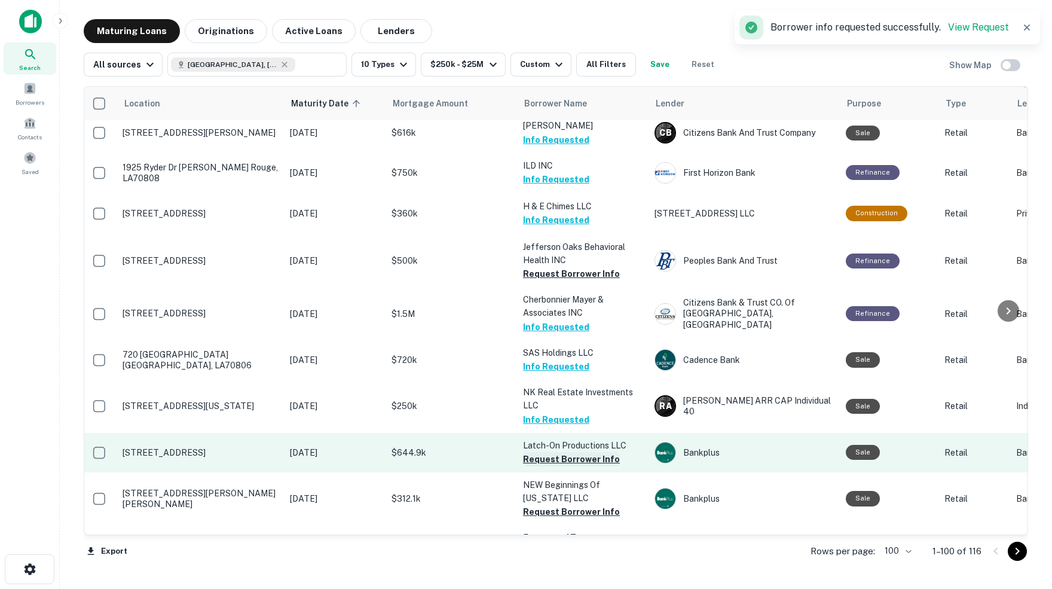
click at [580, 452] on button "Request Borrower Info" at bounding box center [571, 459] width 97 height 14
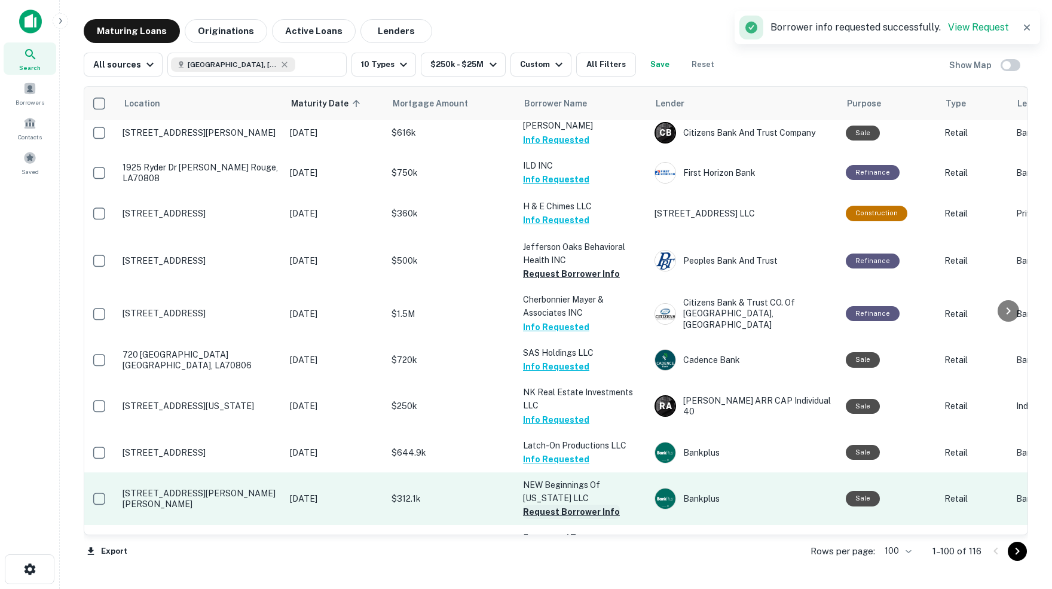
click at [571, 504] on button "Request Borrower Info" at bounding box center [571, 511] width 97 height 14
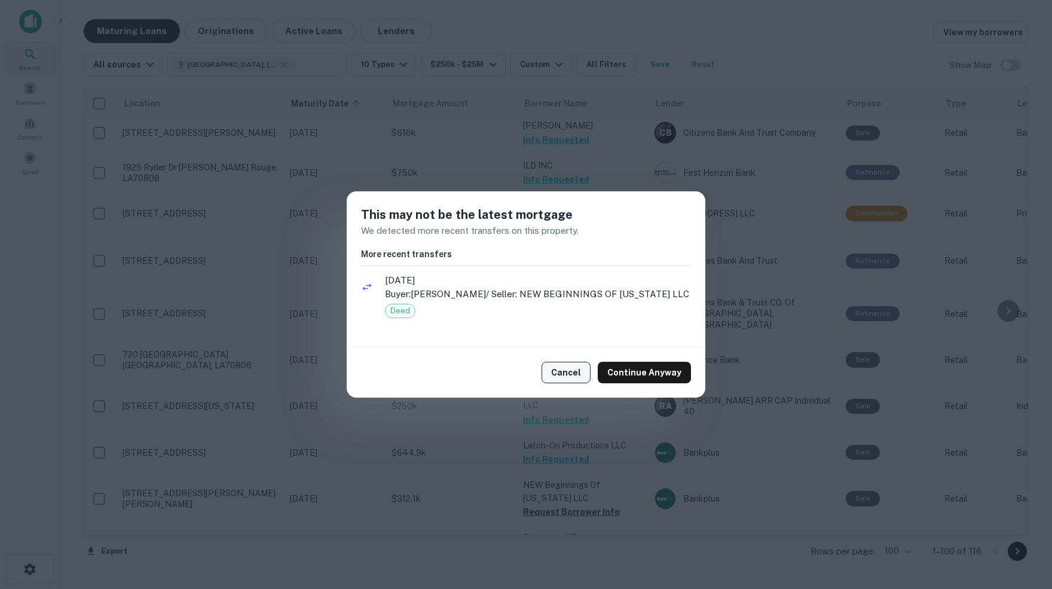
click at [572, 369] on button "Cancel" at bounding box center [565, 373] width 49 height 22
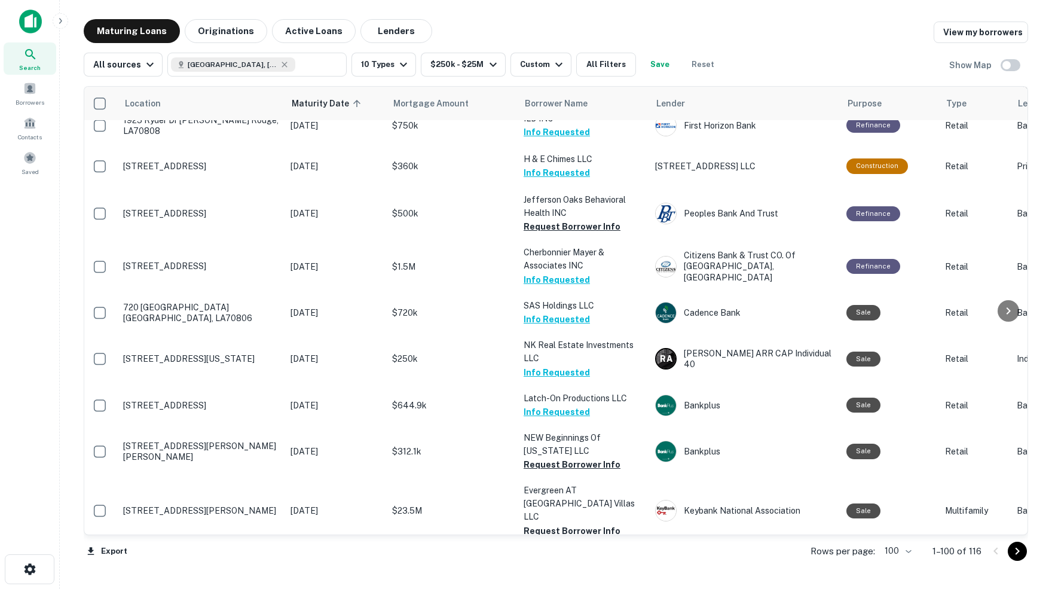
scroll to position [2435, 1]
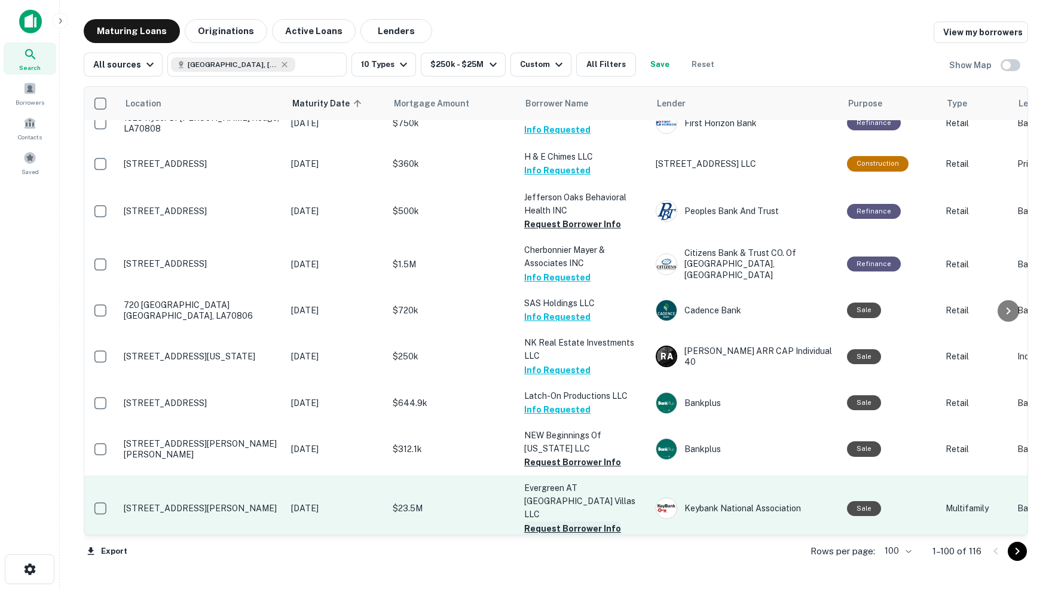
click at [572, 521] on button "Request Borrower Info" at bounding box center [572, 528] width 97 height 14
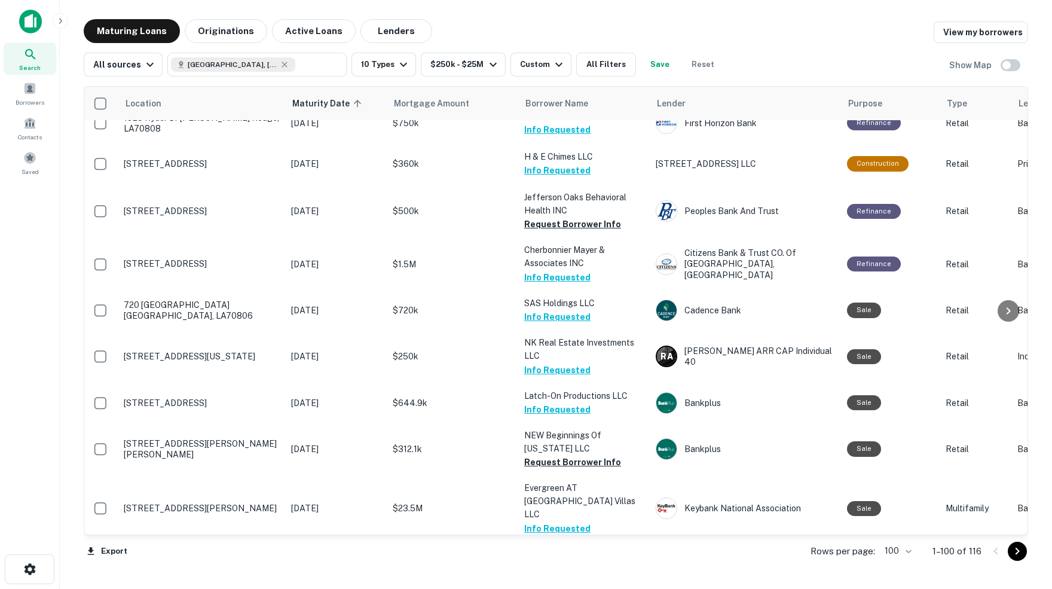
click at [557, 561] on button "Request Borrower Info" at bounding box center [572, 568] width 97 height 14
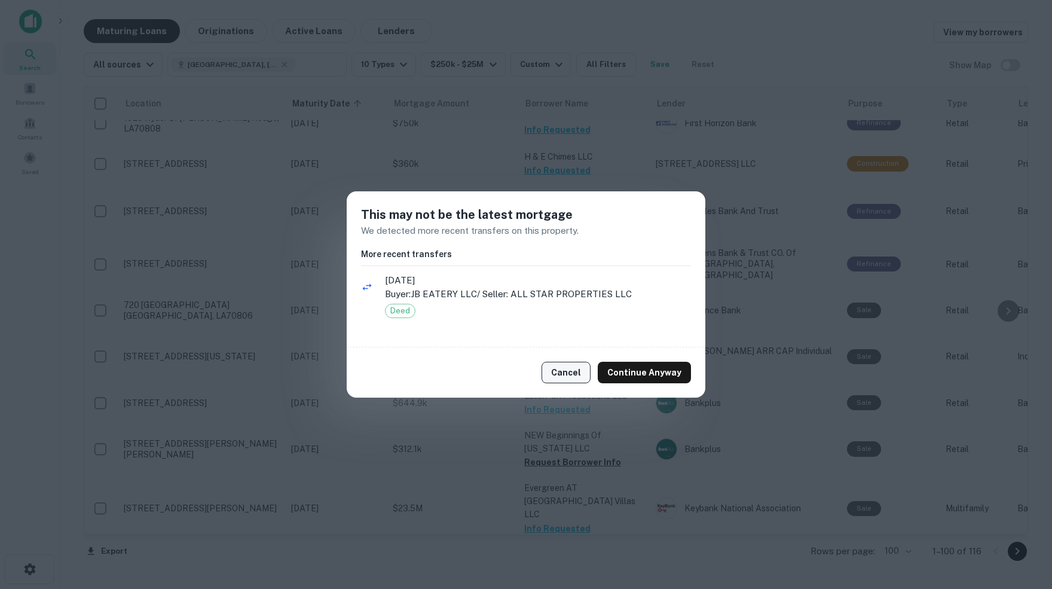
click at [569, 372] on button "Cancel" at bounding box center [565, 373] width 49 height 22
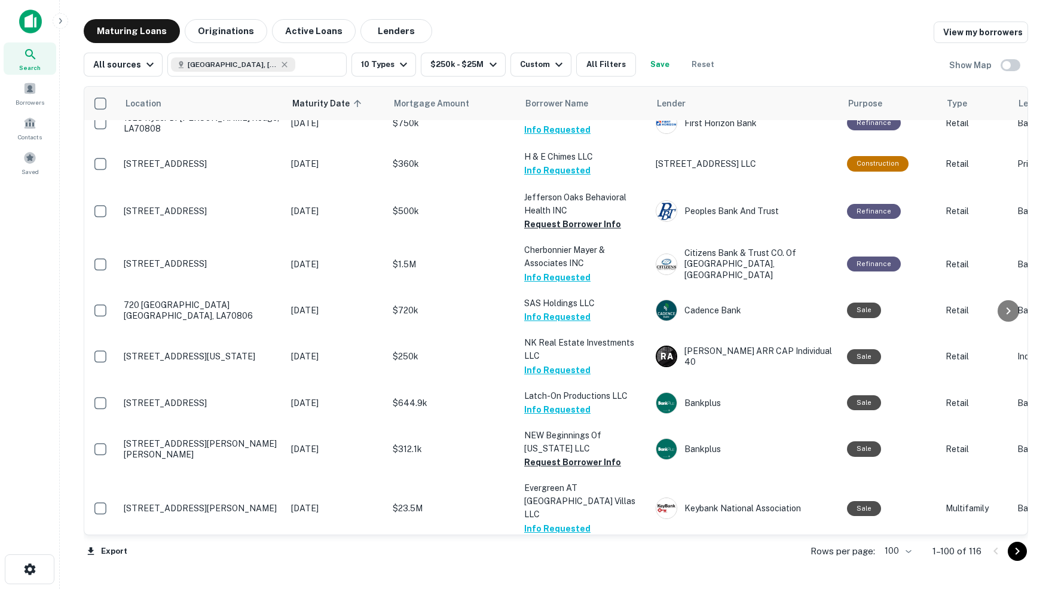
click at [575, 561] on button "Request Borrower Info" at bounding box center [572, 568] width 97 height 14
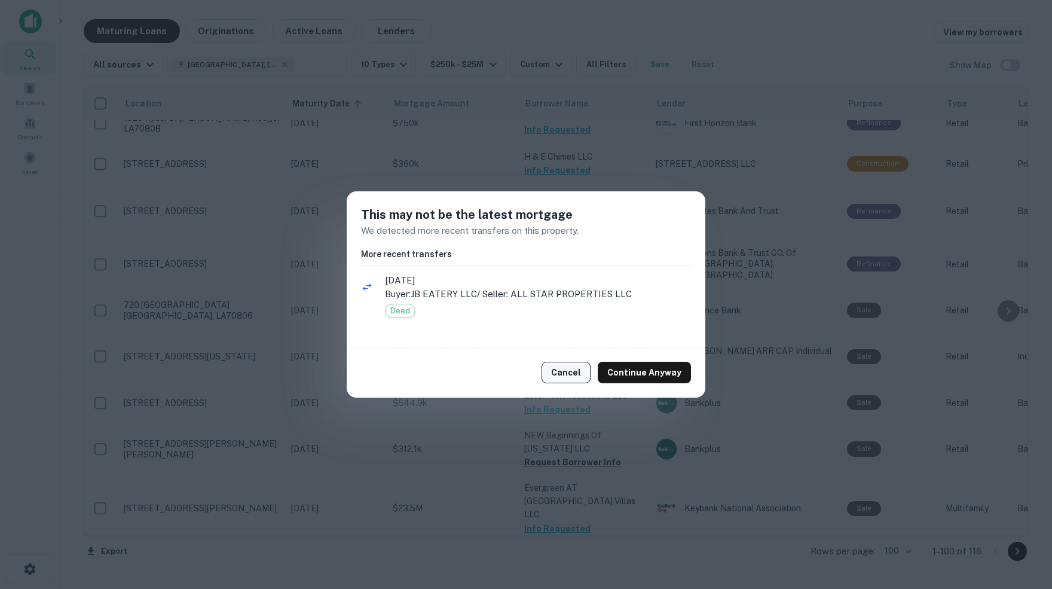
click at [568, 375] on button "Cancel" at bounding box center [565, 373] width 49 height 22
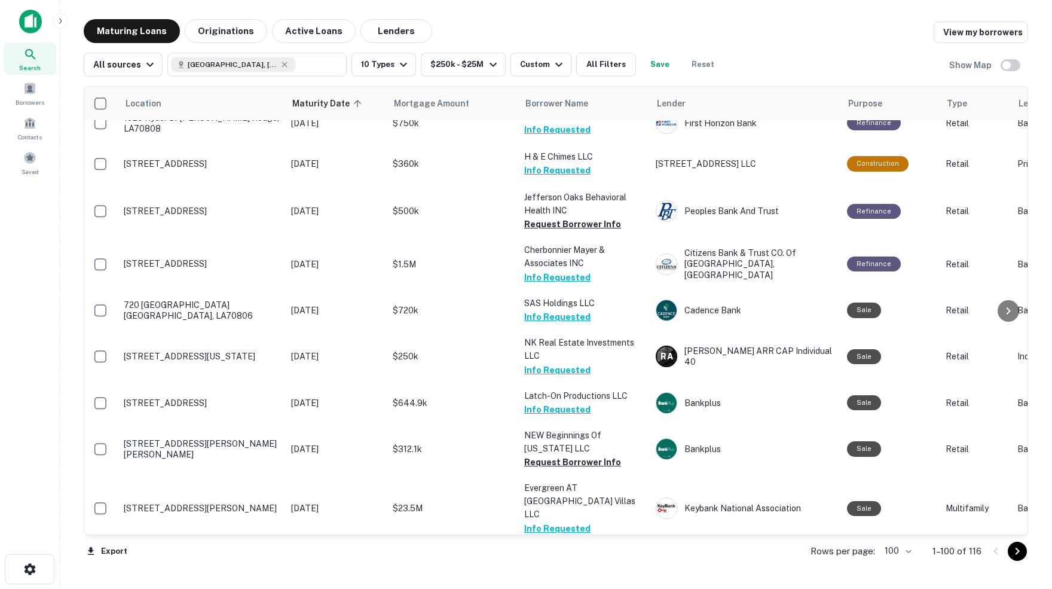
click at [564, 561] on button "Request Borrower Info" at bounding box center [572, 568] width 97 height 14
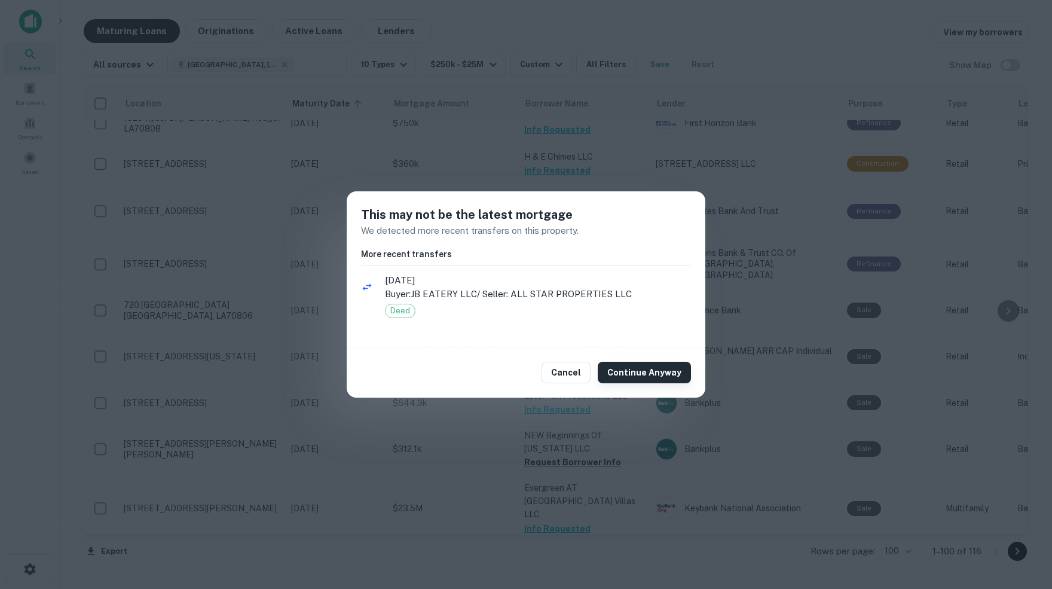
click at [618, 375] on button "Continue Anyway" at bounding box center [644, 373] width 93 height 22
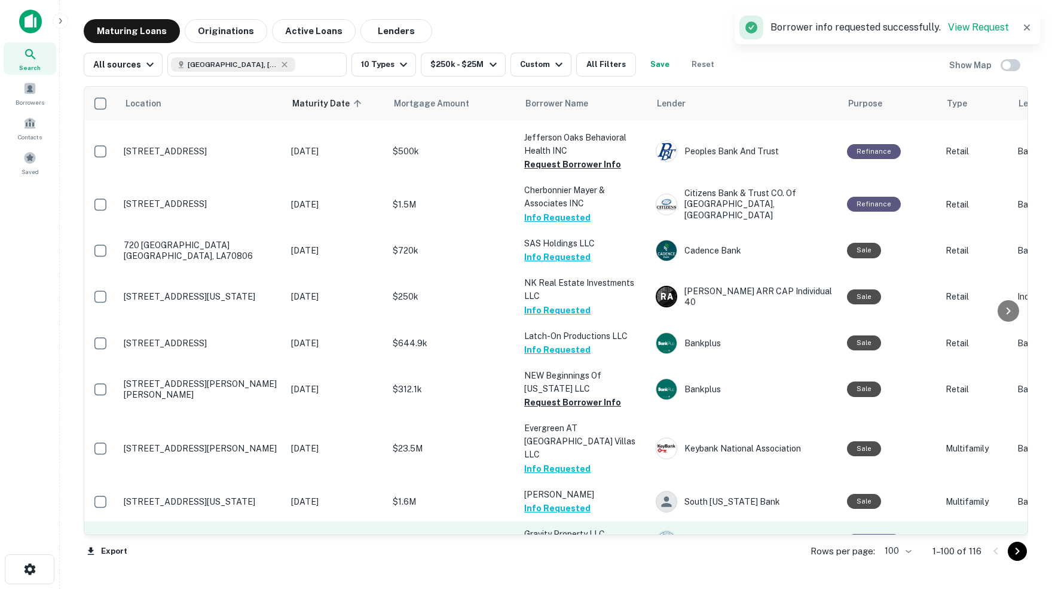
scroll to position [2496, 1]
click at [563, 540] on button "Request Borrower Info" at bounding box center [572, 547] width 97 height 14
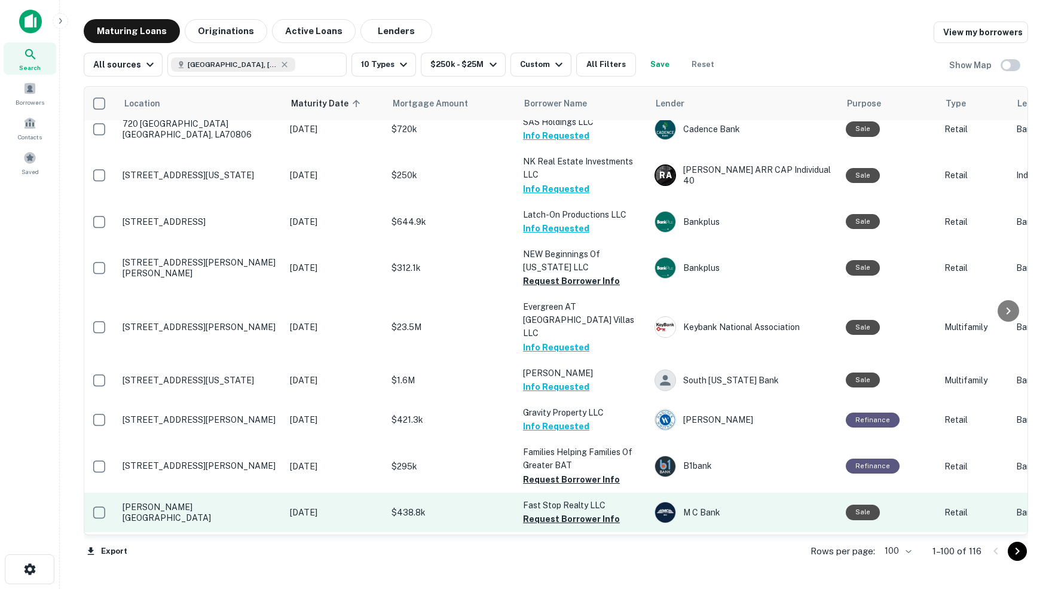
scroll to position [2623, 2]
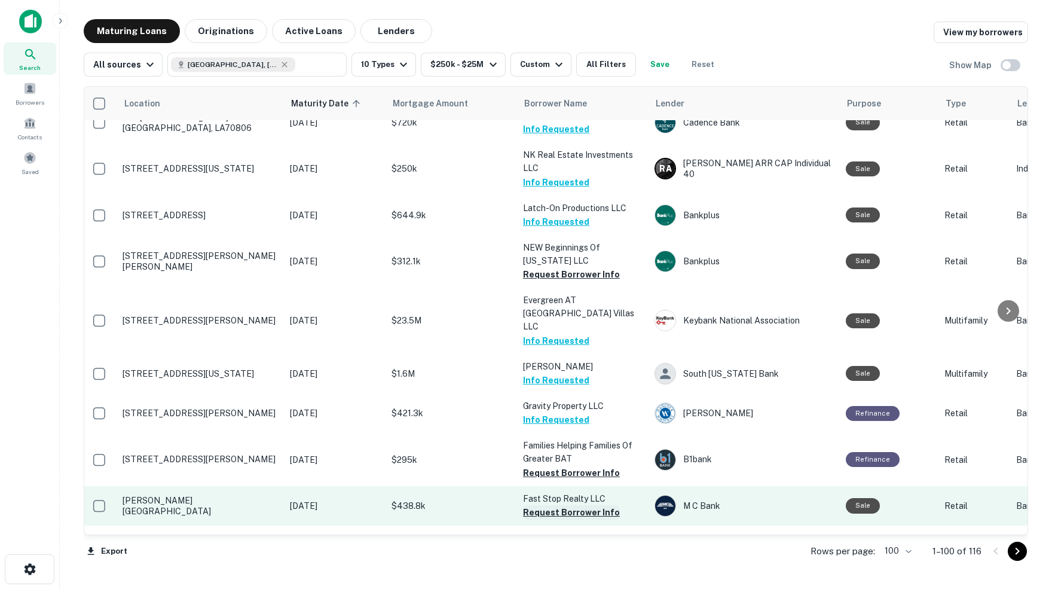
click at [576, 505] on button "Request Borrower Info" at bounding box center [571, 512] width 97 height 14
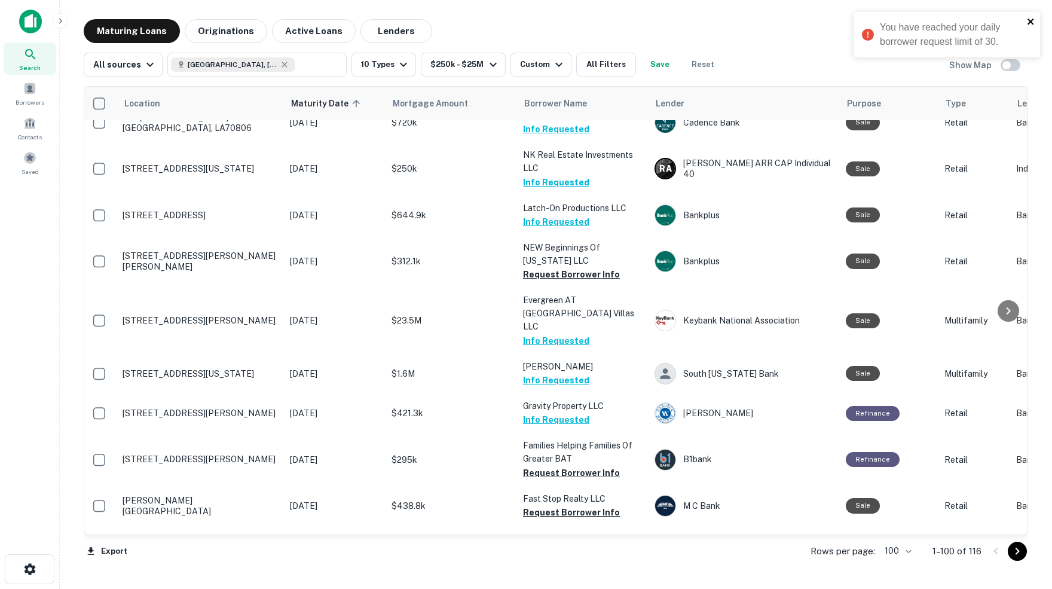
click at [1032, 19] on icon "close" at bounding box center [1030, 22] width 6 height 6
